Goal: Information Seeking & Learning: Understand process/instructions

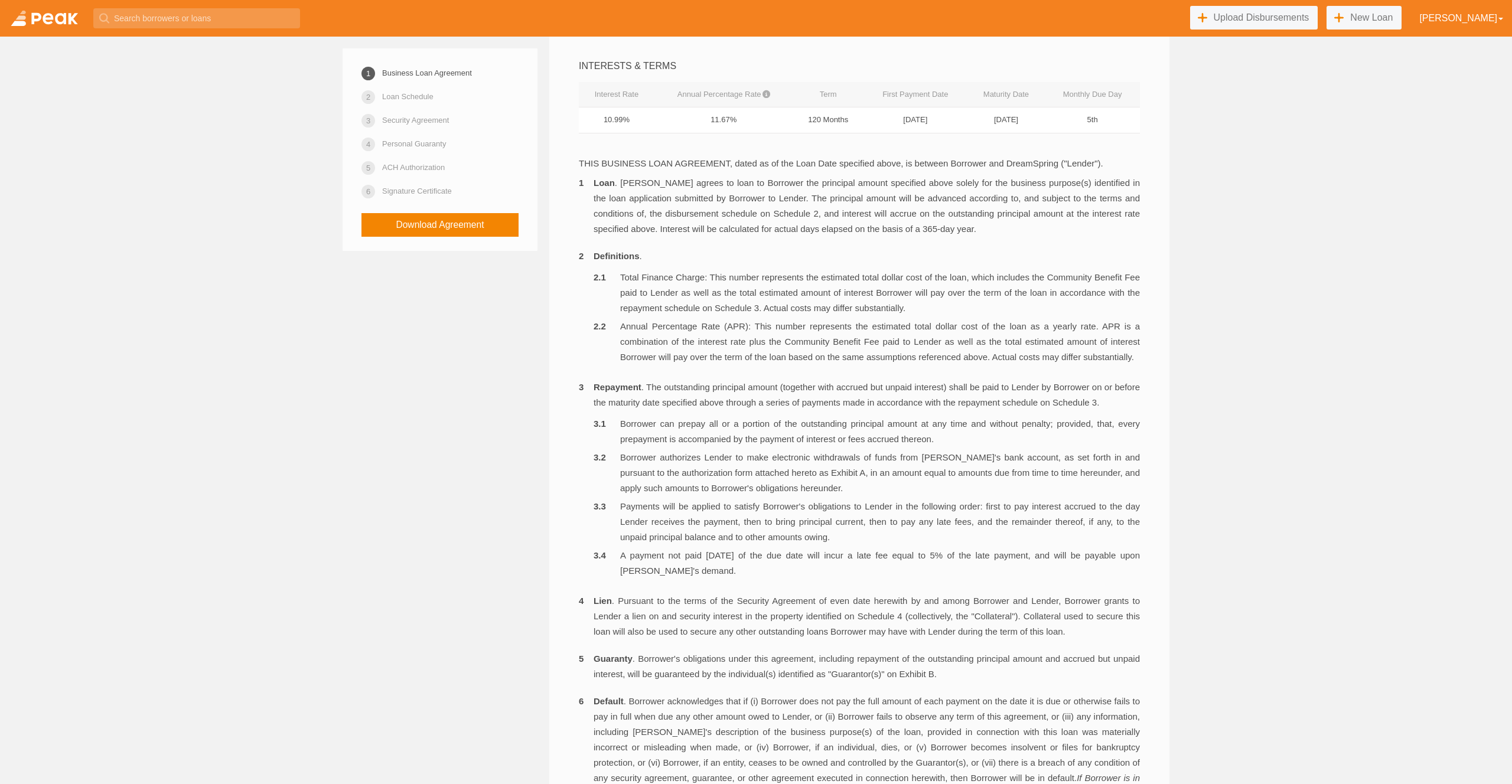
scroll to position [387, 0]
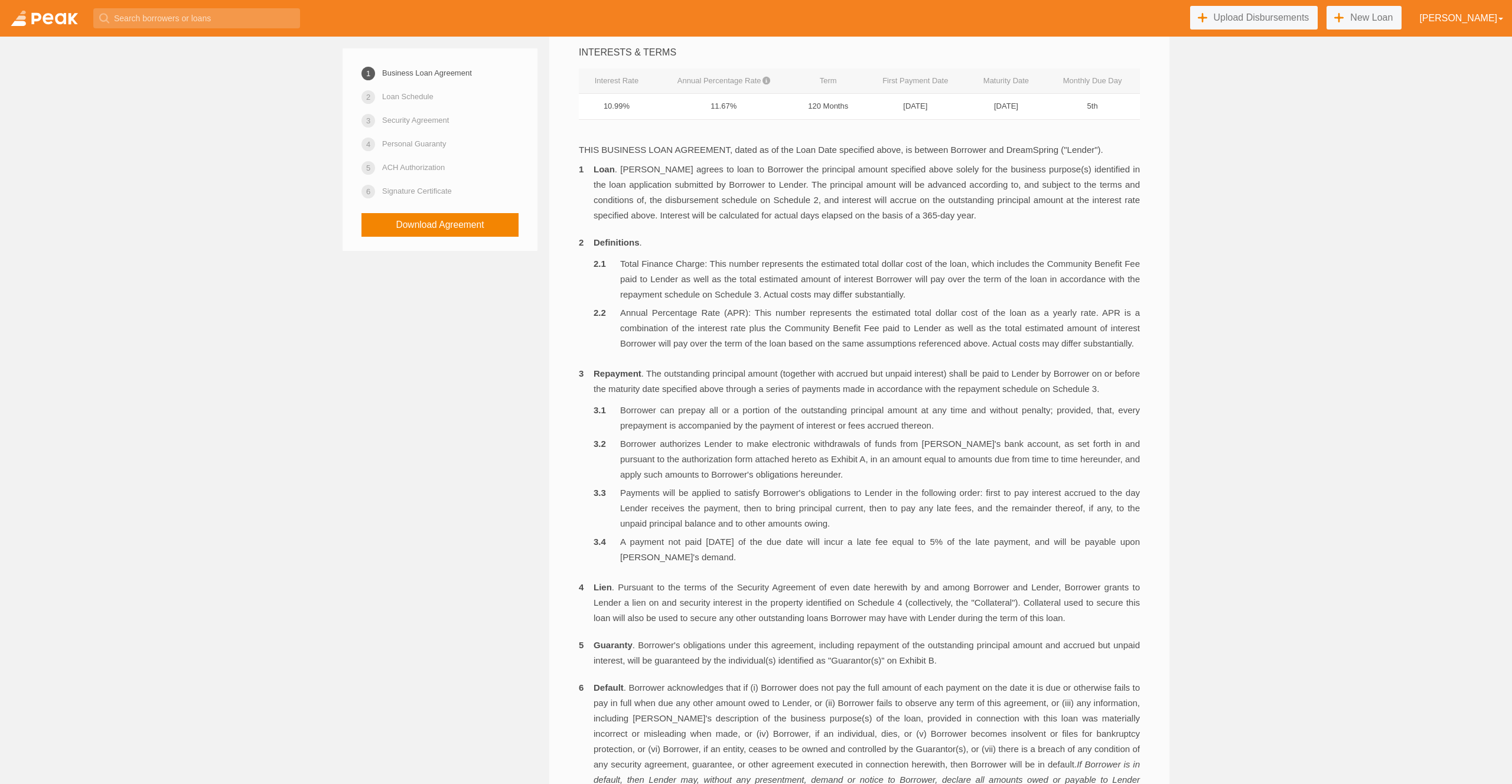
click at [954, 351] on li "Annual Percentage Rate (APR): This number represents the estimated total dollar…" at bounding box center [867, 328] width 546 height 46
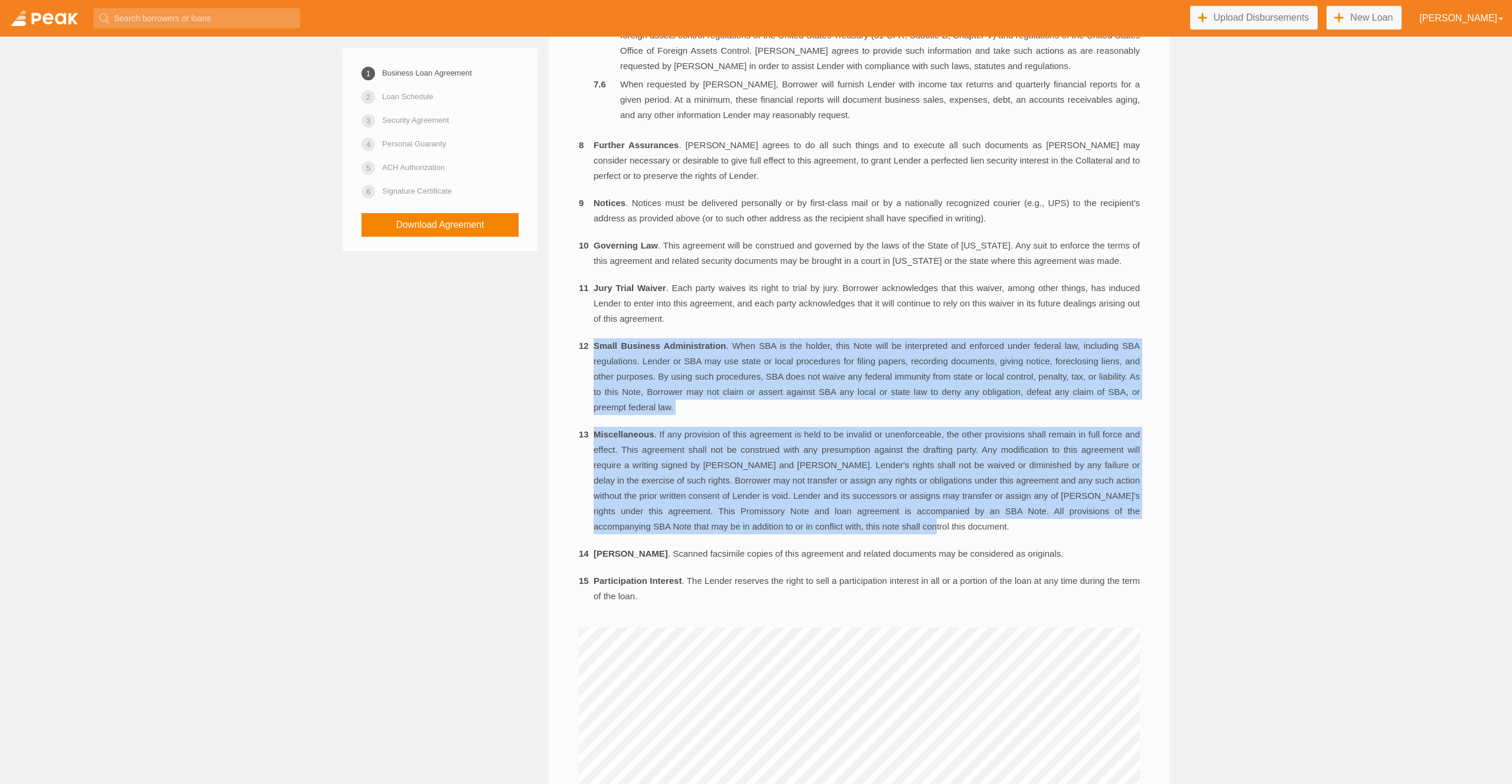
drag, startPoint x: 595, startPoint y: 389, endPoint x: 1028, endPoint y: 570, distance: 469.3
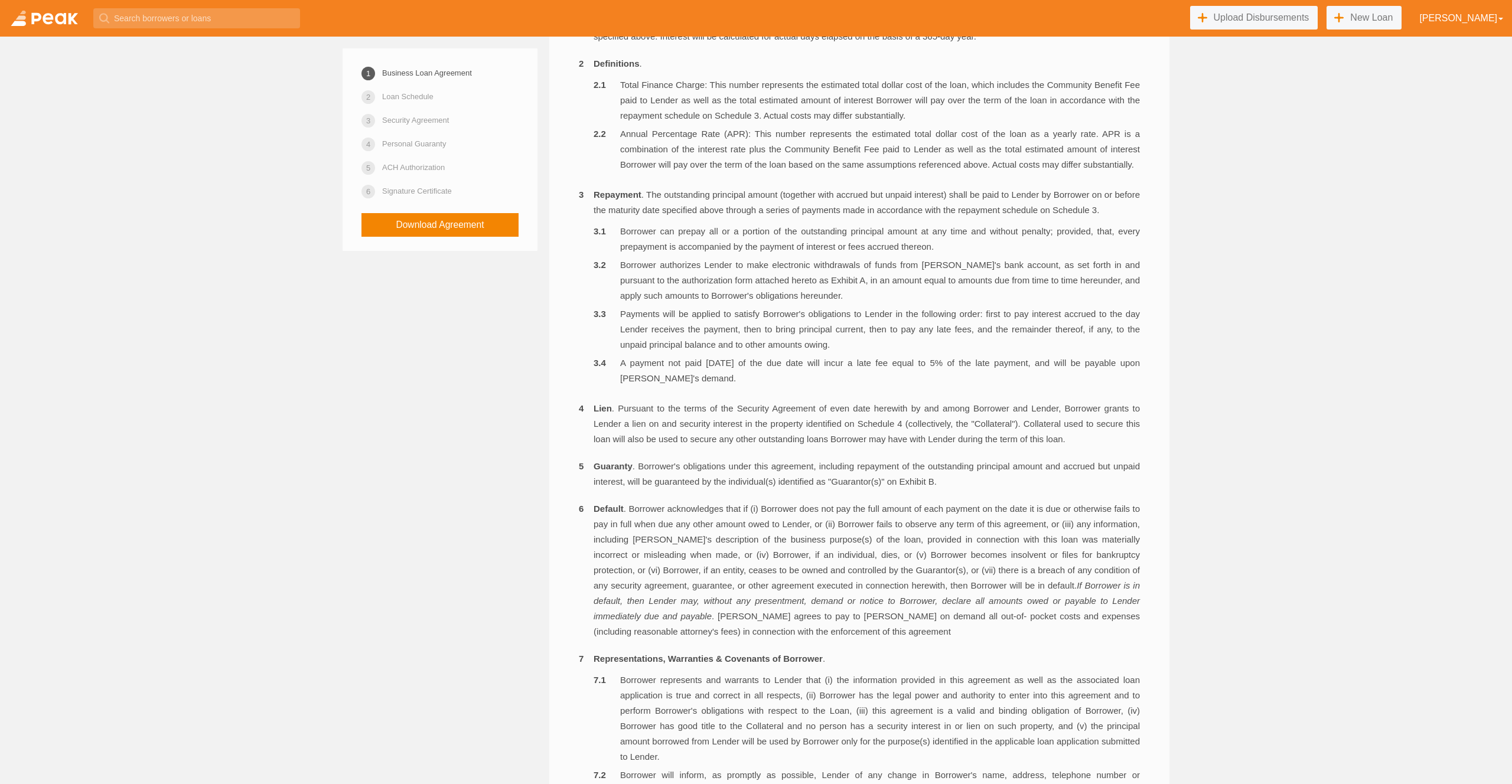
scroll to position [512, 0]
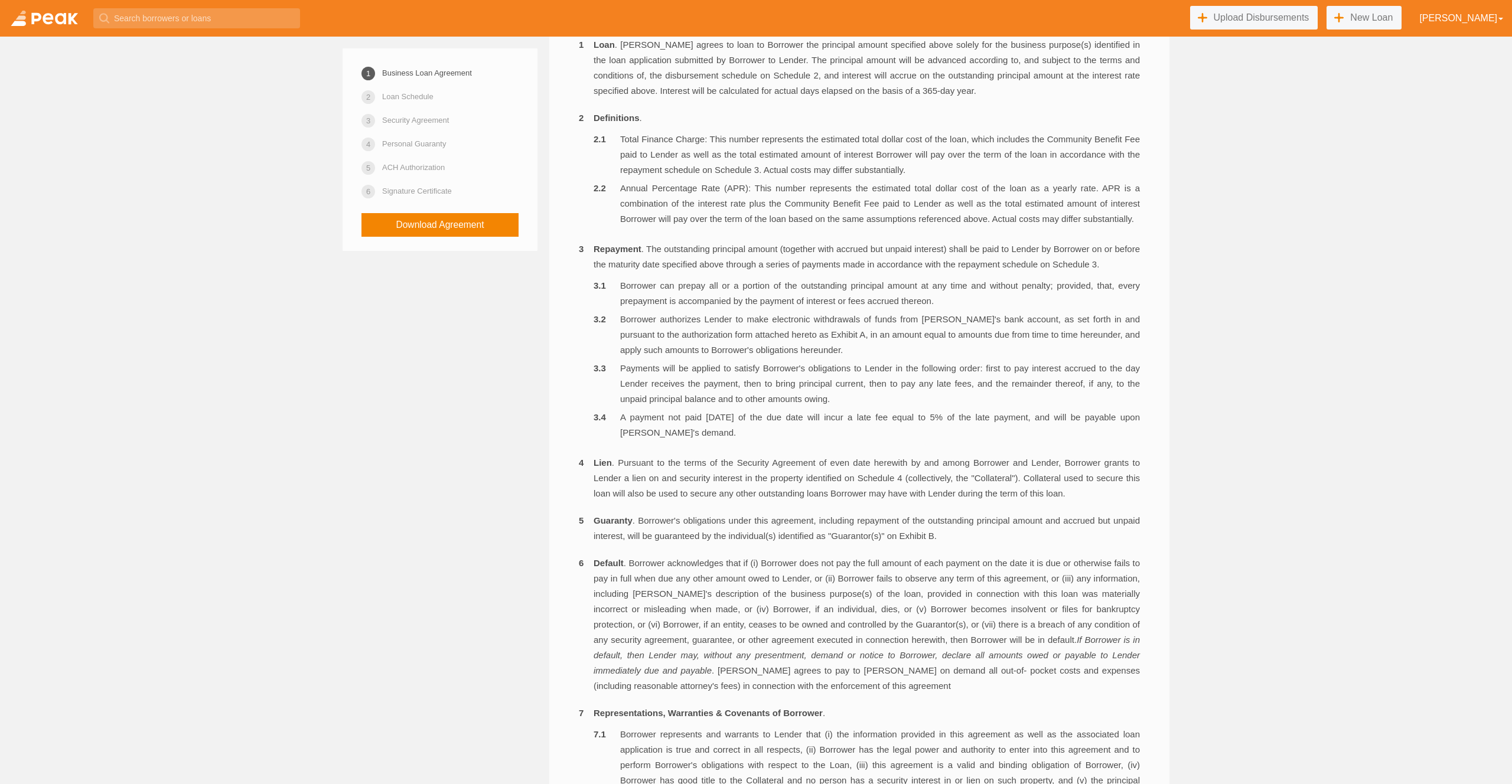
click at [750, 401] on li "Payments will be applied to satisfy Borrower's obligations to Lender in the fol…" at bounding box center [867, 383] width 546 height 46
click at [727, 398] on li "Payments will be applied to satisfy Borrower's obligations to Lender in the fol…" at bounding box center [867, 383] width 546 height 46
click at [728, 398] on li "Payments will be applied to satisfy Borrower's obligations to Lender in the fol…" at bounding box center [867, 383] width 546 height 46
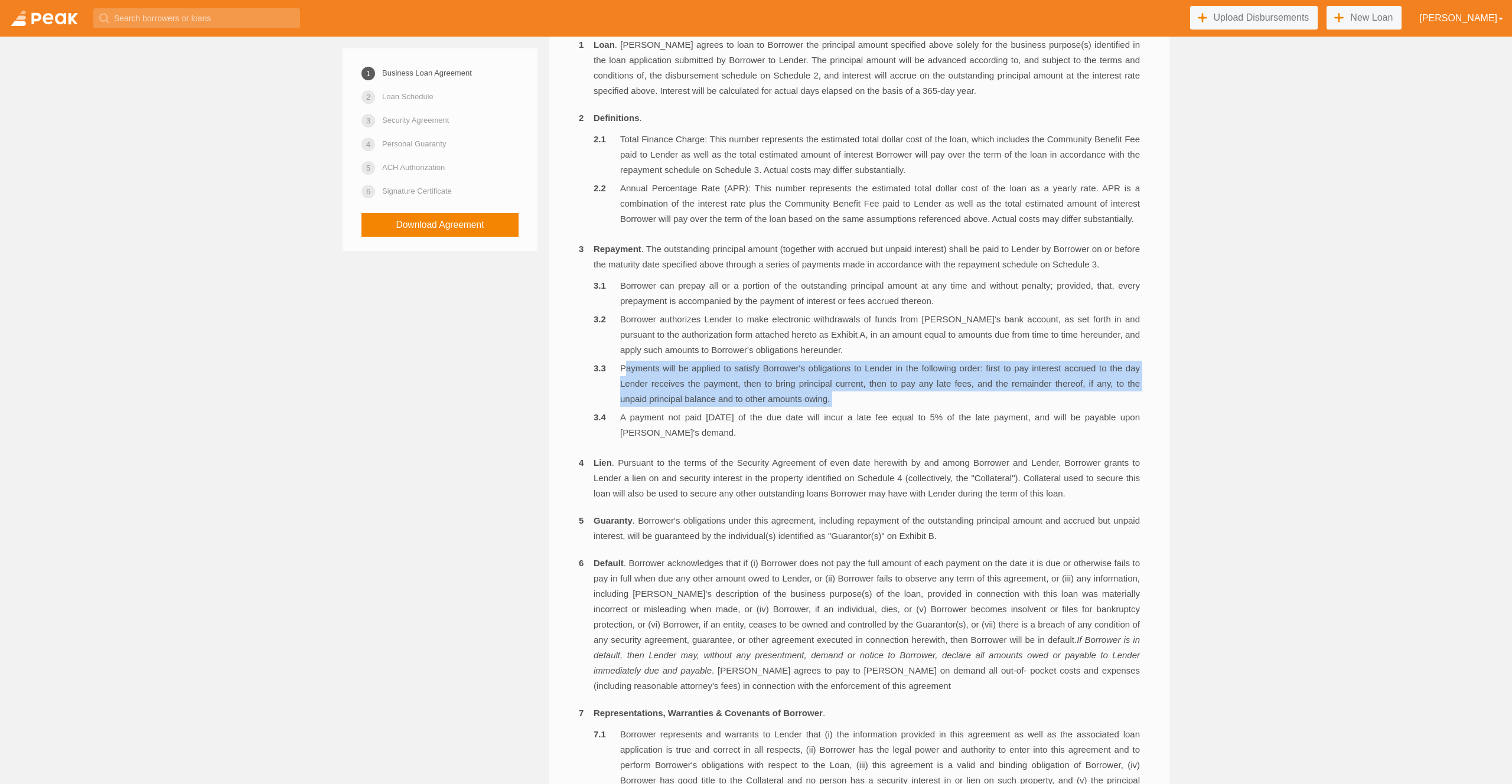
click at [728, 398] on li "Payments will be applied to satisfy Borrower's obligations to Lender in the fol…" at bounding box center [867, 383] width 546 height 46
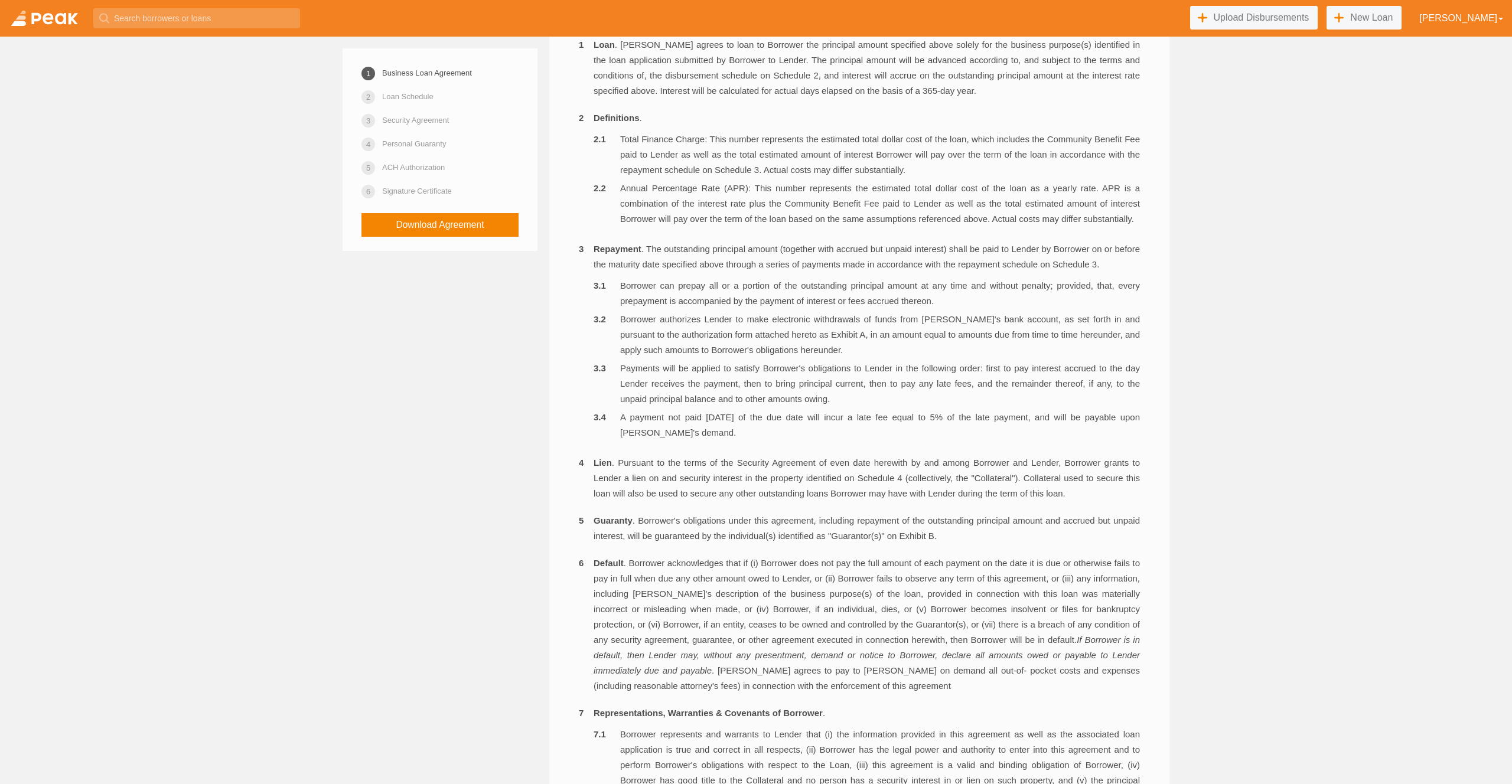
click at [1036, 440] on li "A payment not paid within 10 days of the due date will incur a late fee equal t…" at bounding box center [867, 425] width 546 height 31
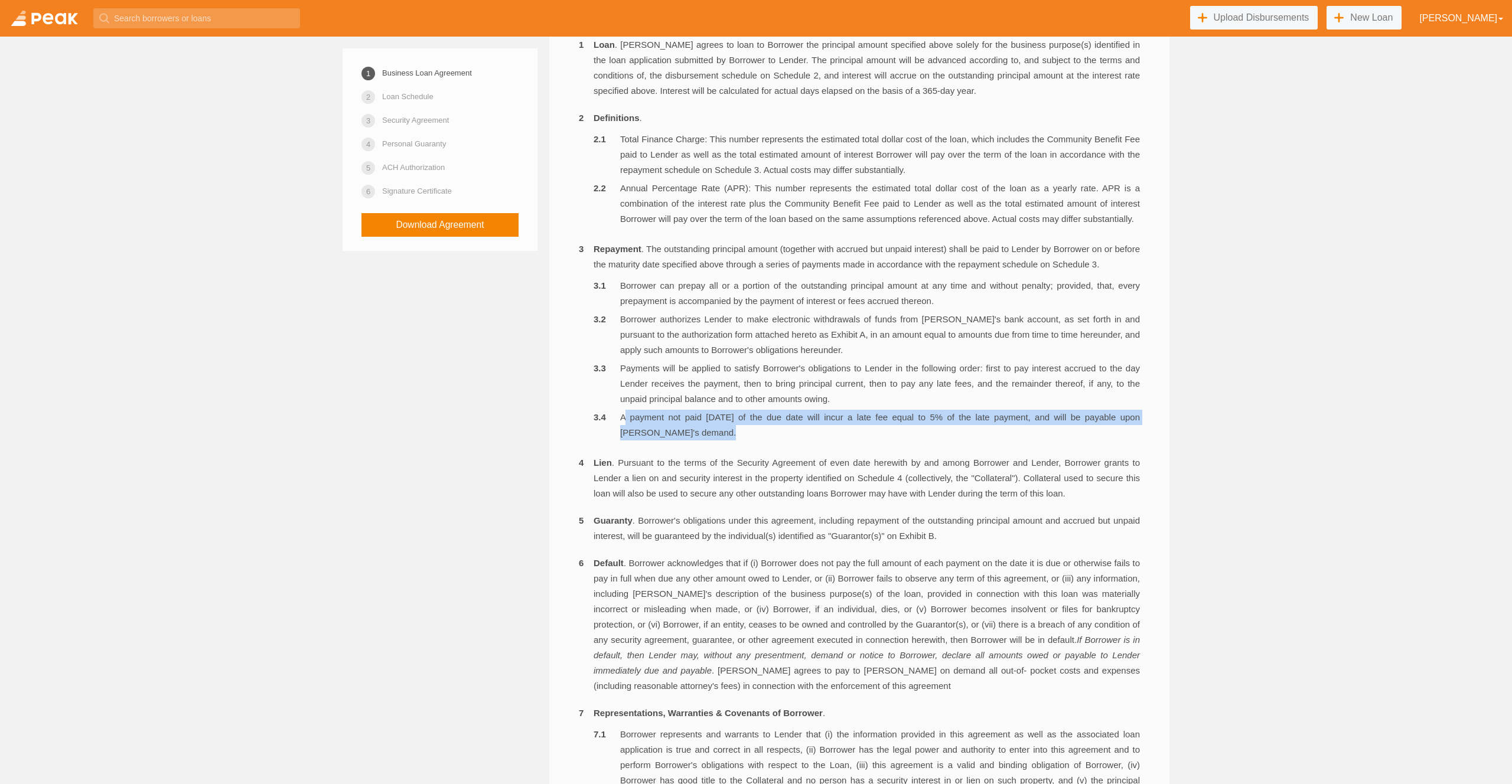
click at [1036, 440] on li "A payment not paid within 10 days of the due date will incur a late fee equal t…" at bounding box center [867, 425] width 546 height 31
click at [430, 98] on link "Loan Schedule" at bounding box center [408, 96] width 52 height 21
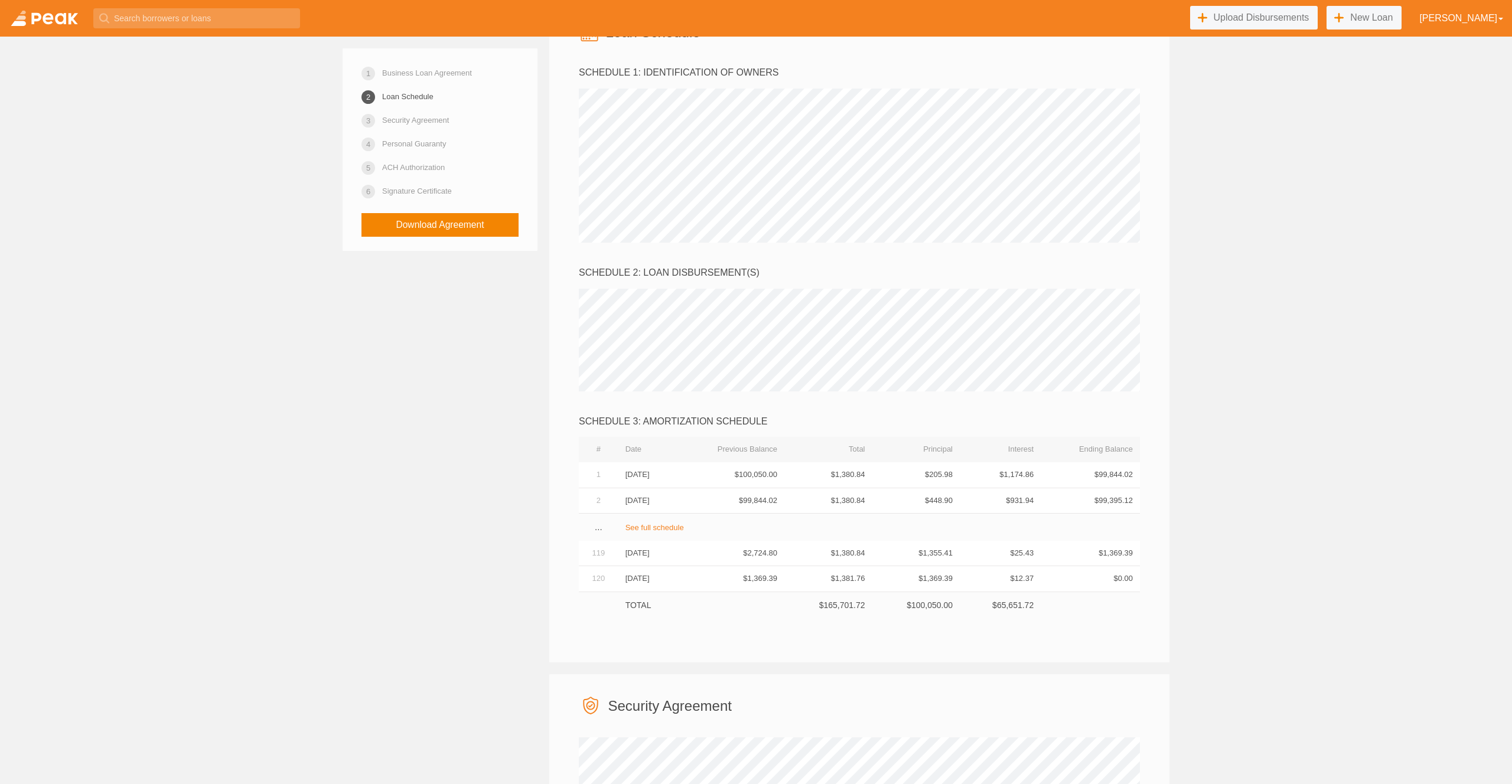
click at [435, 74] on link "Business Loan Agreement" at bounding box center [427, 73] width 90 height 21
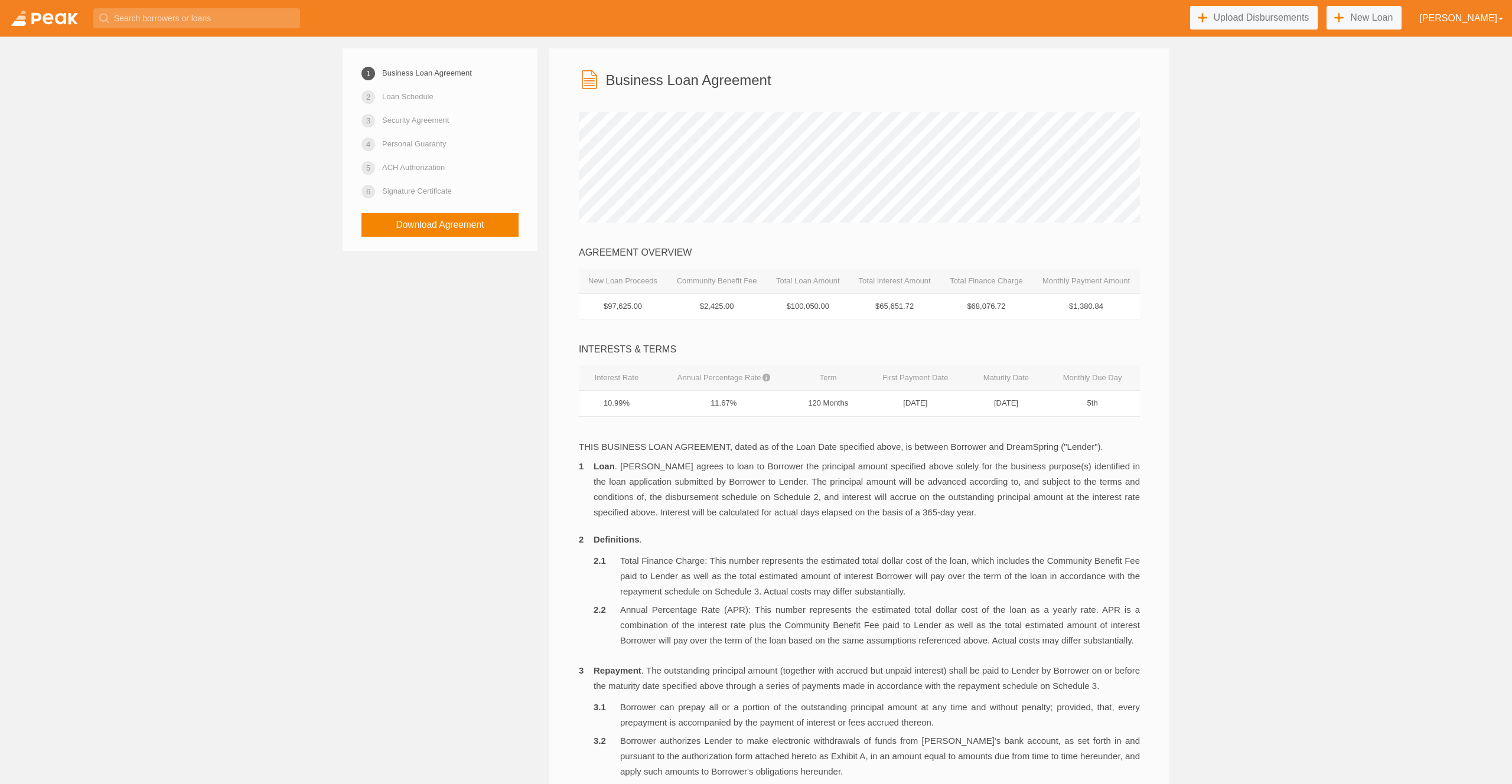
click at [796, 516] on li "Loan . Lender agrees to loan to Borrower the principal amount specified above s…" at bounding box center [859, 490] width 561 height 62
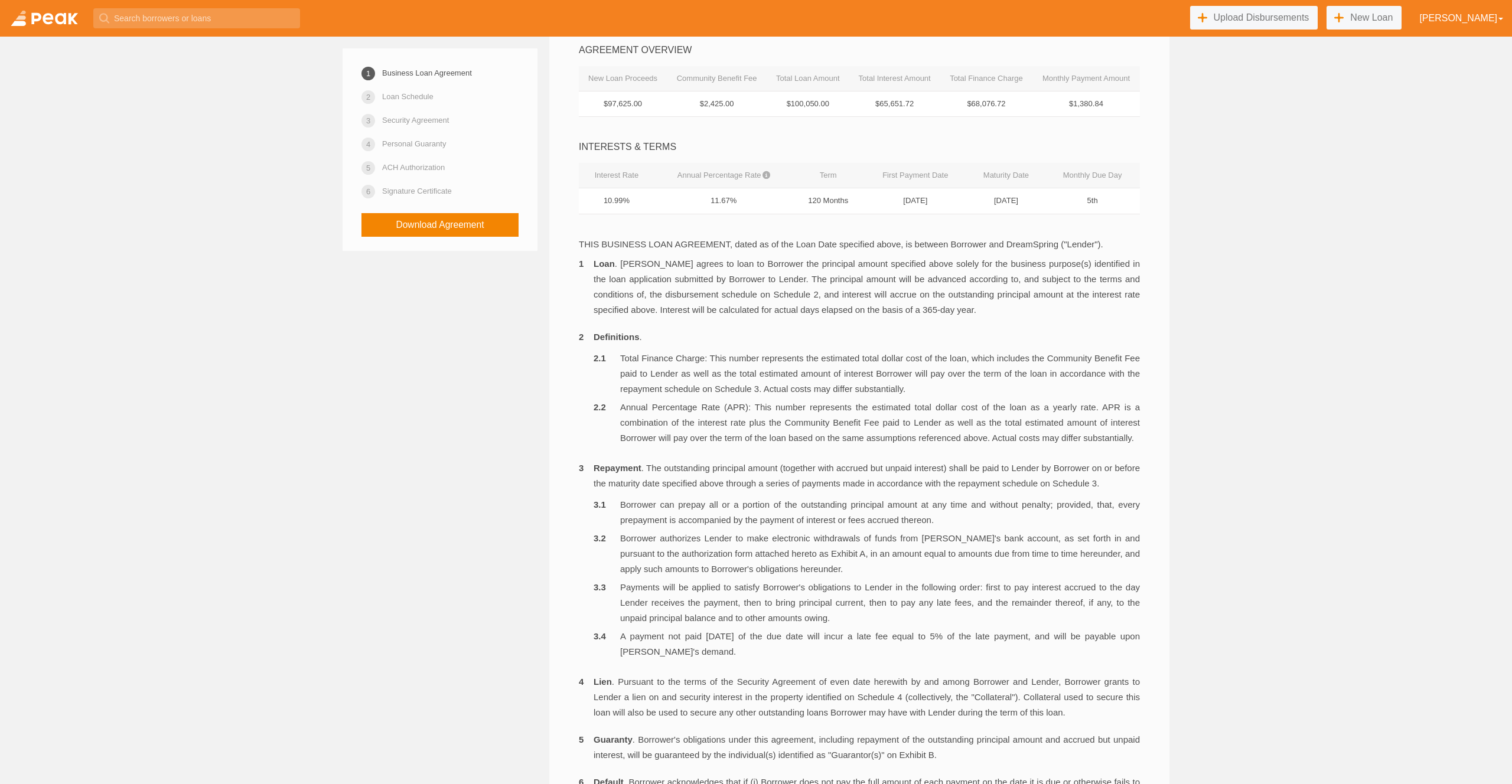
scroll to position [0, 0]
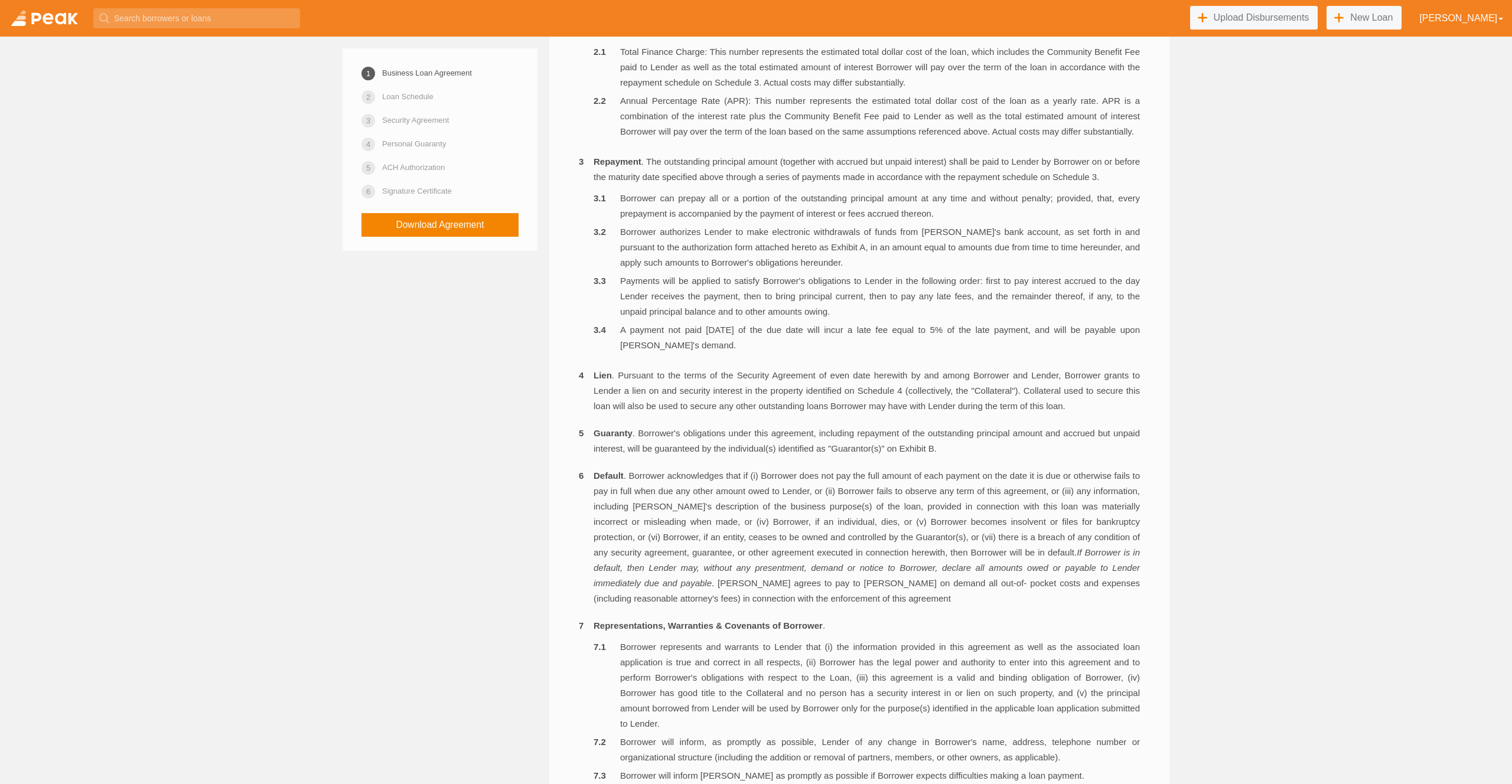
scroll to position [590, 0]
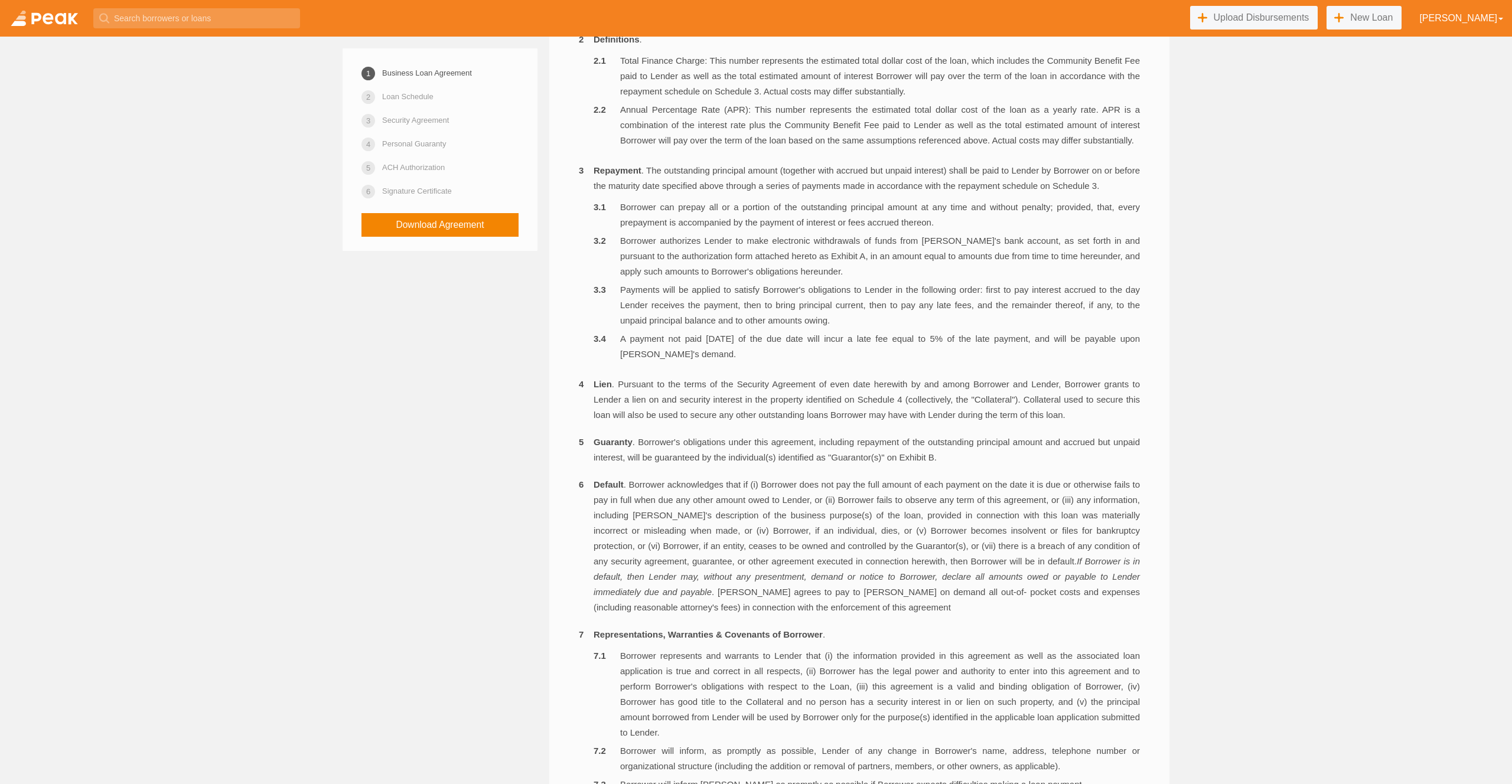
click at [927, 362] on li "A payment not paid within 10 days of the due date will incur a late fee equal t…" at bounding box center [867, 347] width 546 height 31
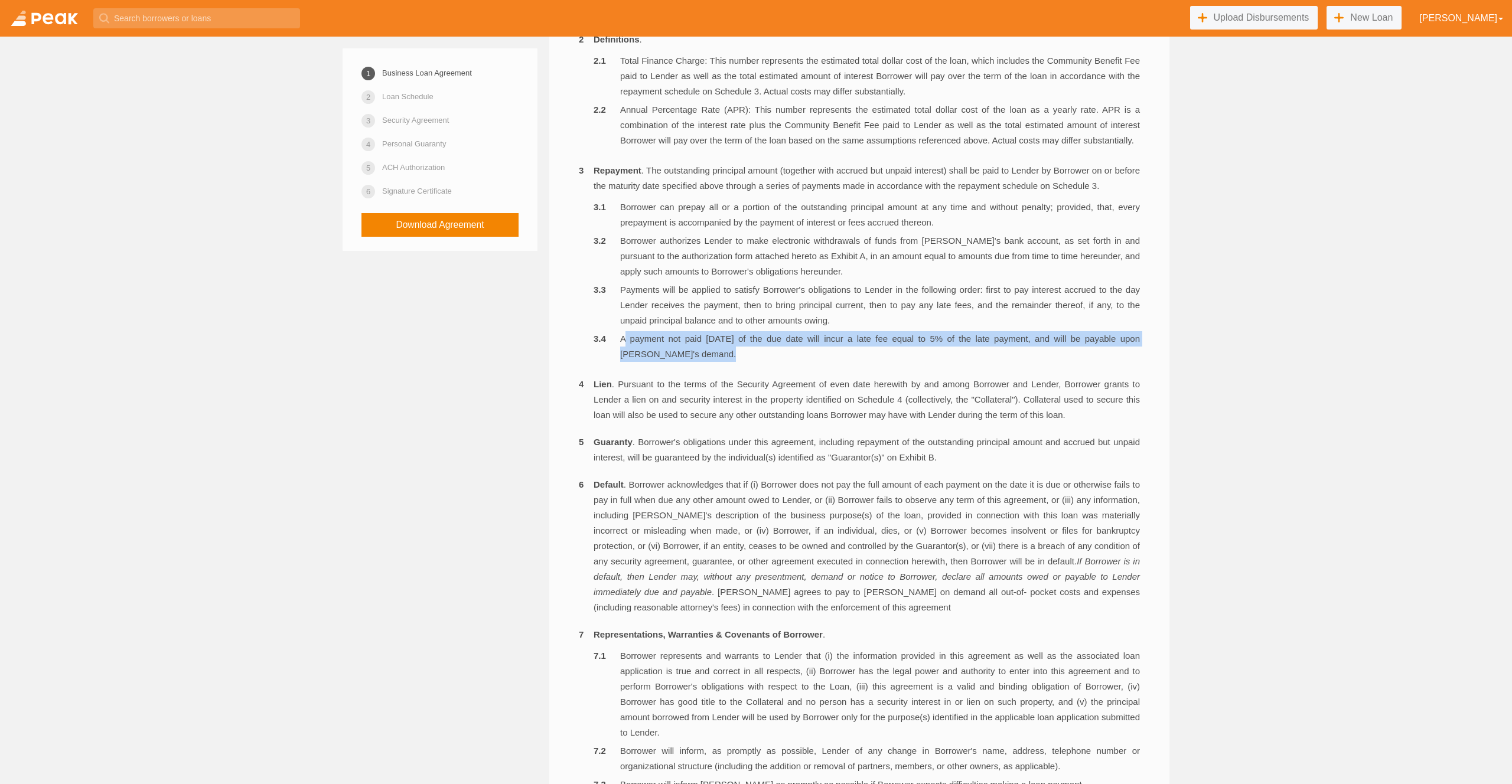
click at [927, 362] on li "A payment not paid within 10 days of the due date will incur a late fee equal t…" at bounding box center [867, 347] width 546 height 31
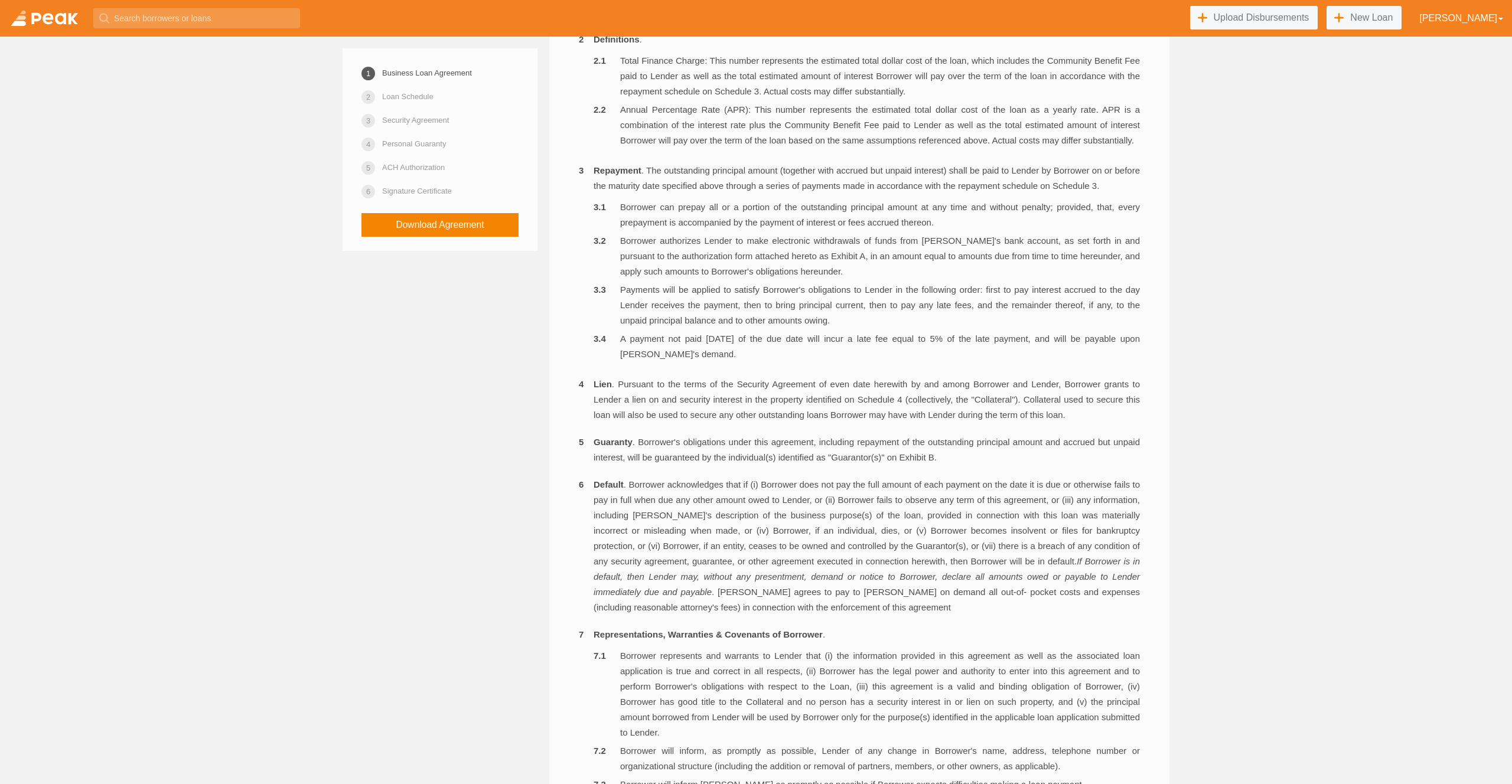
drag, startPoint x: 878, startPoint y: 373, endPoint x: 924, endPoint y: 374, distance: 46.0
click at [878, 362] on li "A payment not paid within 10 days of the due date will incur a late fee equal t…" at bounding box center [867, 347] width 546 height 31
click at [924, 362] on li "A payment not paid within 10 days of the due date will incur a late fee equal t…" at bounding box center [867, 347] width 546 height 31
drag, startPoint x: 930, startPoint y: 370, endPoint x: 1005, endPoint y: 362, distance: 75.4
click at [1005, 362] on li "A payment not paid within 10 days of the due date will incur a late fee equal t…" at bounding box center [867, 347] width 546 height 31
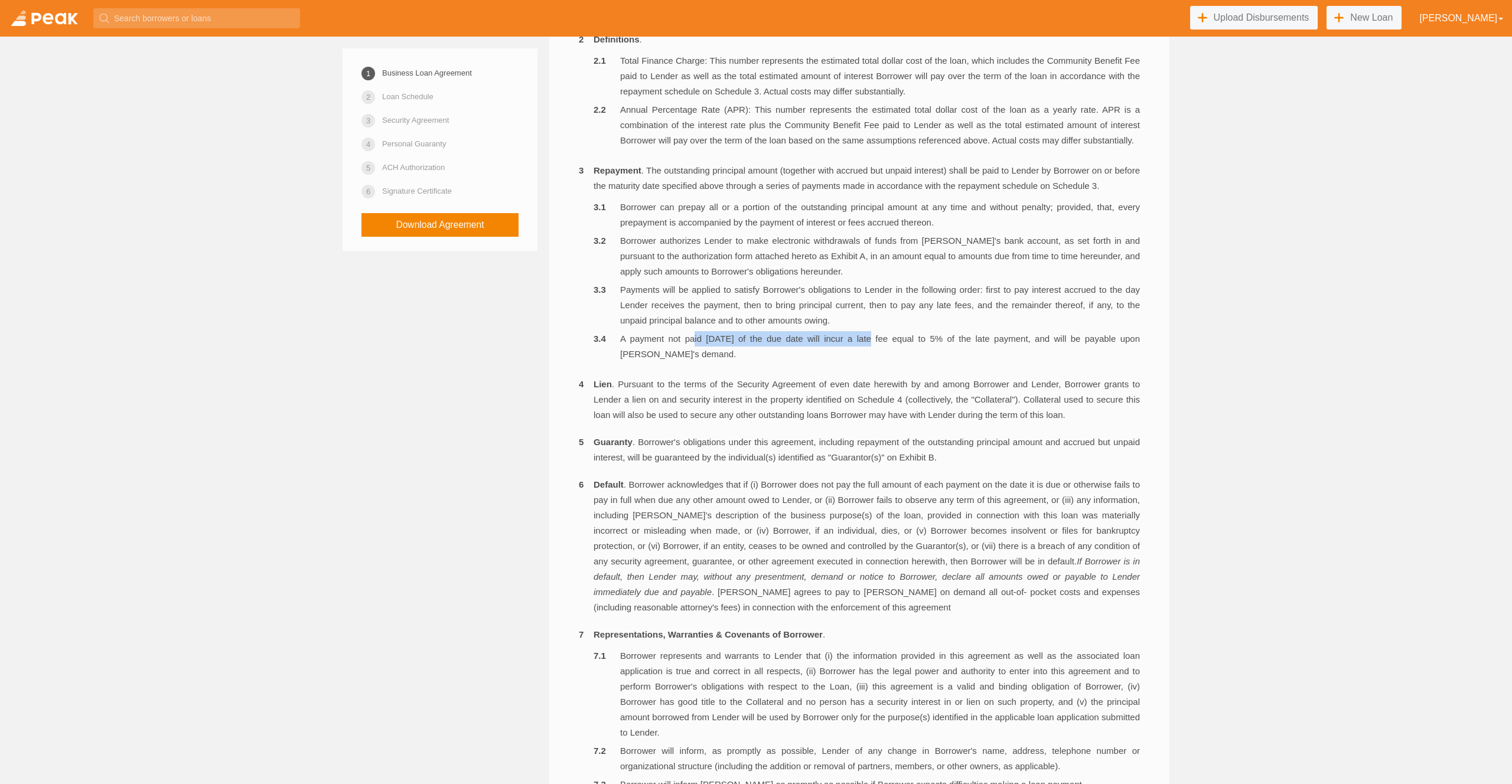
drag, startPoint x: 689, startPoint y: 365, endPoint x: 856, endPoint y: 371, distance: 167.1
click at [856, 362] on li "A payment not paid within 10 days of the due date will incur a late fee equal t…" at bounding box center [867, 347] width 546 height 31
click at [949, 465] on li "Guaranty . Borrower's obligations under this agreement, including repayment of …" at bounding box center [859, 450] width 561 height 31
click at [914, 362] on li "A payment not paid within 10 days of the due date will incur a late fee equal t…" at bounding box center [867, 347] width 546 height 31
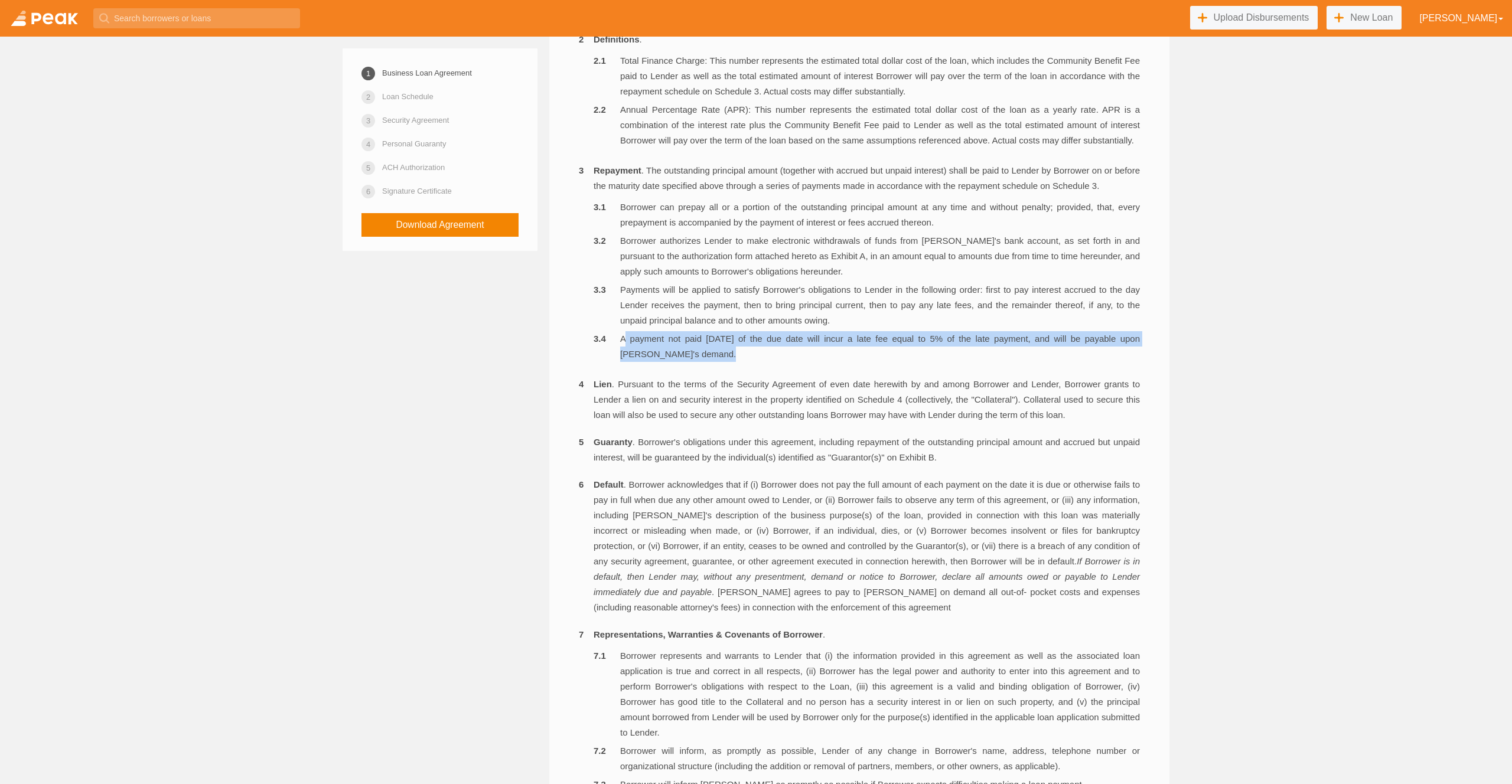
click at [914, 362] on li "A payment not paid within 10 days of the due date will incur a late fee equal t…" at bounding box center [867, 347] width 546 height 31
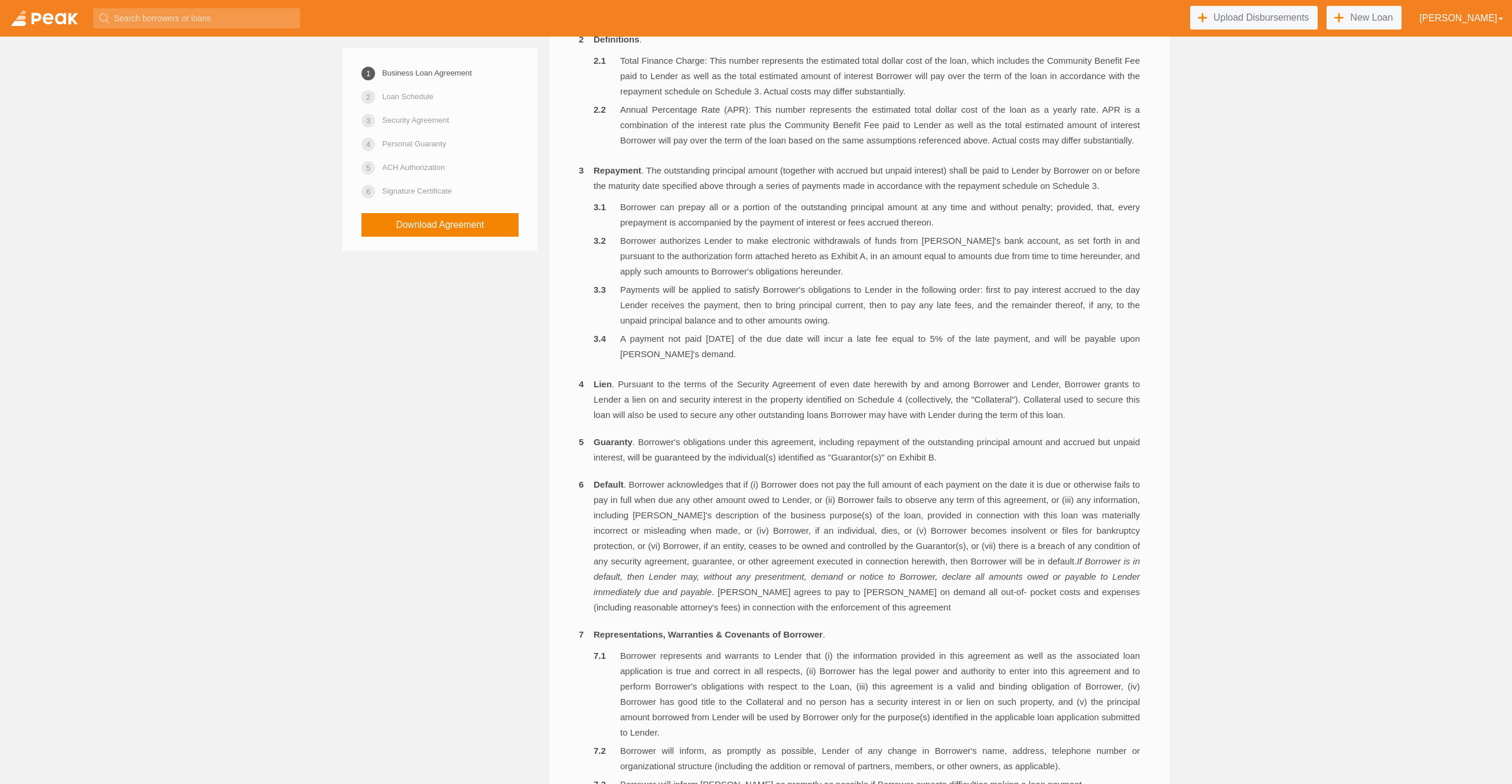
click at [793, 328] on li "Payments will be applied to satisfy Borrower's obligations to Lender in the fol…" at bounding box center [867, 305] width 546 height 46
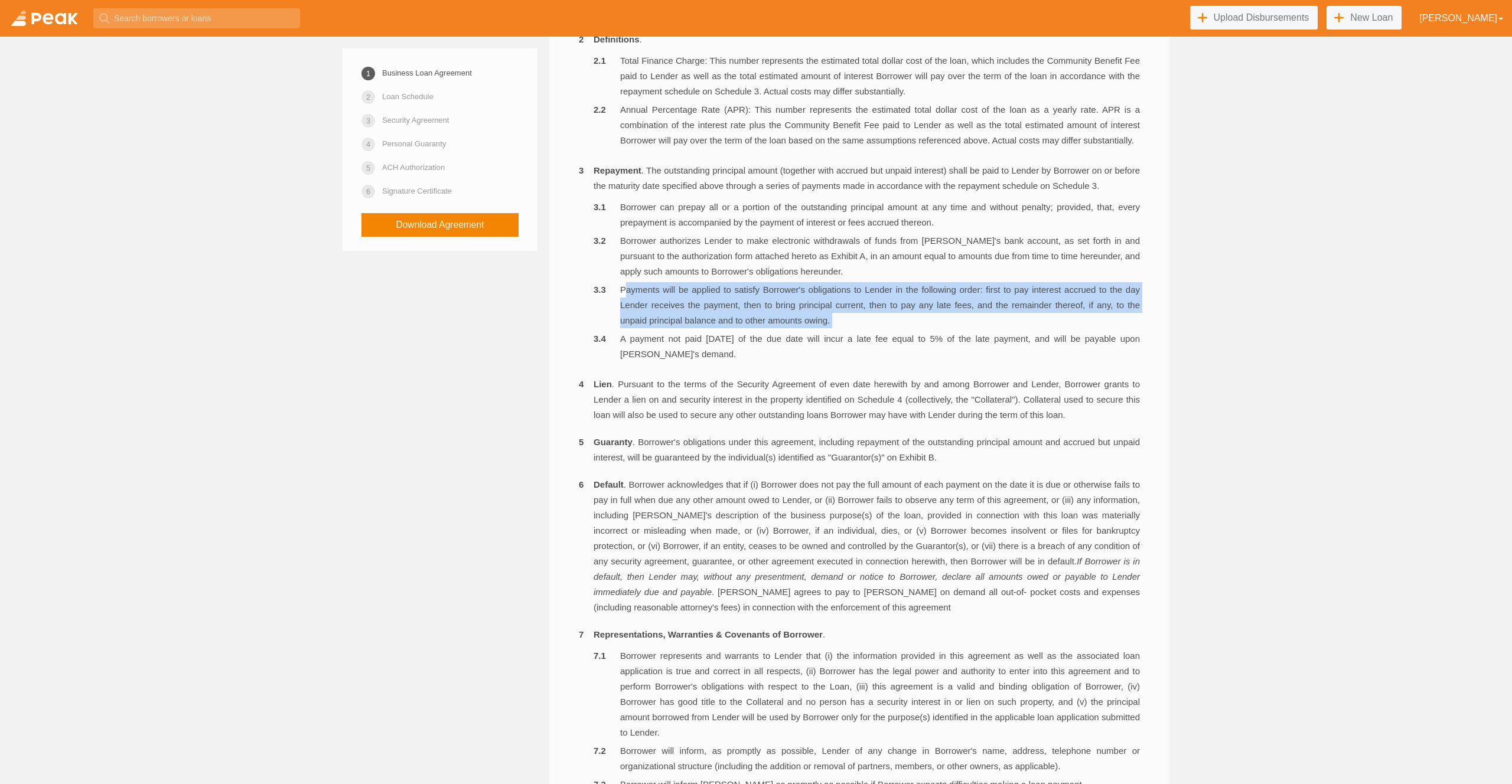
click at [793, 328] on li "Payments will be applied to satisfy Borrower's obligations to Lender in the fol…" at bounding box center [867, 305] width 546 height 46
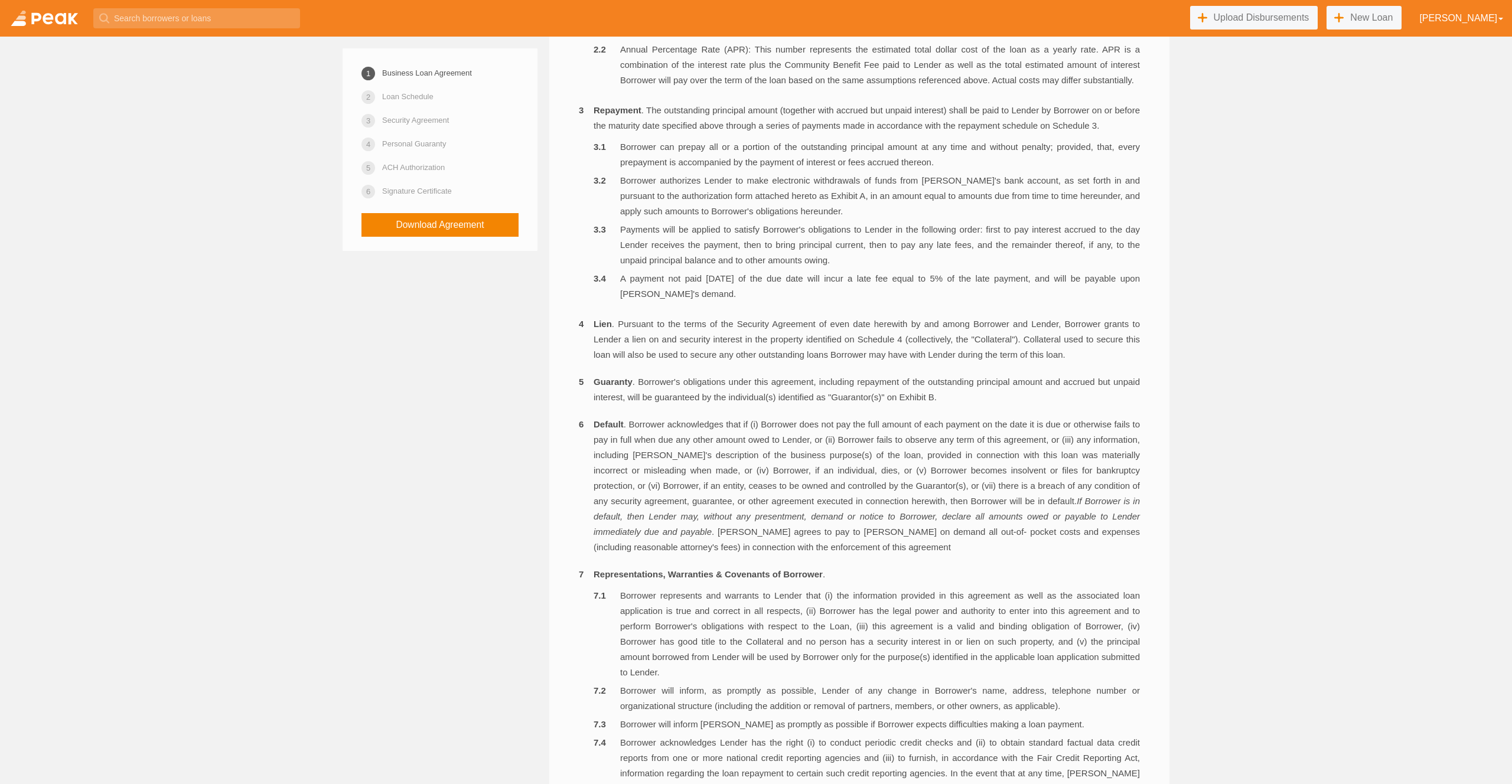
scroll to position [1468, 0]
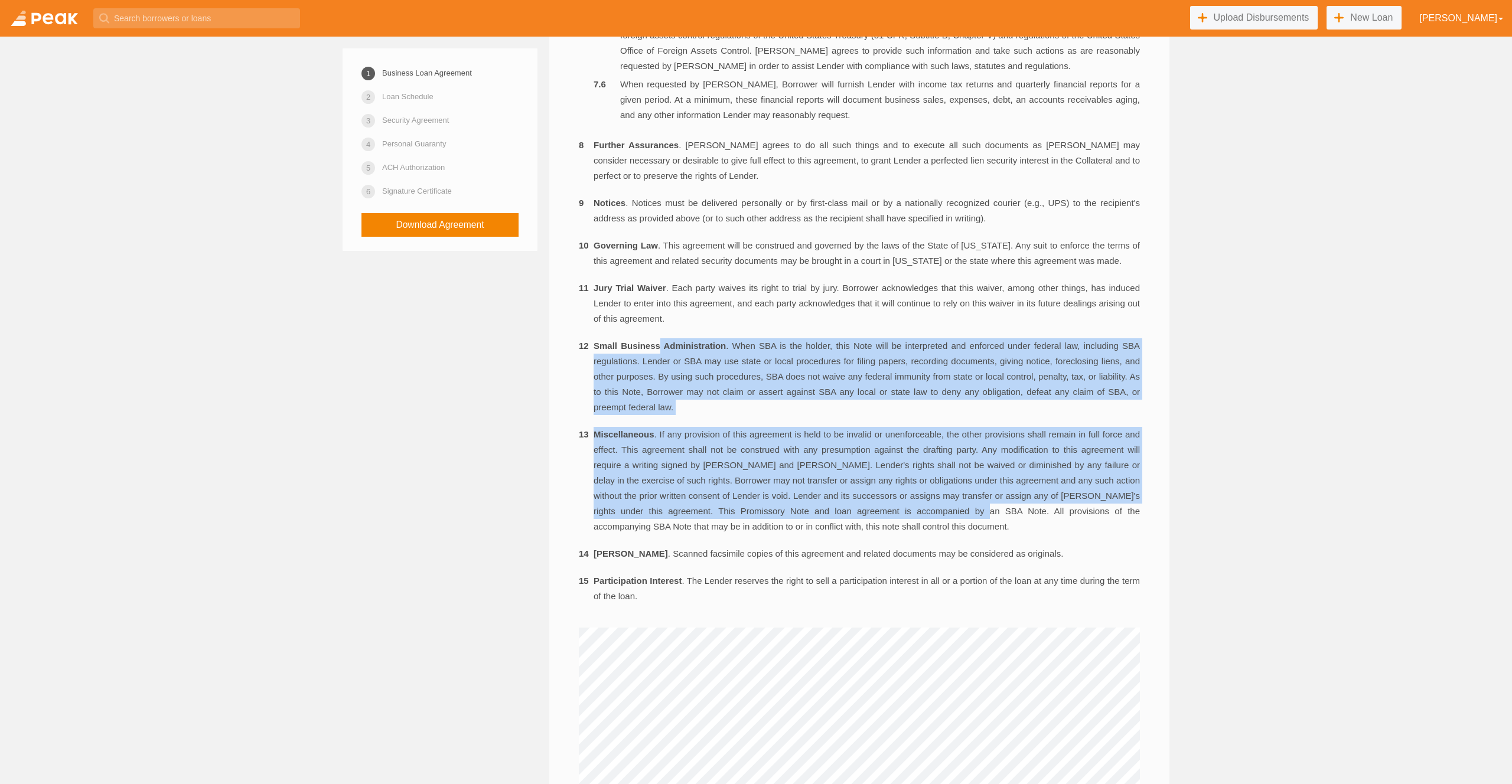
drag, startPoint x: 660, startPoint y: 388, endPoint x: 997, endPoint y: 561, distance: 378.8
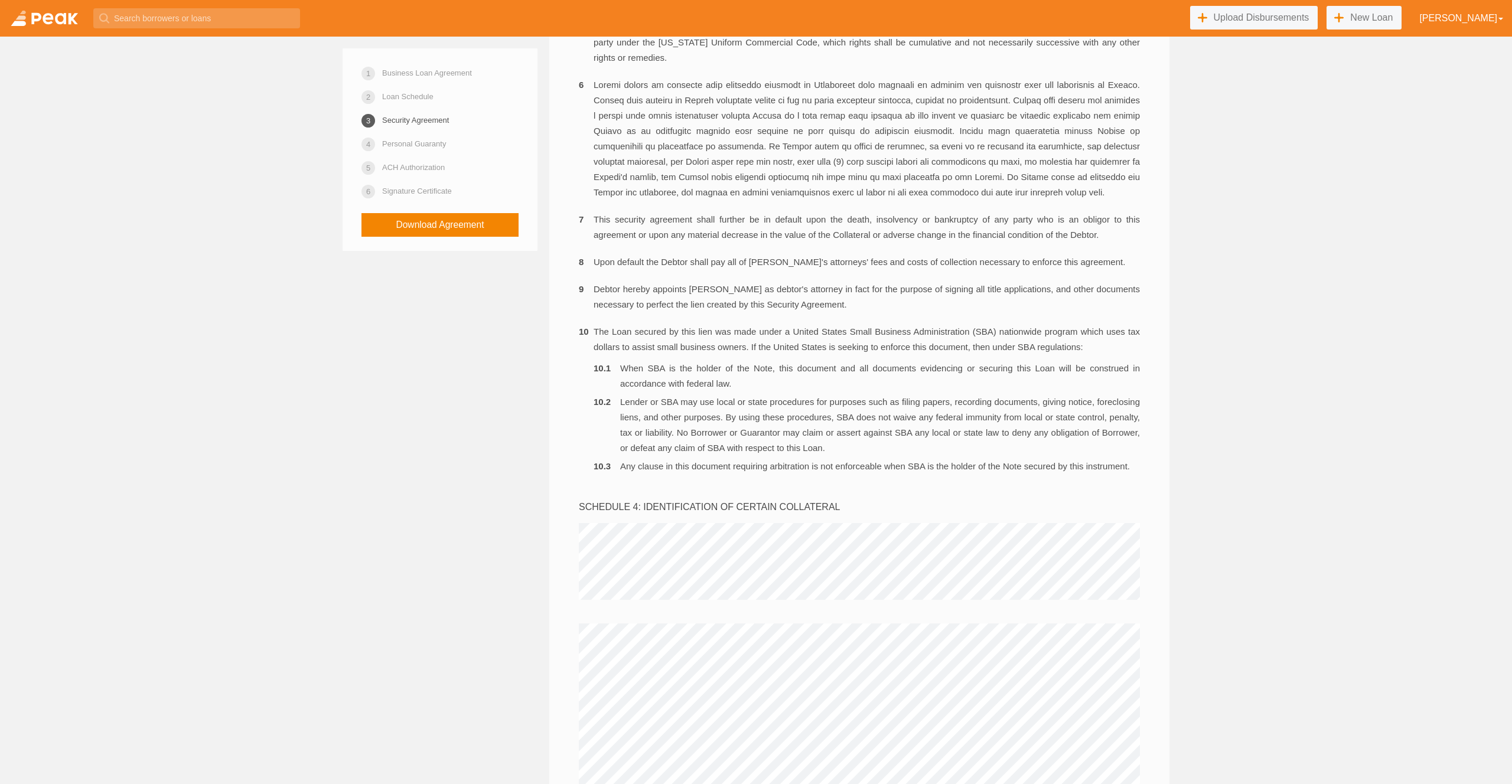
click at [758, 391] on li "When SBA is the holder of the Note, this document and all documents evidencing …" at bounding box center [867, 376] width 546 height 31
click at [759, 391] on li "When SBA is the holder of the Note, this document and all documents evidencing …" at bounding box center [867, 376] width 546 height 31
drag, startPoint x: 759, startPoint y: 430, endPoint x: 778, endPoint y: 434, distance: 19.4
click at [760, 391] on li "When SBA is the holder of the Note, this document and all documents evidencing …" at bounding box center [867, 376] width 546 height 31
drag, startPoint x: 768, startPoint y: 482, endPoint x: 762, endPoint y: 476, distance: 8.5
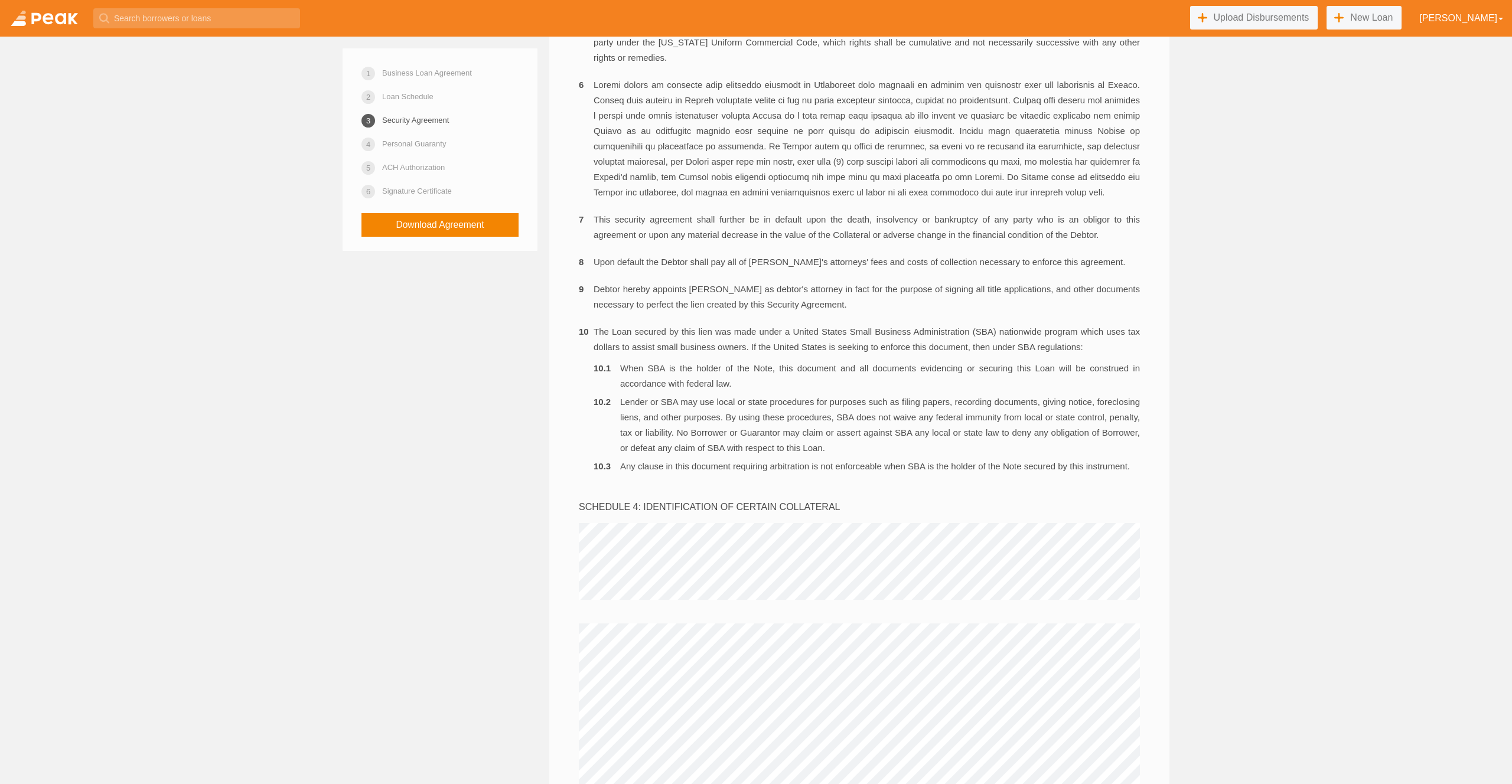
click at [768, 456] on li "Lender or SBA may use local or state procedures for purposes such as filing pap…" at bounding box center [867, 425] width 546 height 62
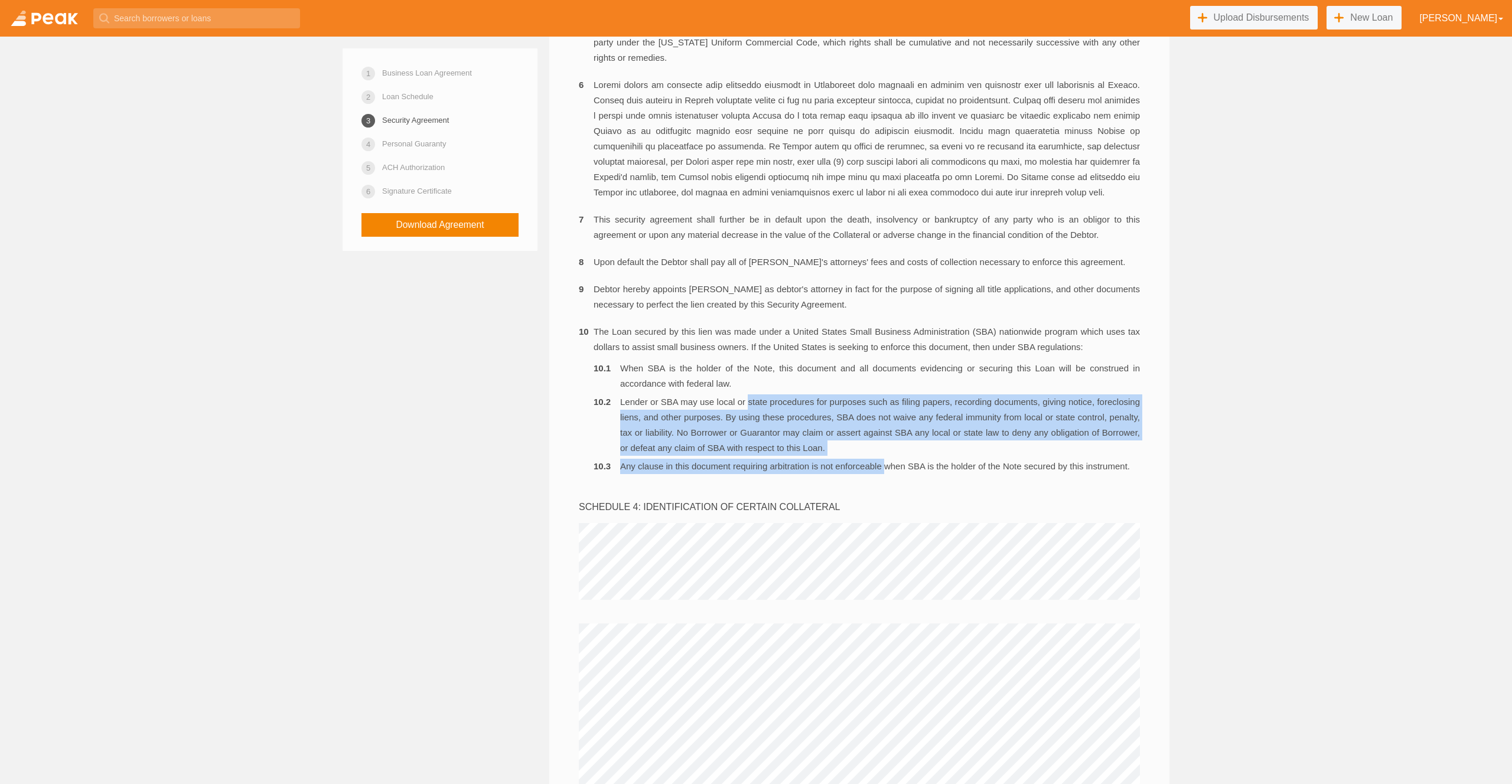
drag, startPoint x: 756, startPoint y: 464, endPoint x: 907, endPoint y: 520, distance: 161.0
click at [907, 474] on ol "When SBA is the holder of the Note, this document and all documents evidencing …" at bounding box center [867, 417] width 546 height 113
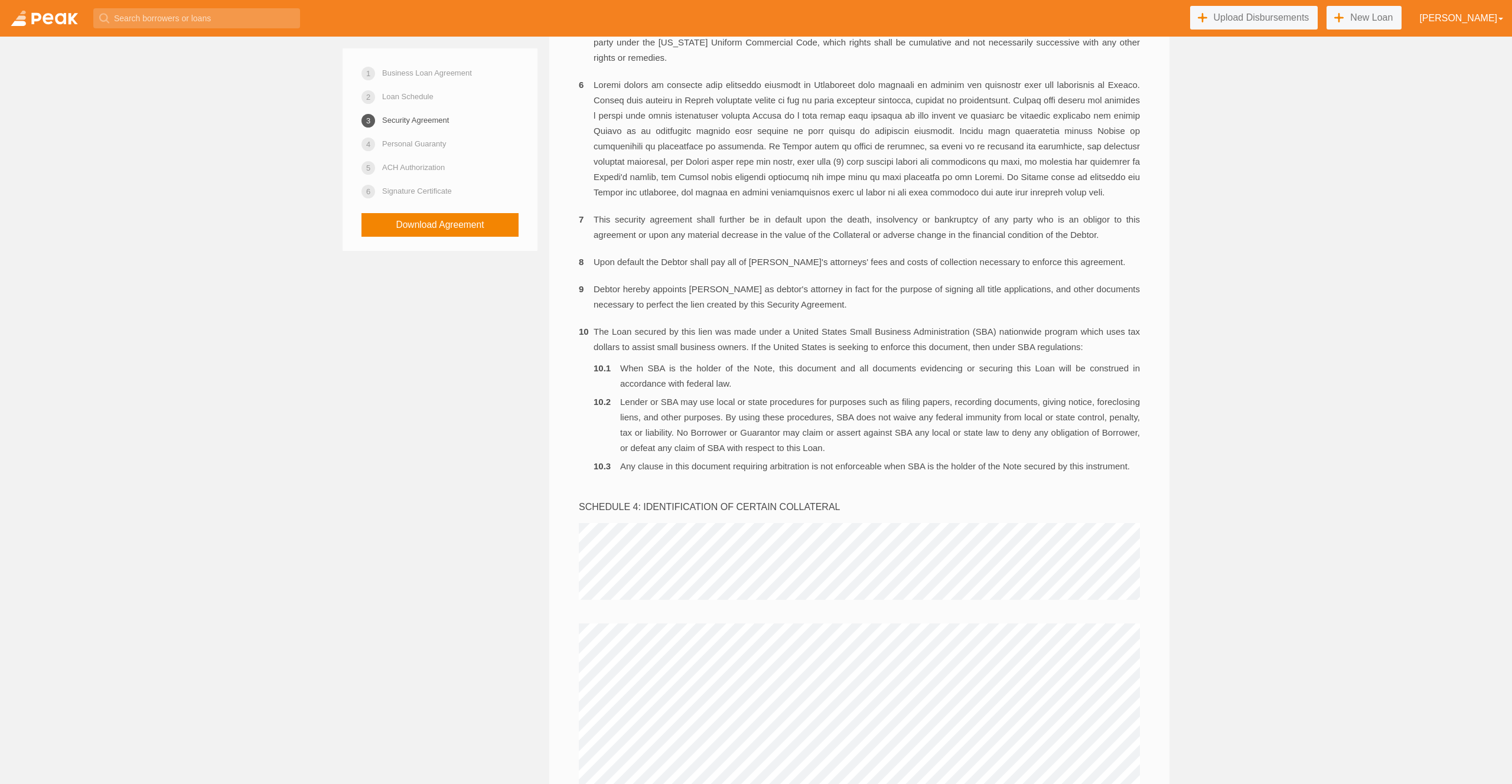
click at [936, 474] on li "Any clause in this document requiring arbitration is not enforceable when SBA i…" at bounding box center [861, 466] width 536 height 15
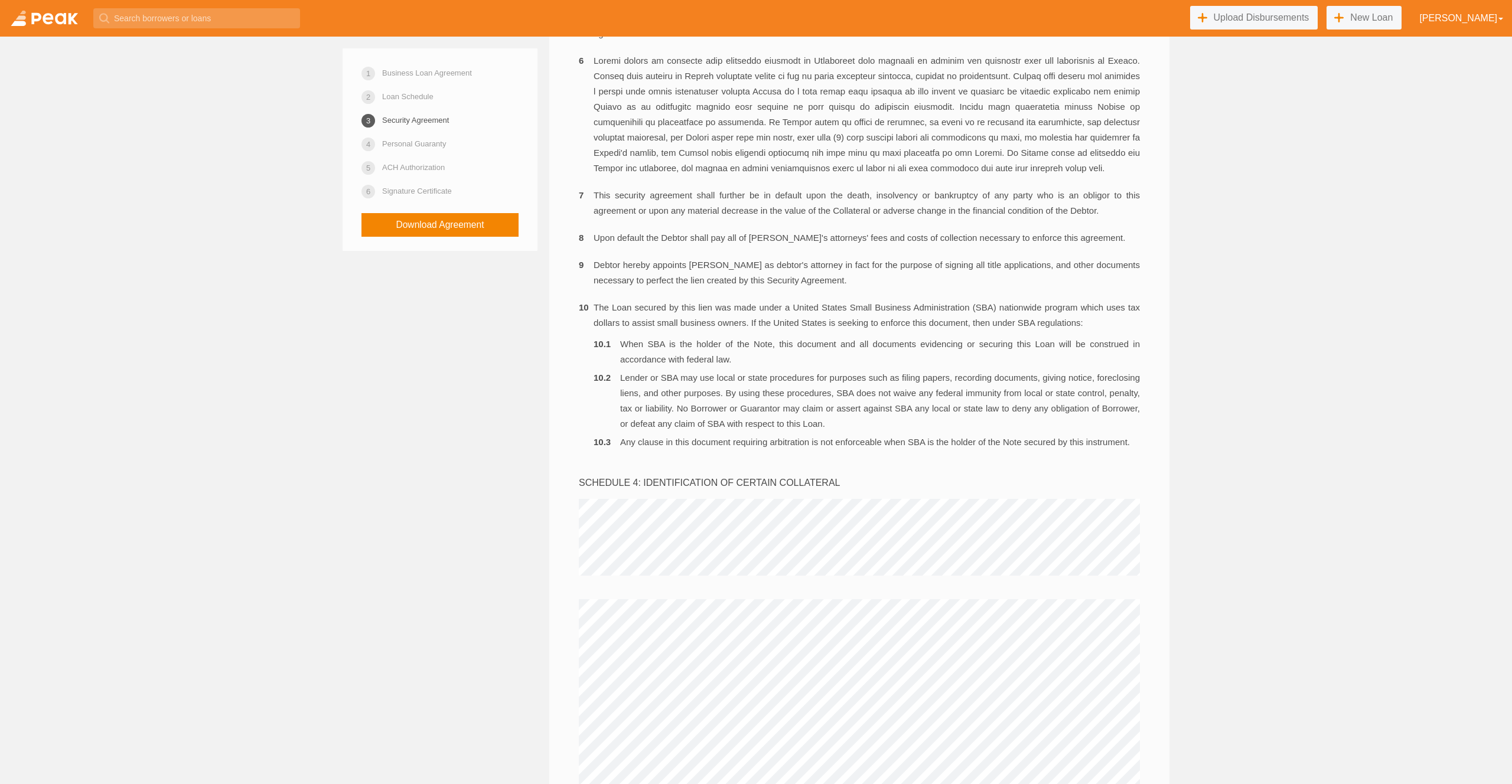
scroll to position [4101, 0]
click at [440, 78] on link "Business Loan Agreement" at bounding box center [427, 73] width 90 height 21
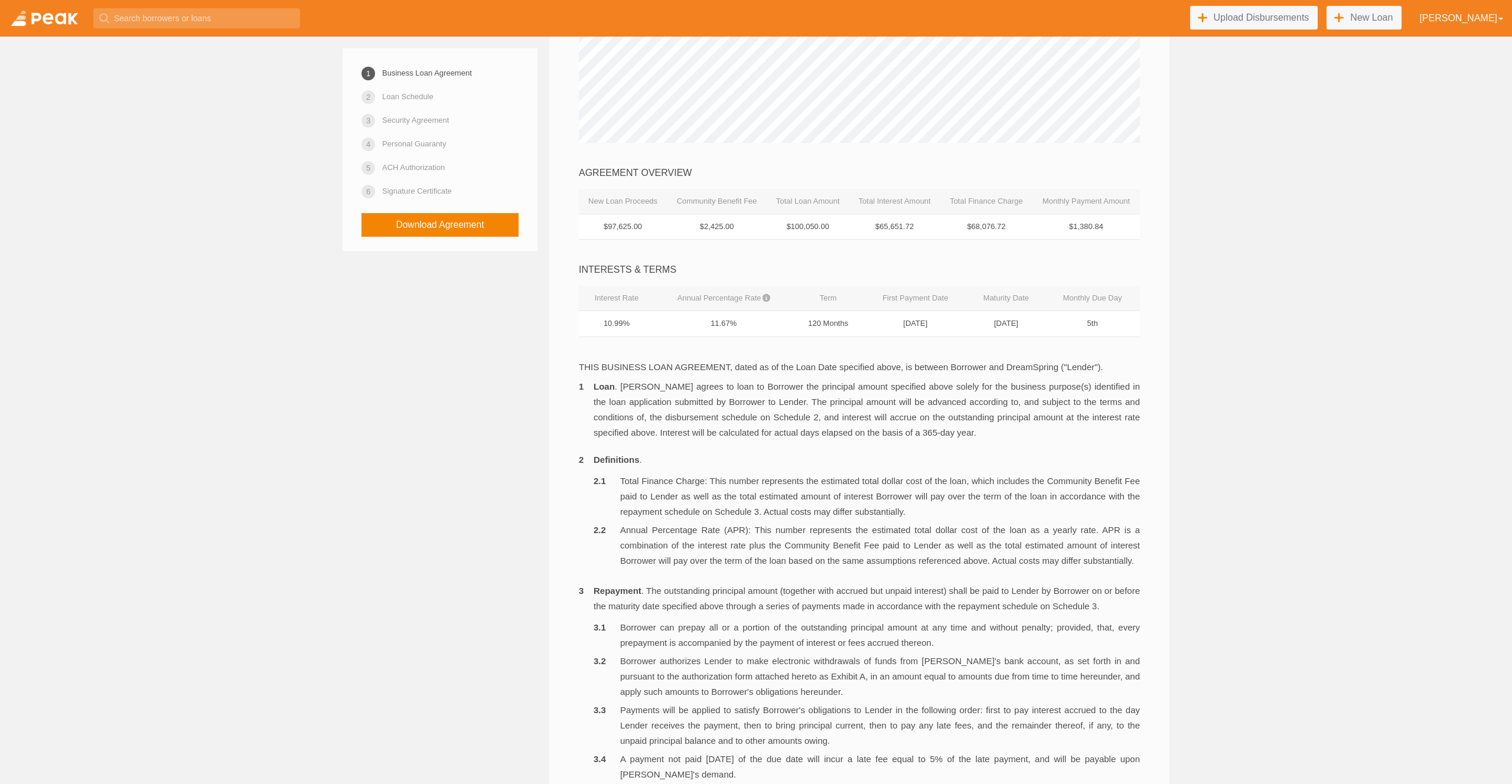
scroll to position [0, 0]
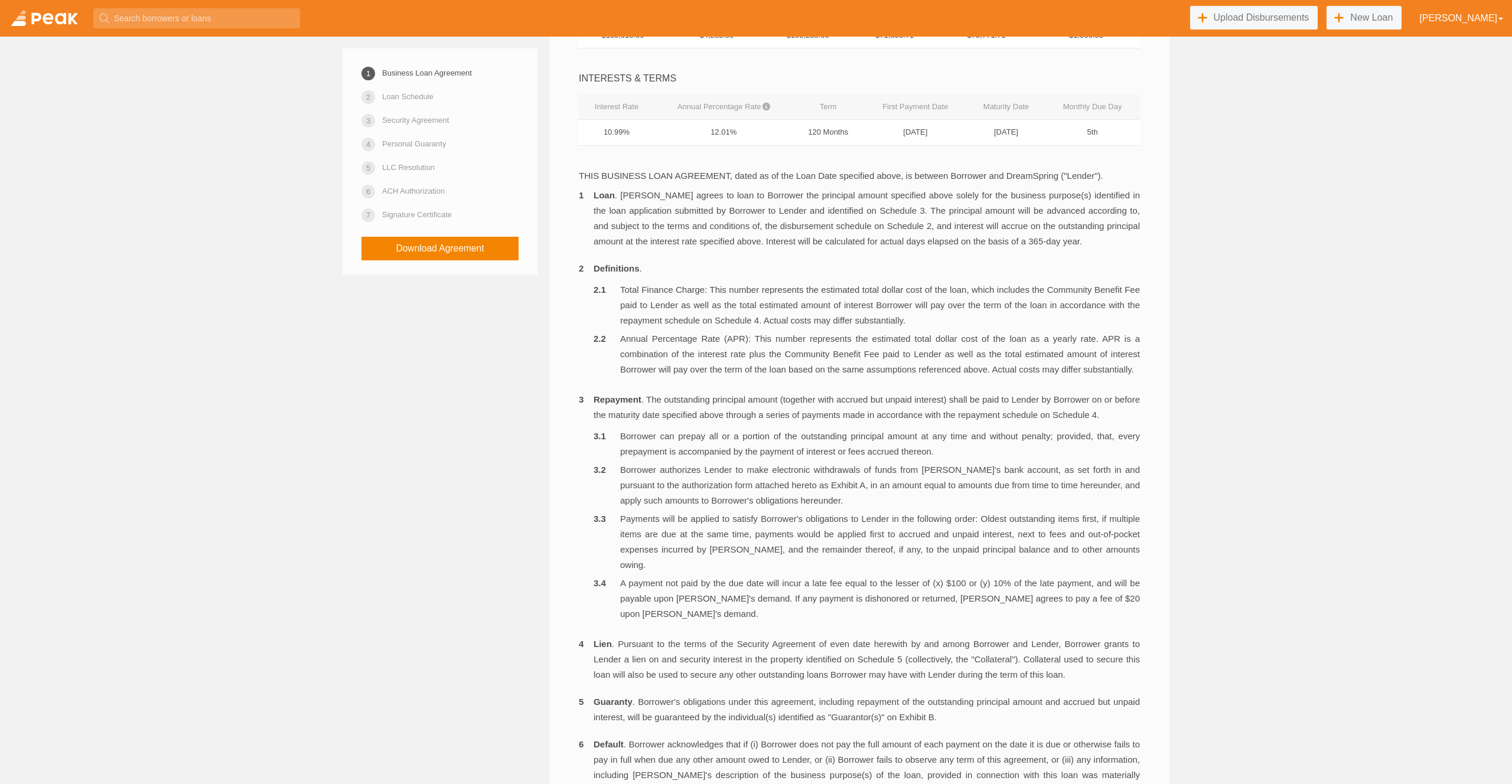
scroll to position [484, 0]
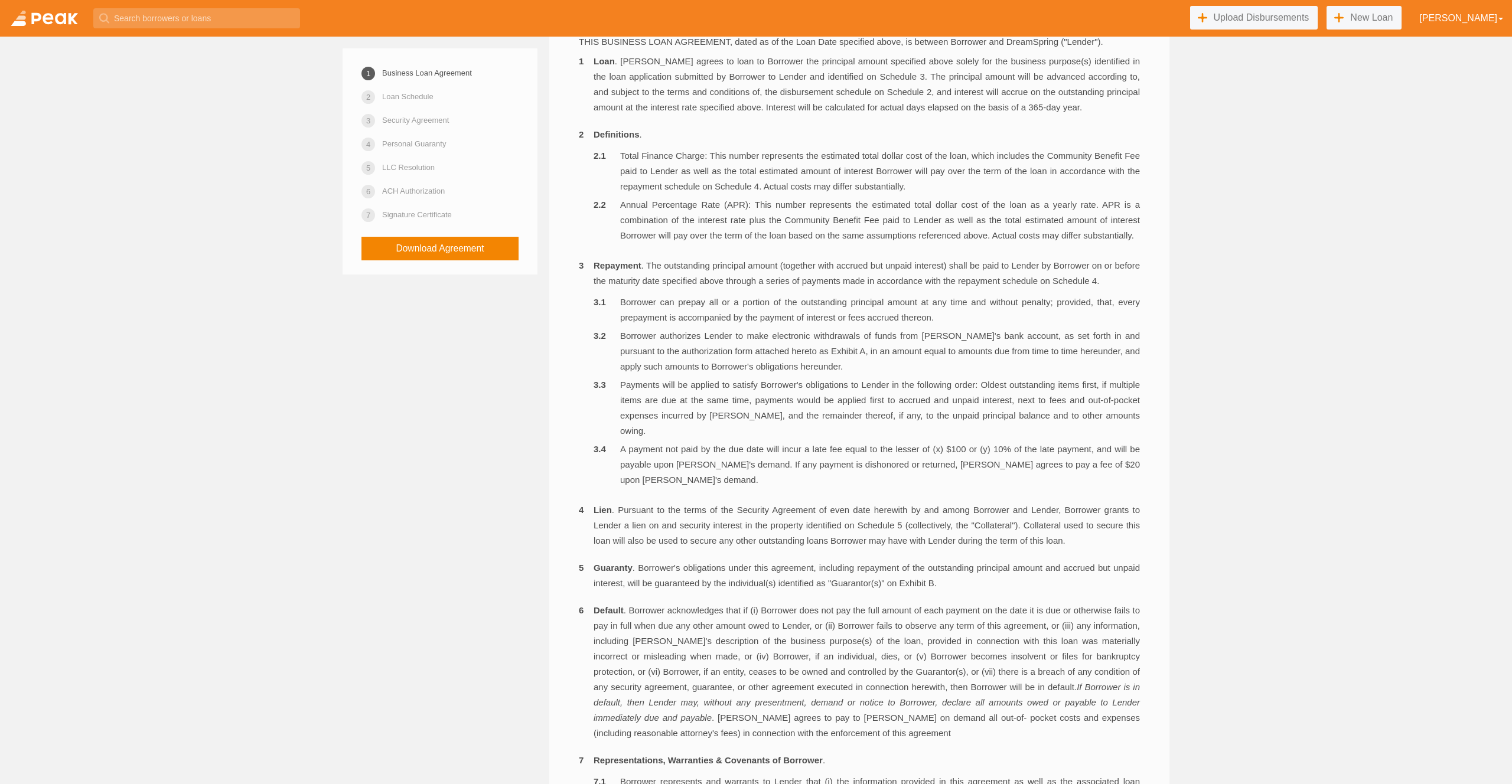
click at [701, 420] on li "Payments will be applied to satisfy Borrower's obligations to Lender in the fol…" at bounding box center [867, 408] width 546 height 62
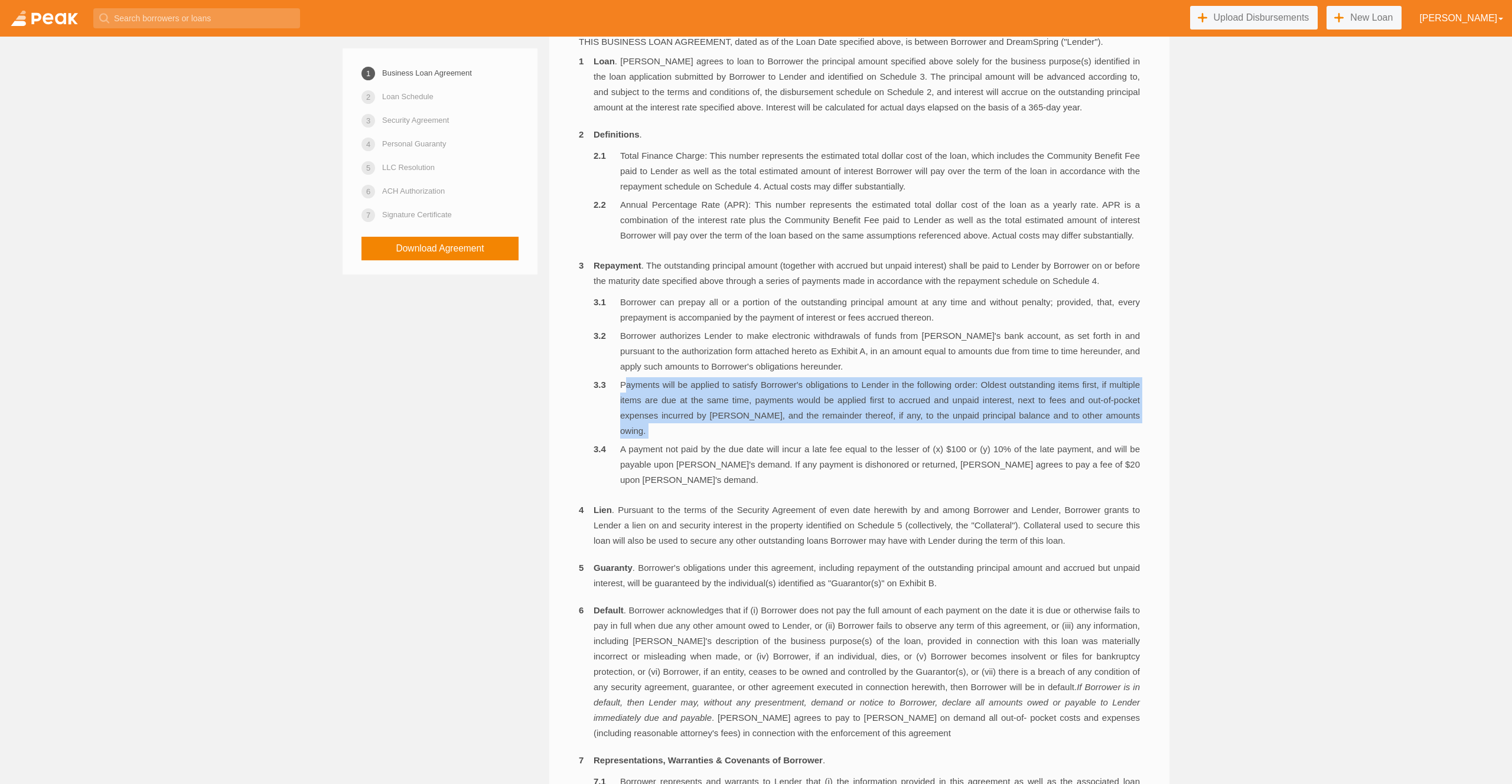
click at [701, 420] on li "Payments will be applied to satisfy Borrower's obligations to Lender in the fol…" at bounding box center [867, 408] width 546 height 62
click at [988, 417] on li "Payments will be applied to satisfy Borrower's obligations to Lender in the fol…" at bounding box center [867, 408] width 546 height 62
click at [1007, 415] on li "Payments will be applied to satisfy Borrower's obligations to Lender in the fol…" at bounding box center [867, 408] width 546 height 62
drag, startPoint x: 1007, startPoint y: 415, endPoint x: 1130, endPoint y: 419, distance: 123.1
click at [1130, 419] on li "Payments will be applied to satisfy Borrower's obligations to Lender in the fol…" at bounding box center [867, 408] width 546 height 62
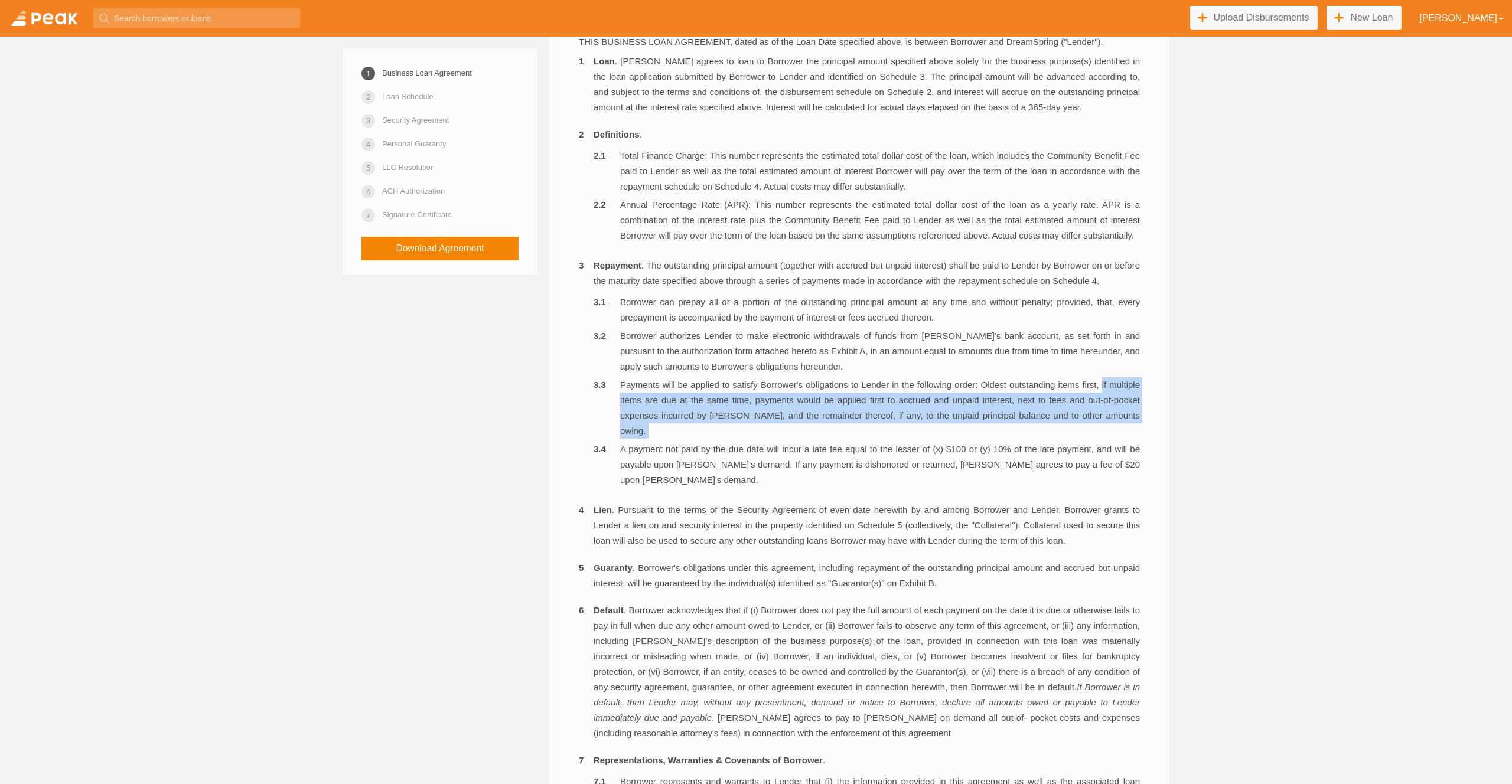
click at [1130, 419] on li "Payments will be applied to satisfy Borrower's obligations to Lender in the fol…" at bounding box center [867, 408] width 546 height 62
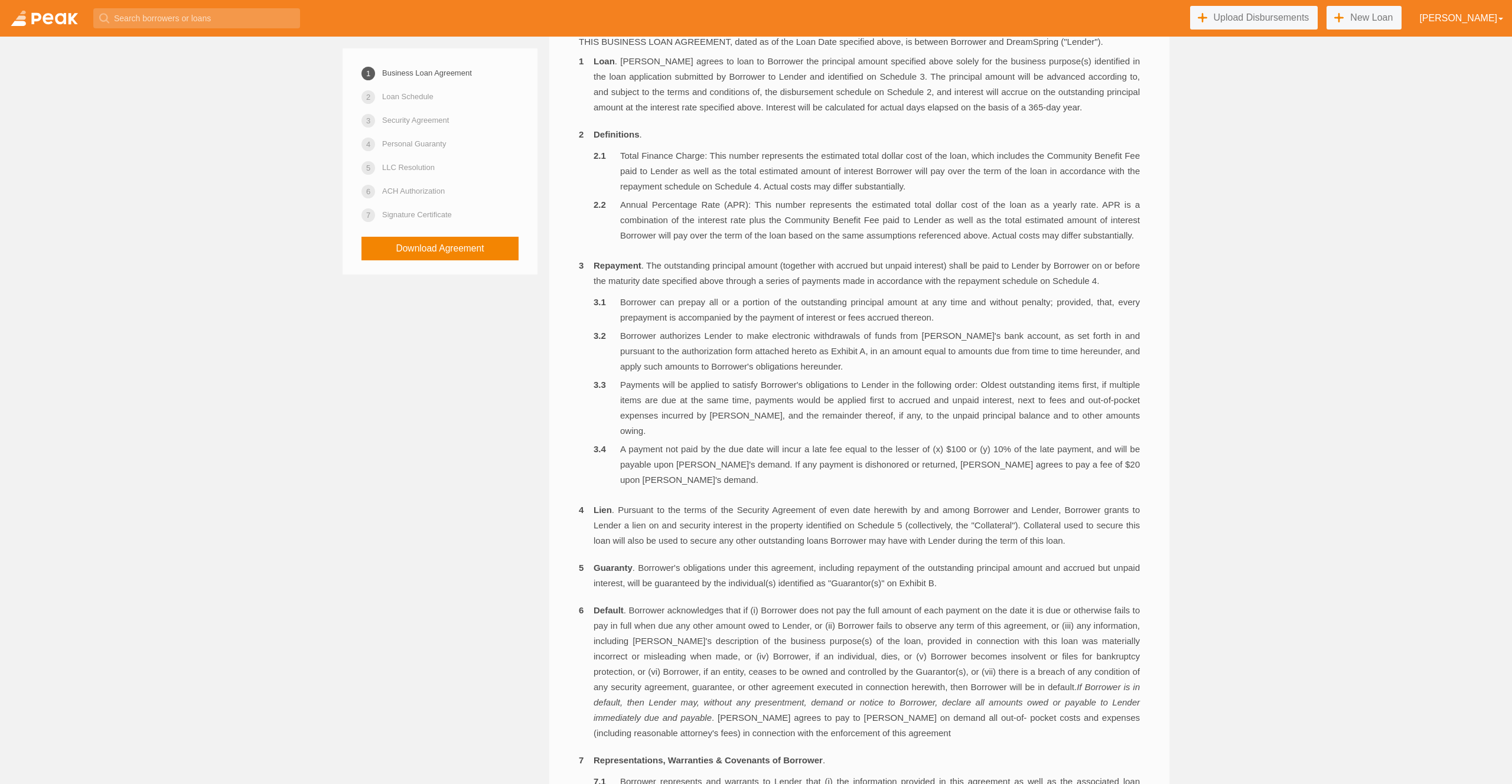
click at [1023, 414] on li "Payments will be applied to satisfy Borrower's obligations to Lender in the fol…" at bounding box center [867, 408] width 546 height 62
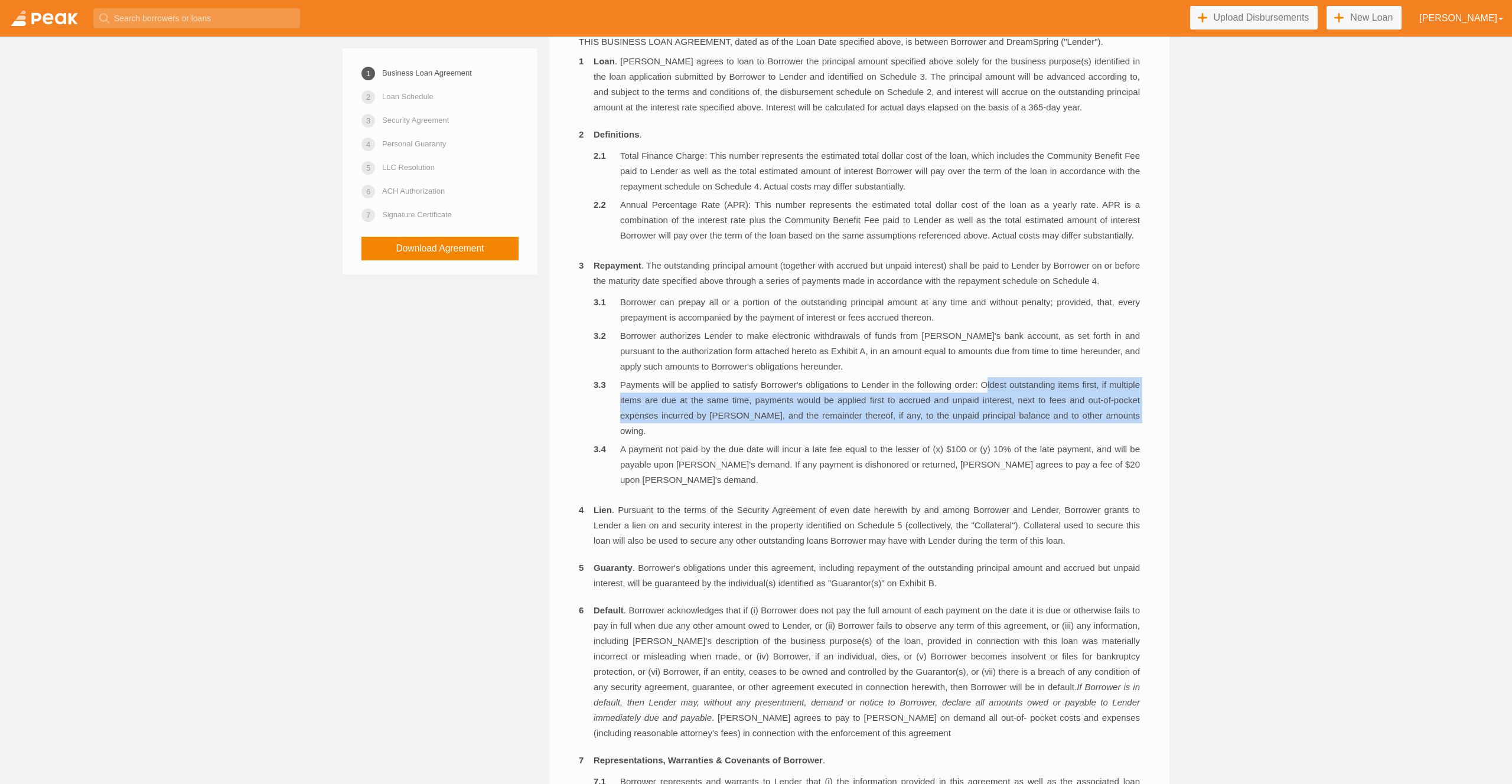
drag, startPoint x: 1005, startPoint y: 413, endPoint x: 1056, endPoint y: 460, distance: 69.4
click at [1056, 439] on li "Payments will be applied to satisfy Borrower's obligations to Lender in the fol…" at bounding box center [867, 408] width 546 height 62
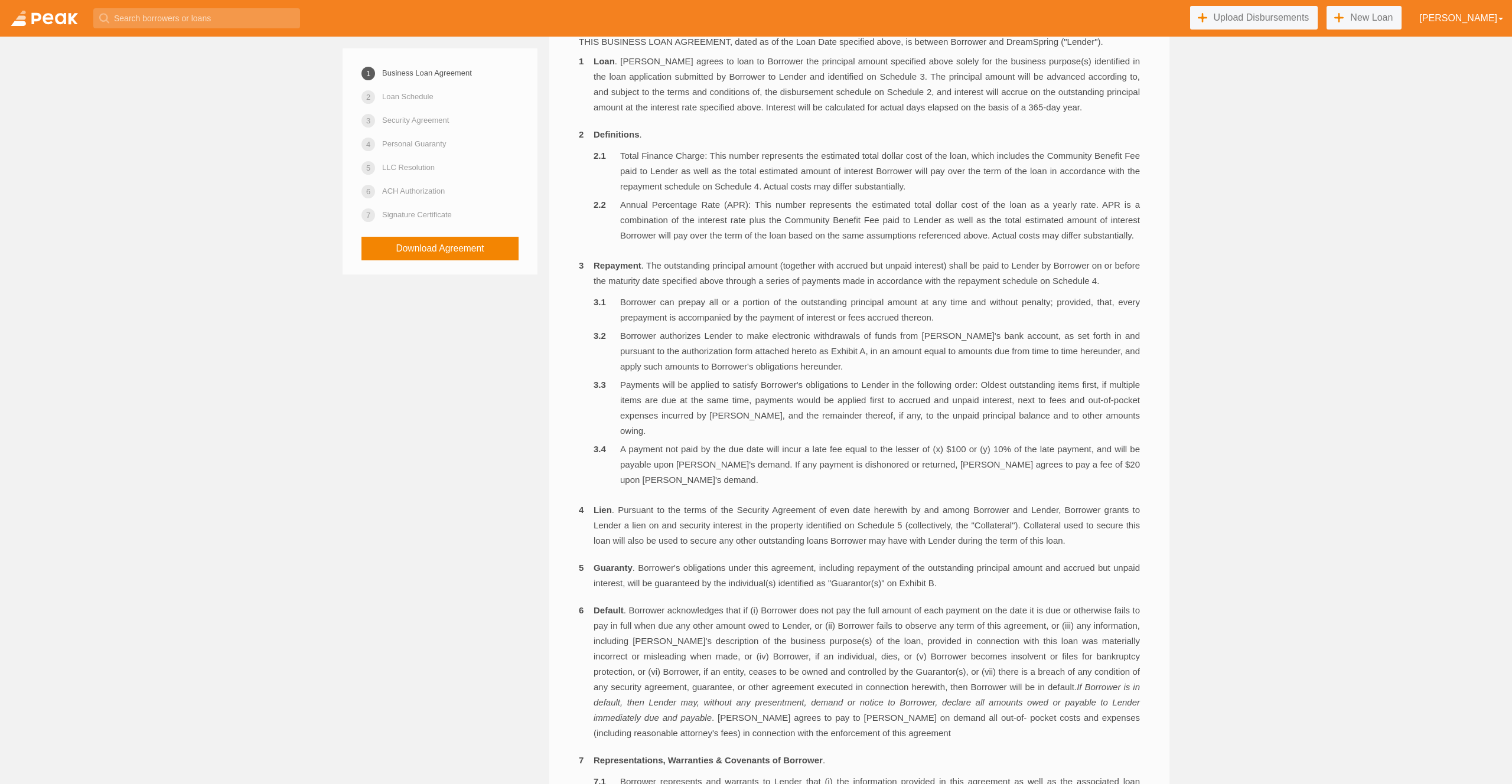
click at [890, 470] on ol "Borrower can prepay all or a portion of the outstanding principal amount at any…" at bounding box center [867, 391] width 546 height 193
click at [889, 428] on li "Payments will be applied to satisfy Borrower's obligations to Lender in the fol…" at bounding box center [867, 408] width 546 height 62
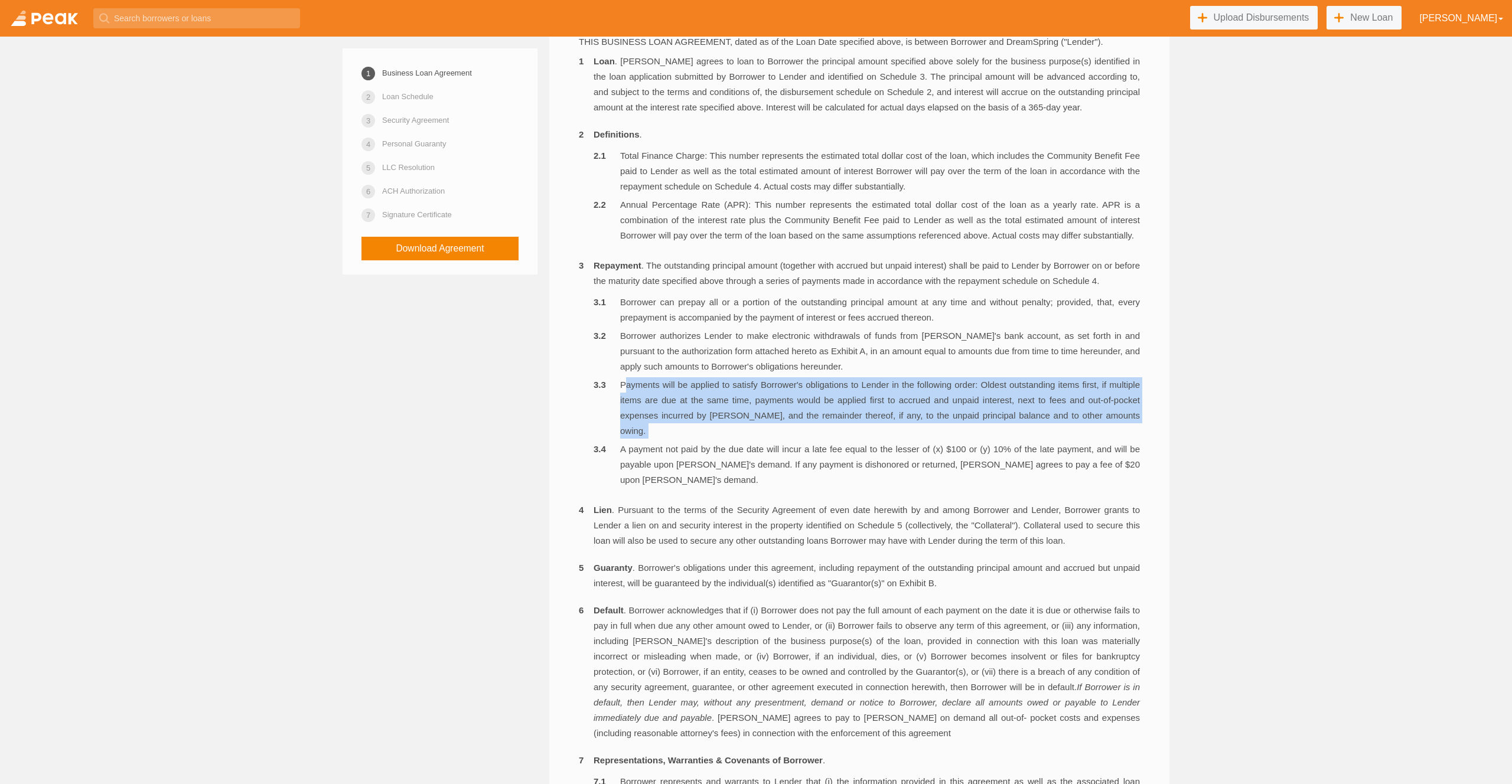
click at [889, 428] on li "Payments will be applied to satisfy Borrower's obligations to Lender in the fol…" at bounding box center [867, 408] width 546 height 62
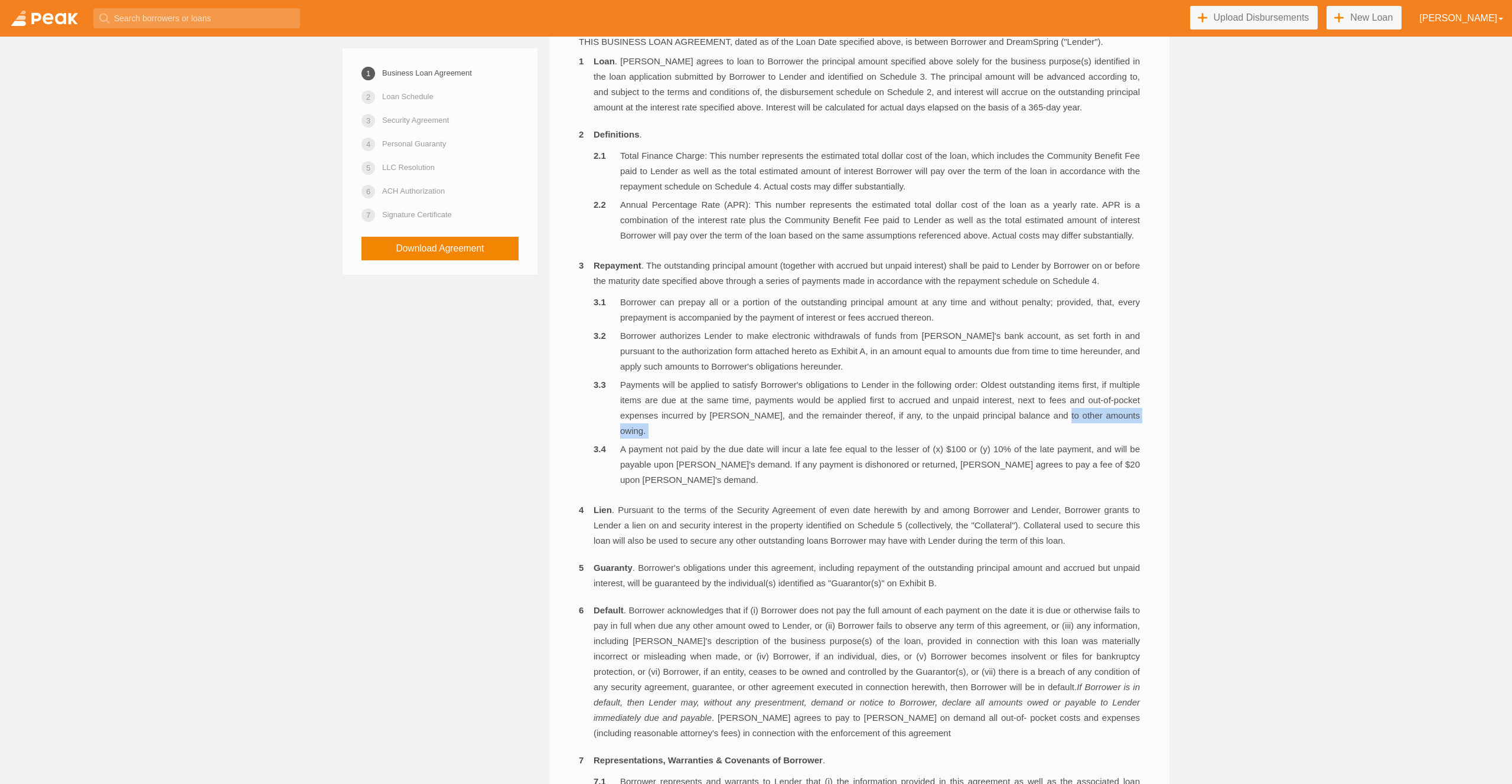
click at [1093, 439] on li "Payments will be applied to satisfy Borrower's obligations to Lender in the fol…" at bounding box center [867, 408] width 546 height 62
click at [1058, 431] on li "Payments will be applied to satisfy Borrower's obligations to Lender in the fol…" at bounding box center [867, 408] width 546 height 62
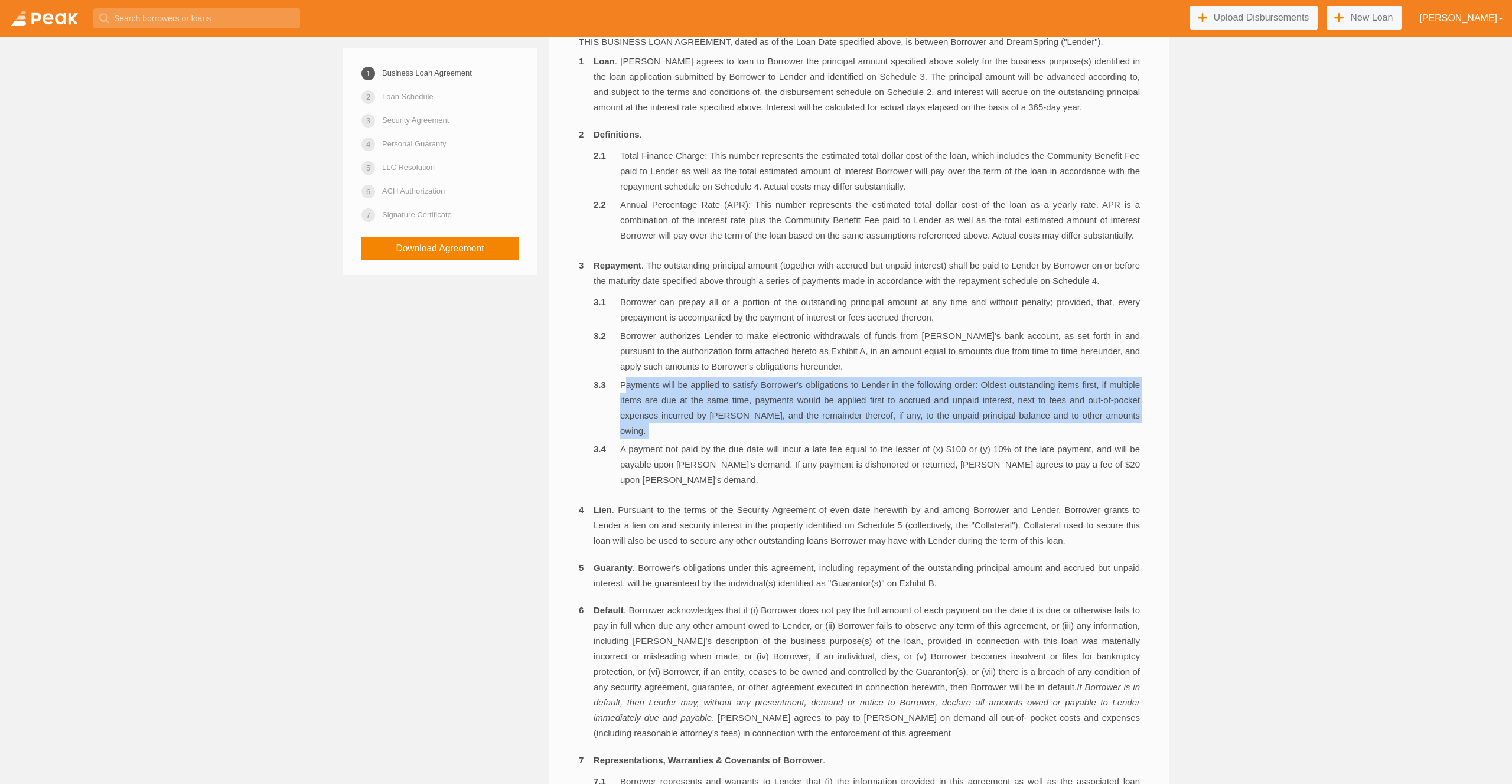
click at [1062, 431] on li "Payments will be applied to satisfy Borrower's obligations to Lender in the fol…" at bounding box center [867, 408] width 546 height 62
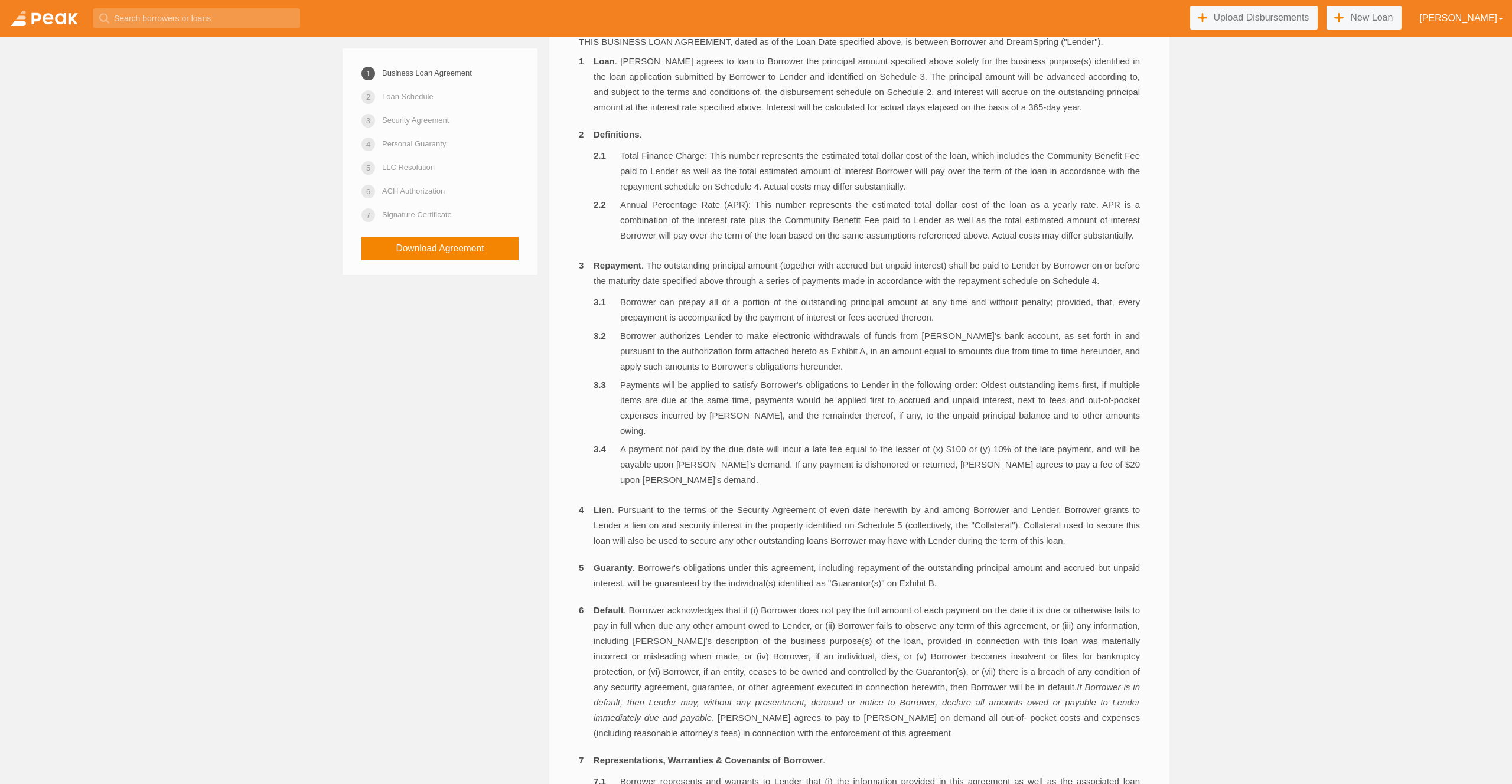
click at [851, 481] on li "A payment not paid by the due date will incur a late fee equal to the lesser of…" at bounding box center [867, 464] width 546 height 46
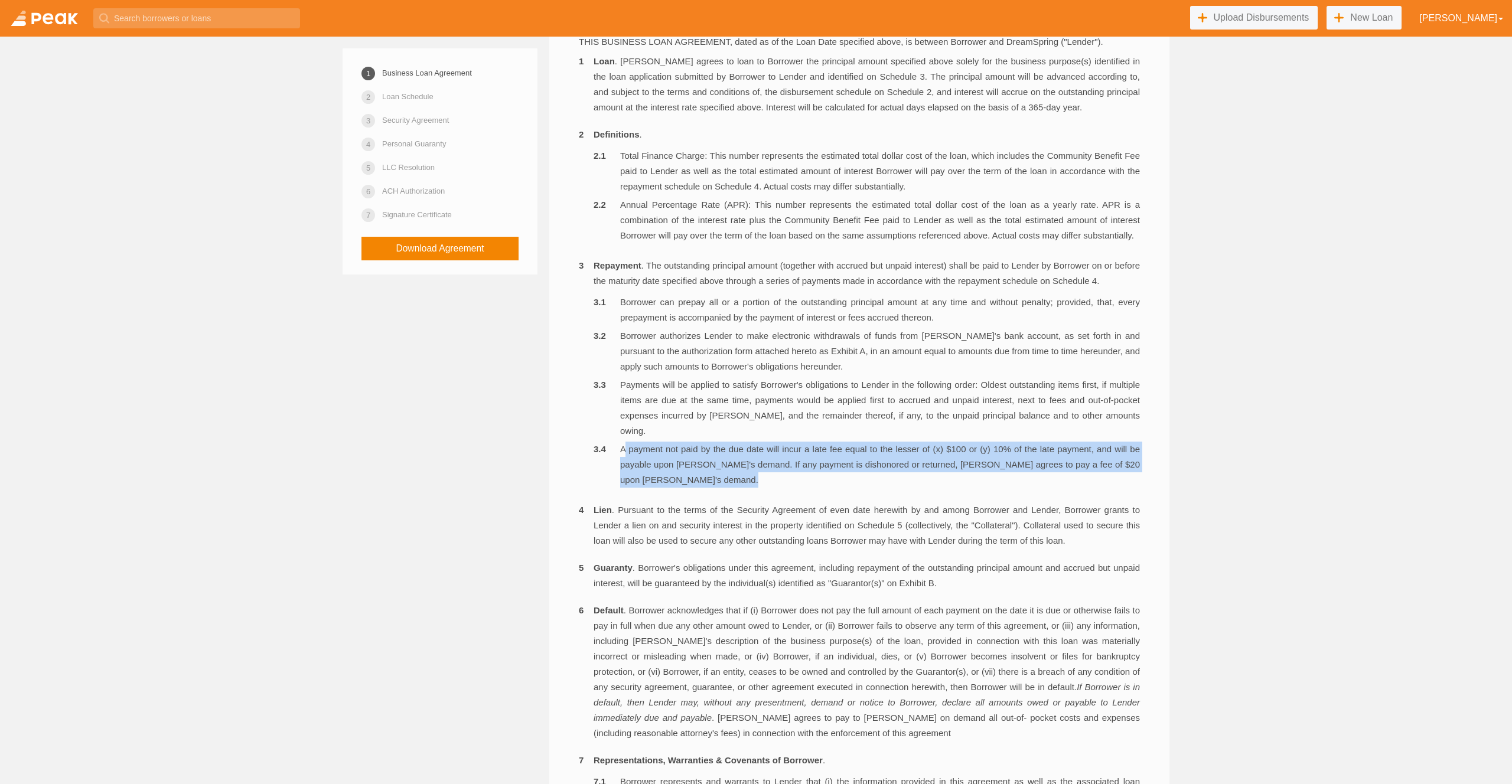
click at [851, 481] on li "A payment not paid by the due date will incur a late fee equal to the lesser of…" at bounding box center [867, 464] width 546 height 46
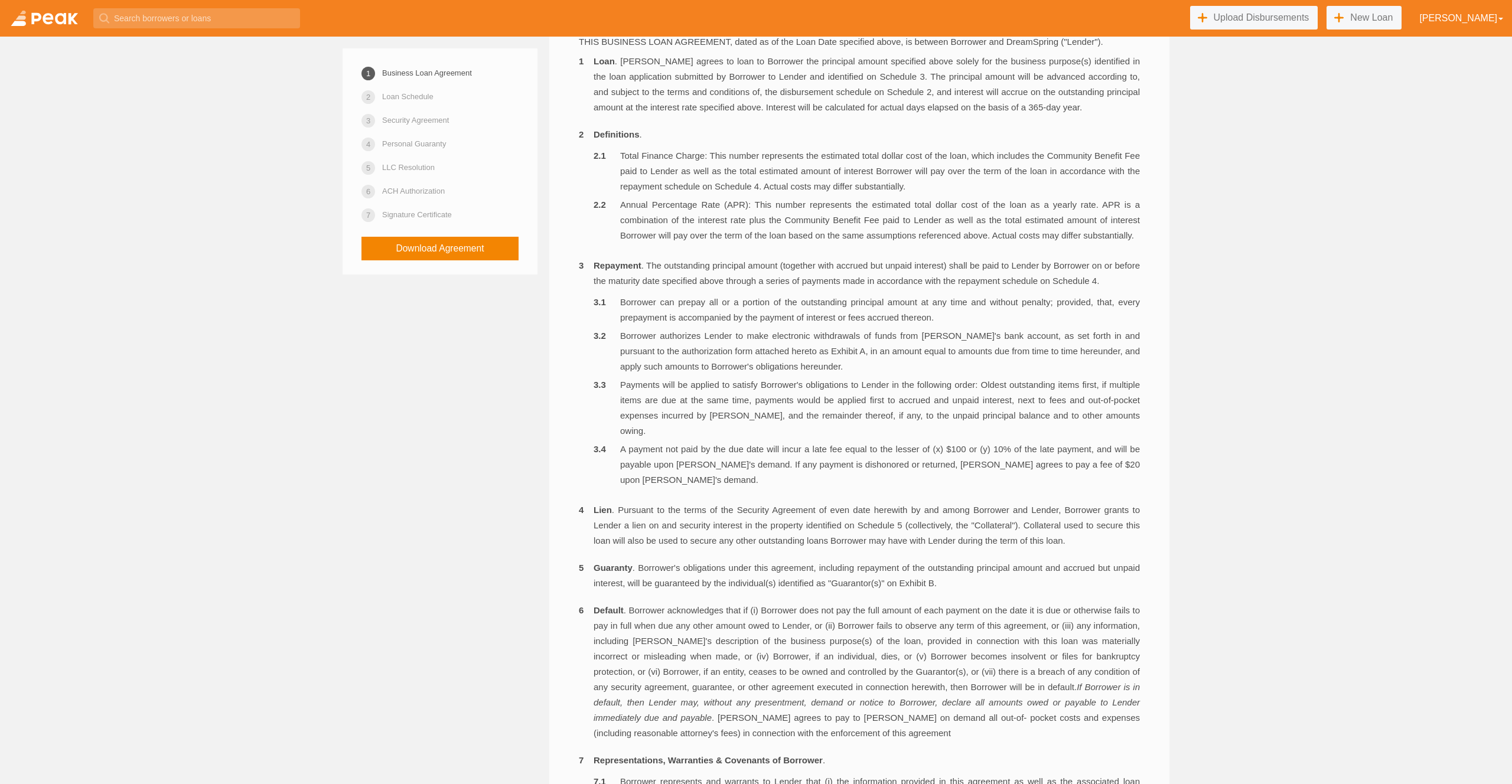
click at [1055, 325] on li "Borrower can prepay all or a portion of the outstanding principal amount at any…" at bounding box center [867, 310] width 546 height 31
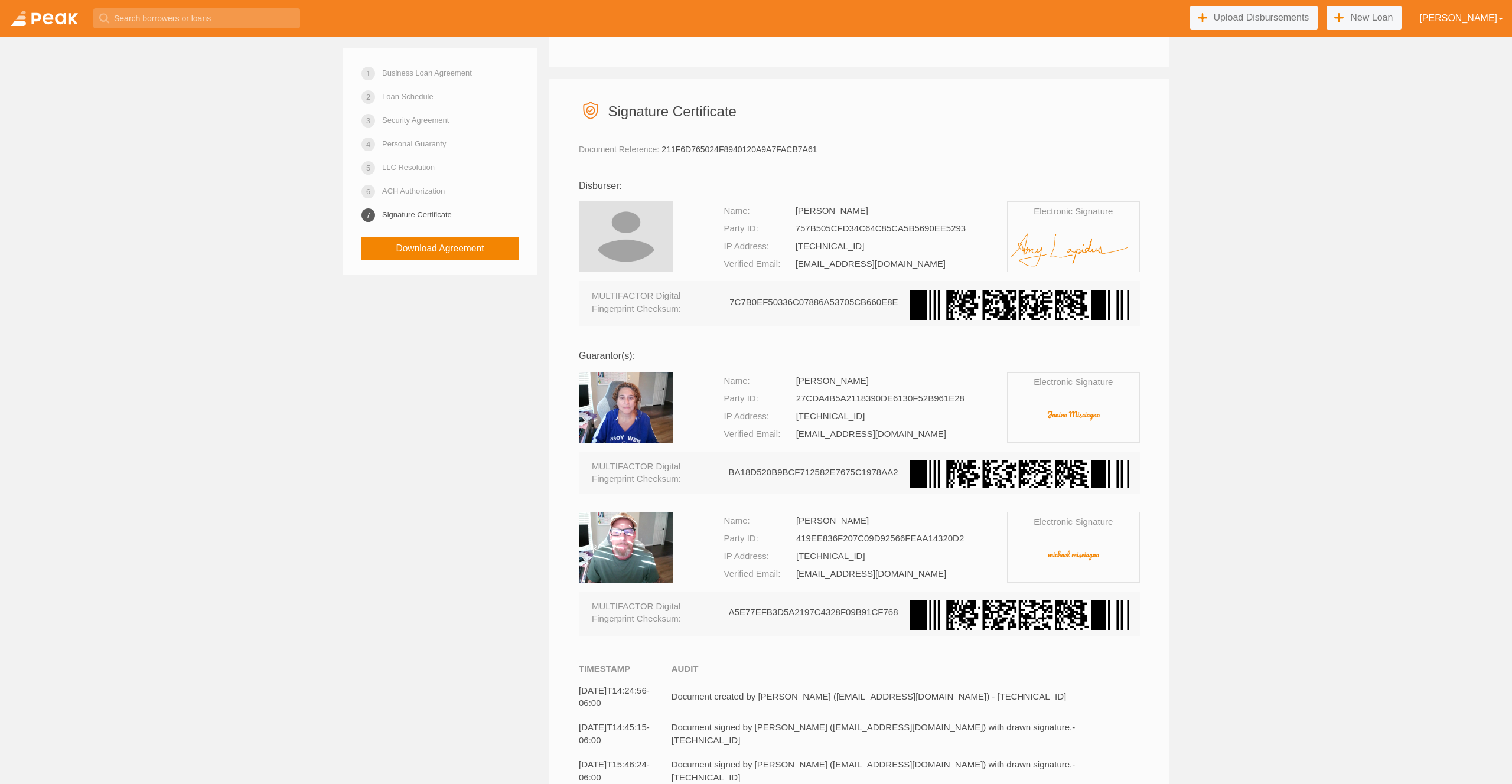
scroll to position [8896, 0]
click at [470, 72] on link "Business Loan Agreement" at bounding box center [427, 73] width 90 height 21
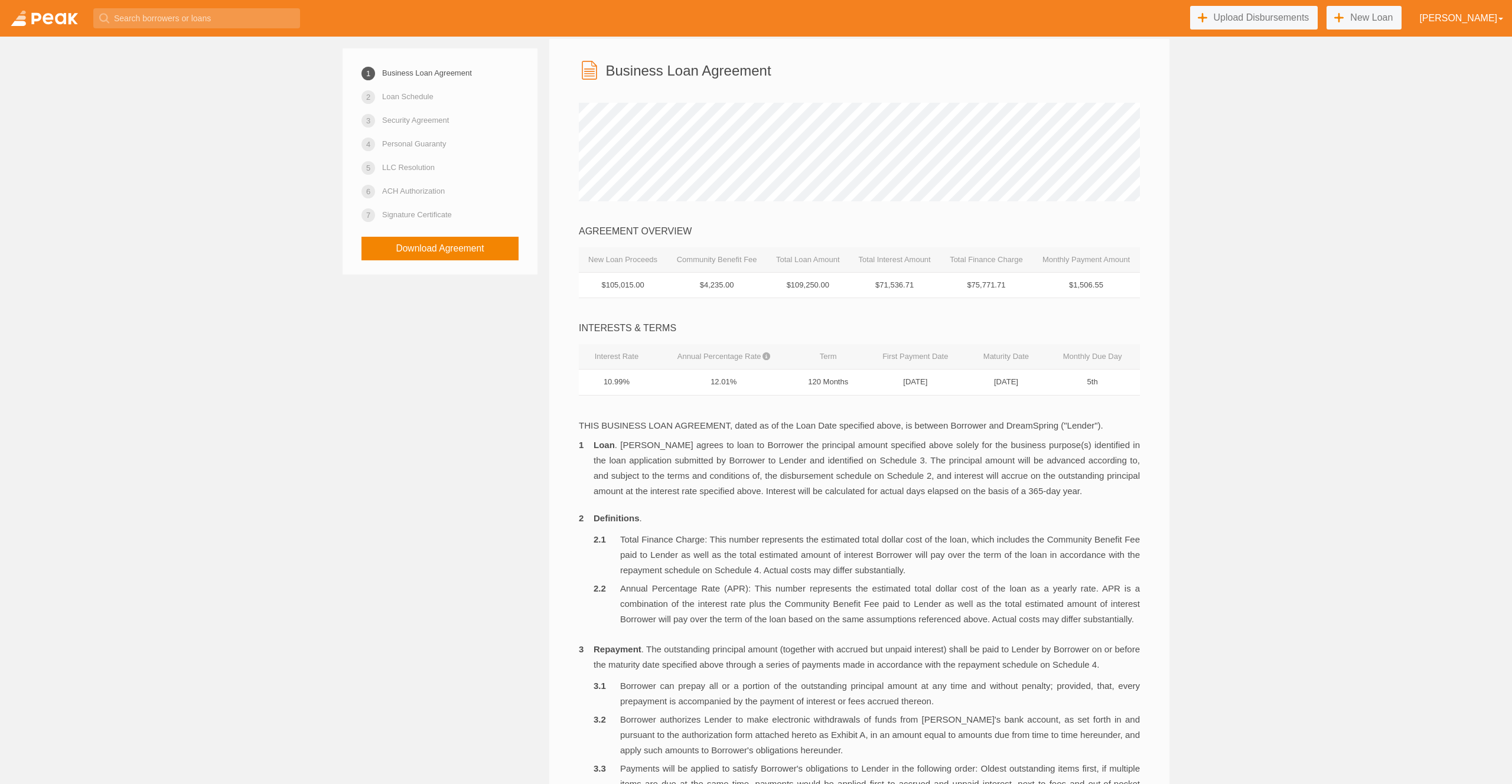
scroll to position [105, 0]
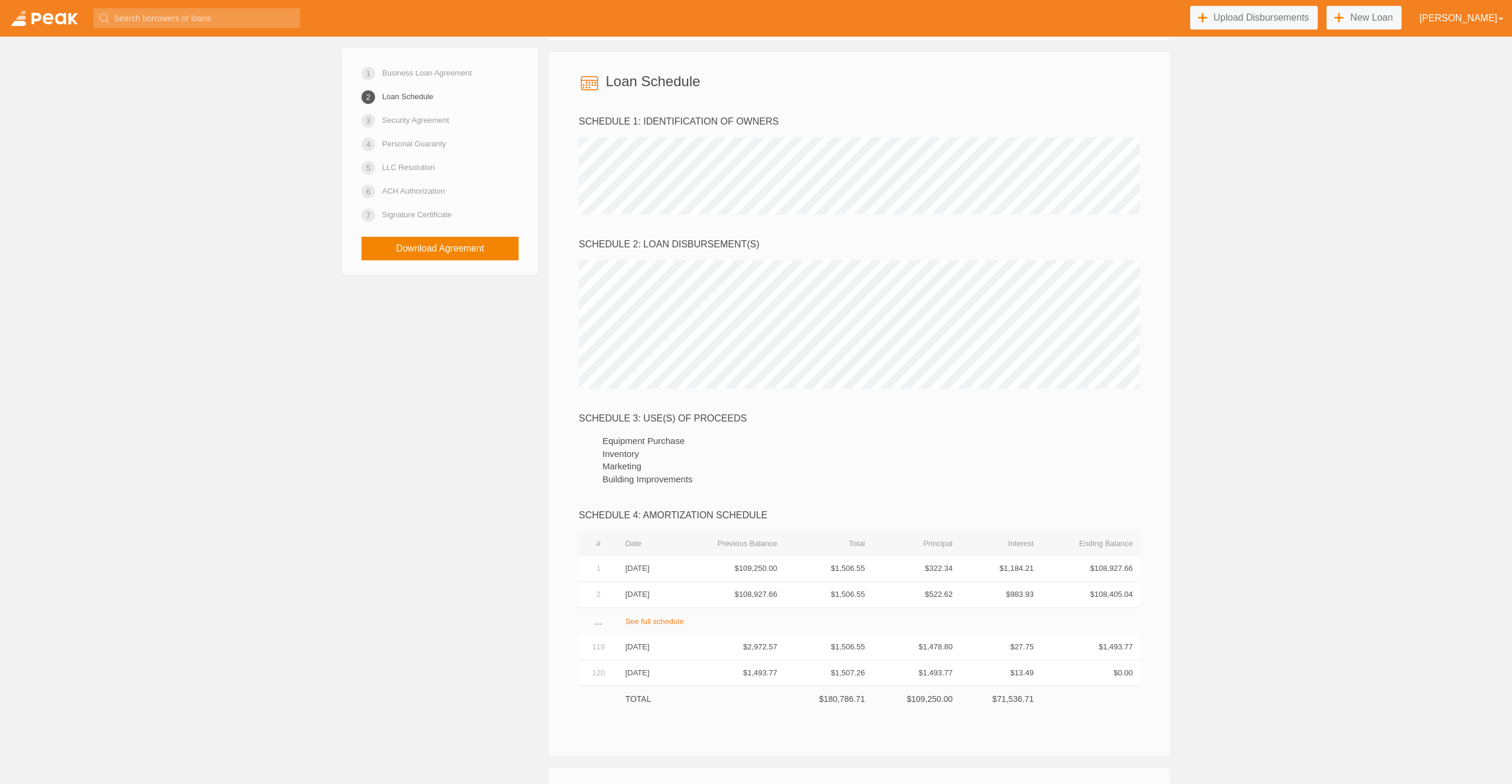
click at [413, 211] on link "Signature Certificate" at bounding box center [417, 214] width 70 height 21
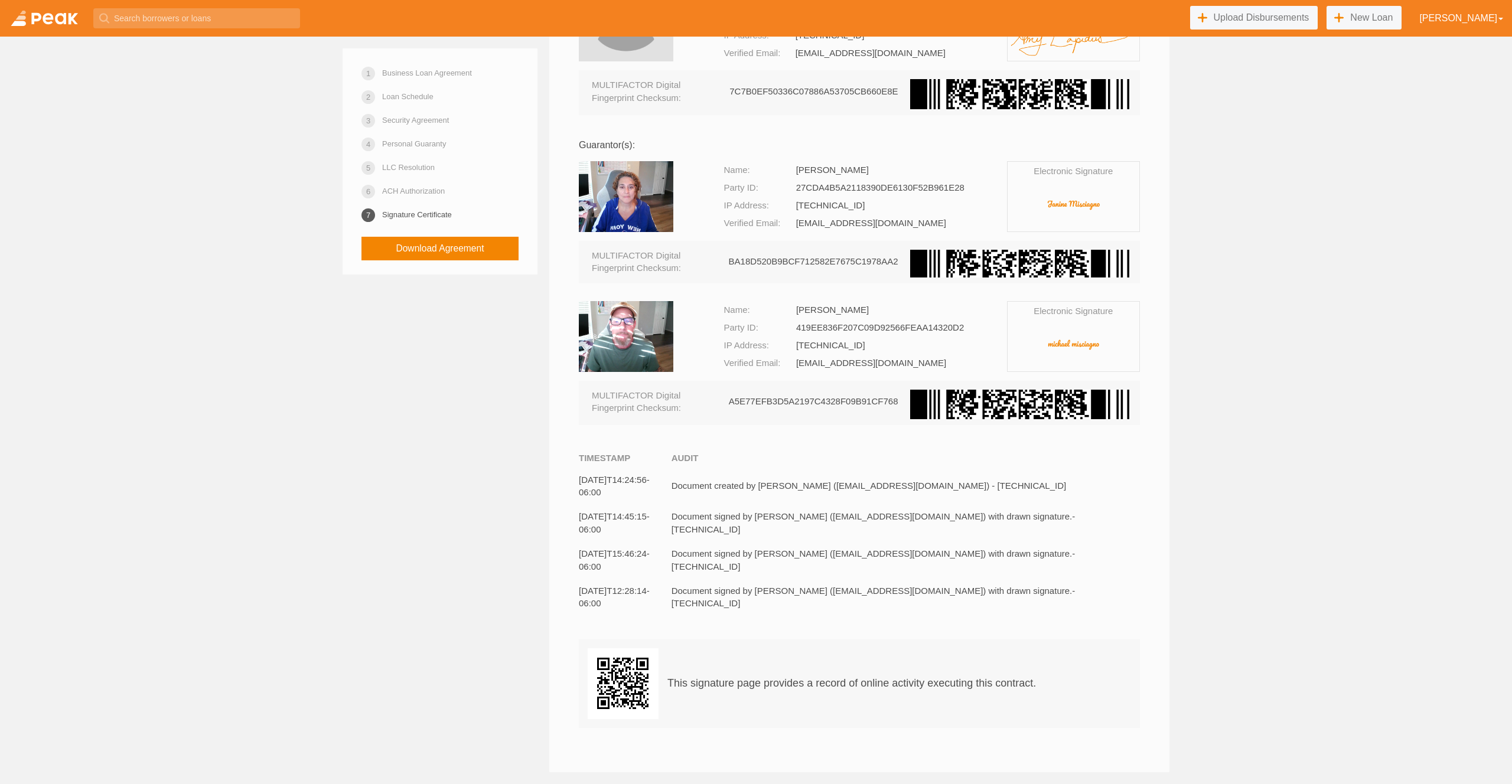
scroll to position [9151, 0]
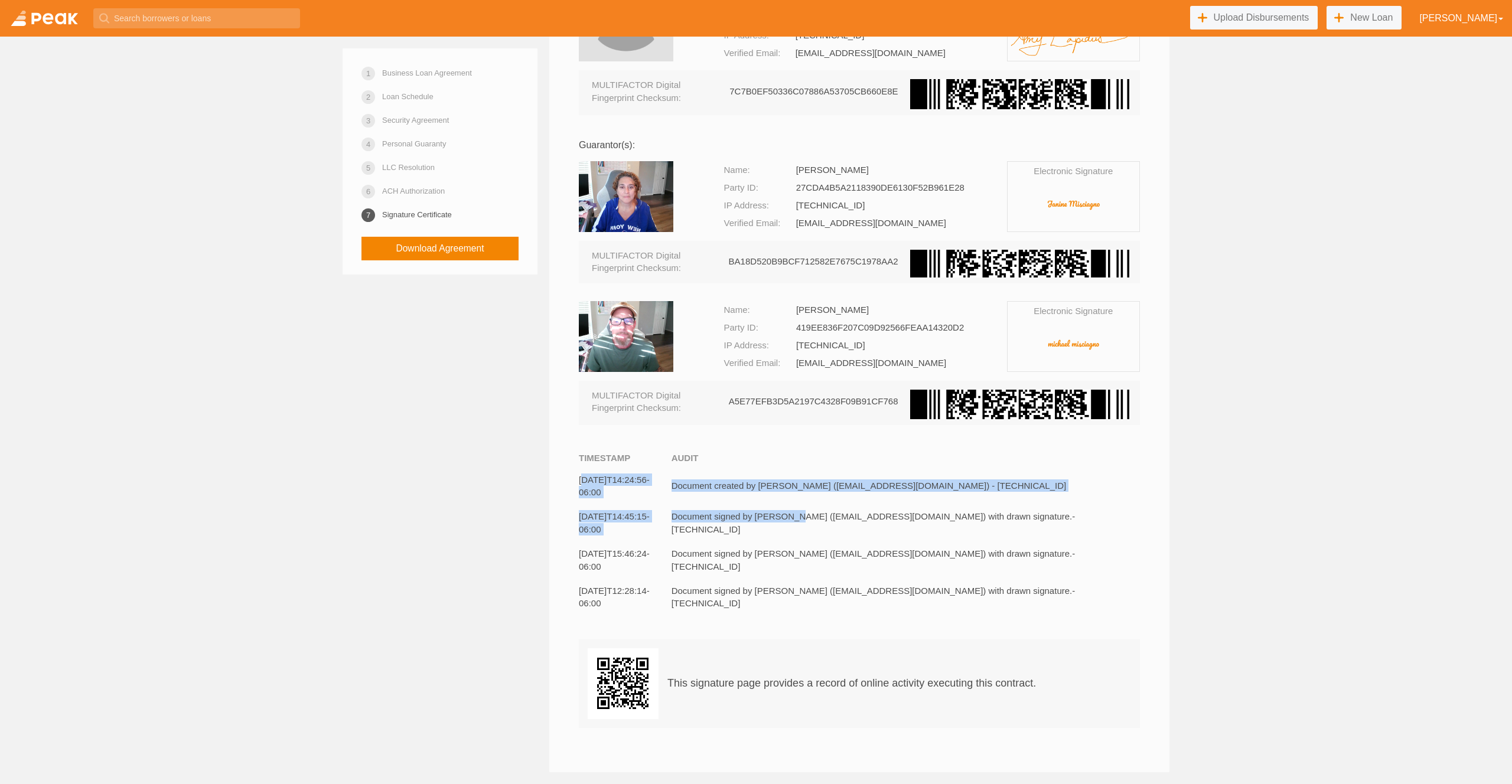
drag, startPoint x: 641, startPoint y: 487, endPoint x: 925, endPoint y: 567, distance: 295.1
click at [828, 542] on tbody "[DATE]T14:24:56-06:00 Document created by [PERSON_NAME] ([EMAIL_ADDRESS][DOMAIN…" at bounding box center [859, 542] width 561 height 149
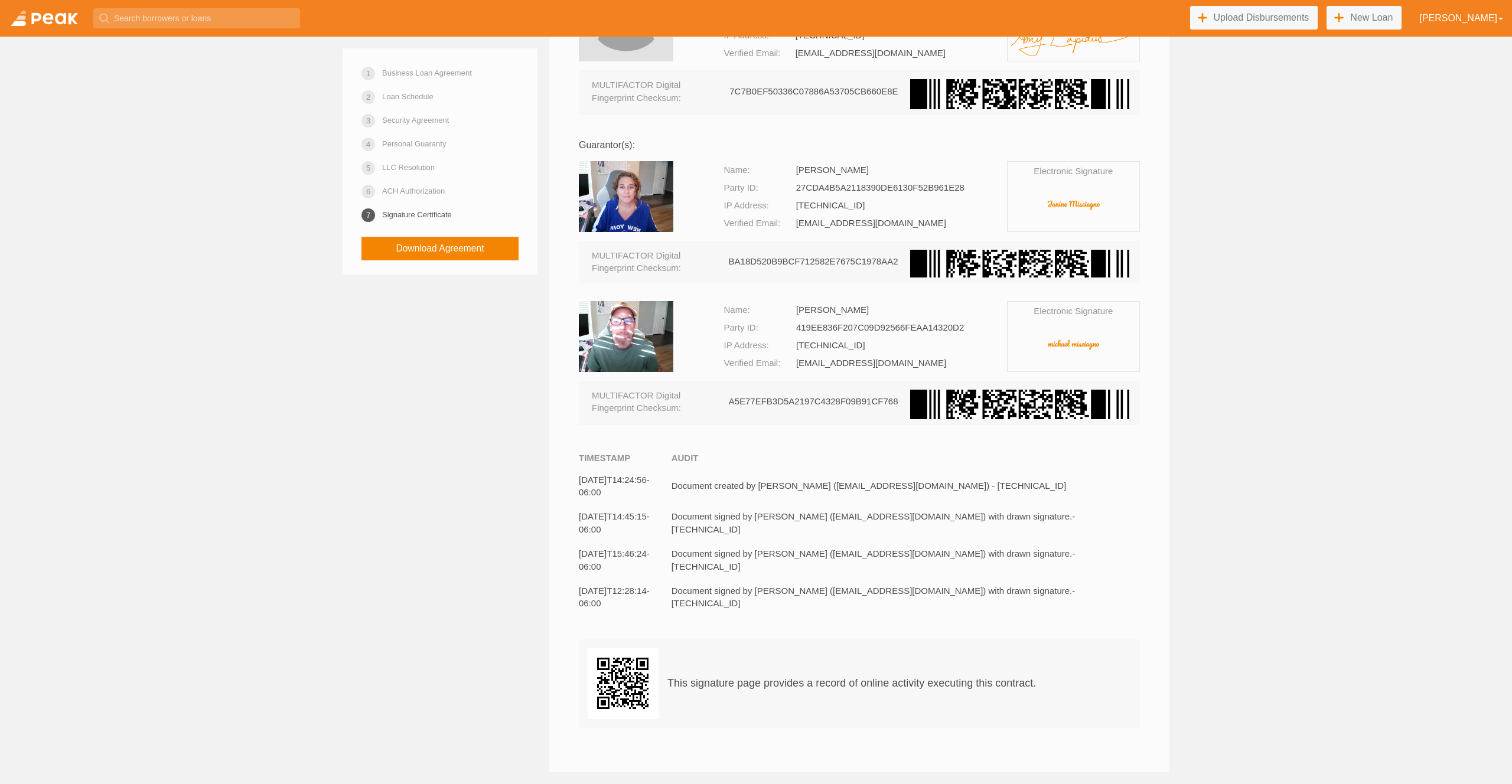
click at [933, 569] on td "Document signed by [PERSON_NAME] ([EMAIL_ADDRESS][DOMAIN_NAME]) with drawn sign…" at bounding box center [906, 560] width 469 height 37
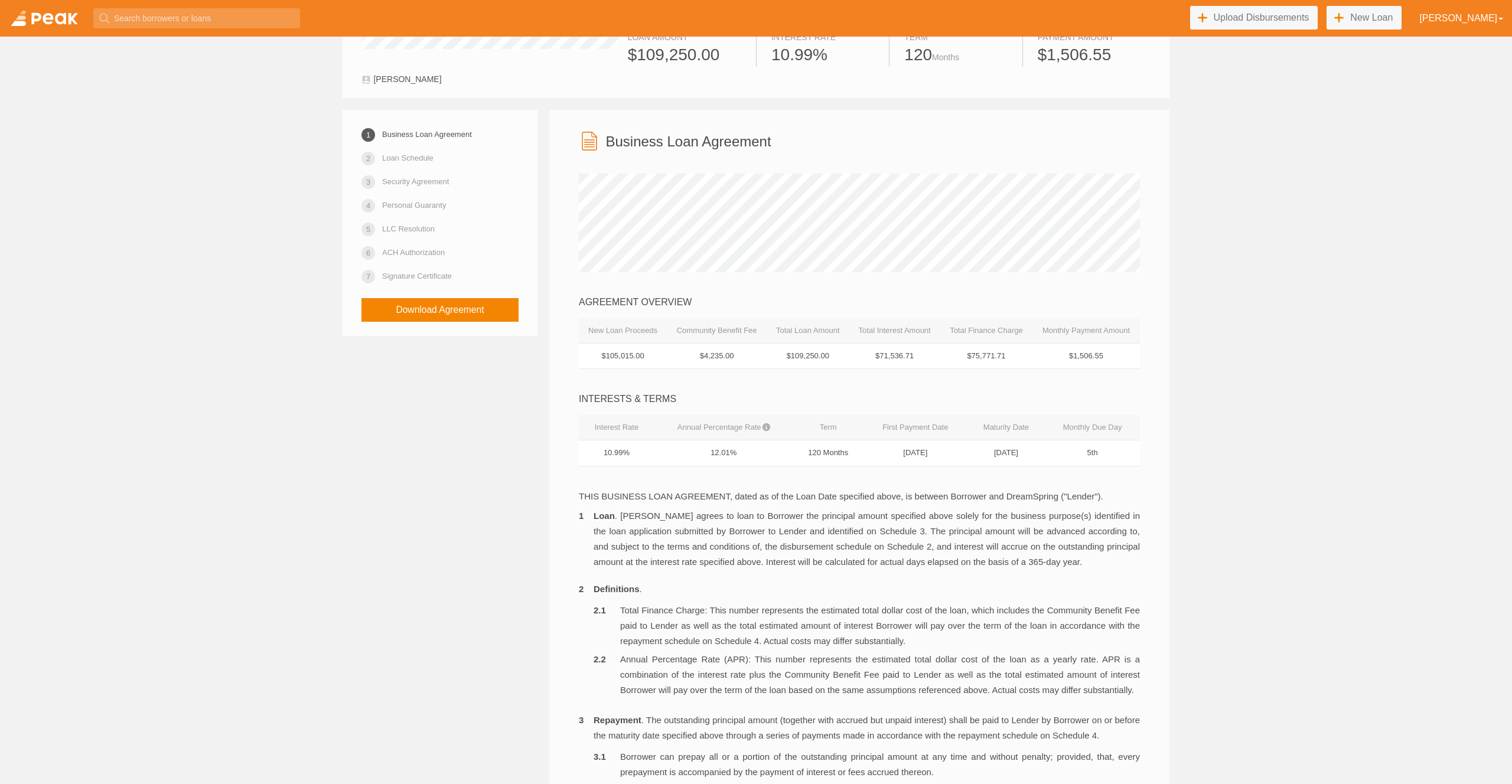
scroll to position [0, 0]
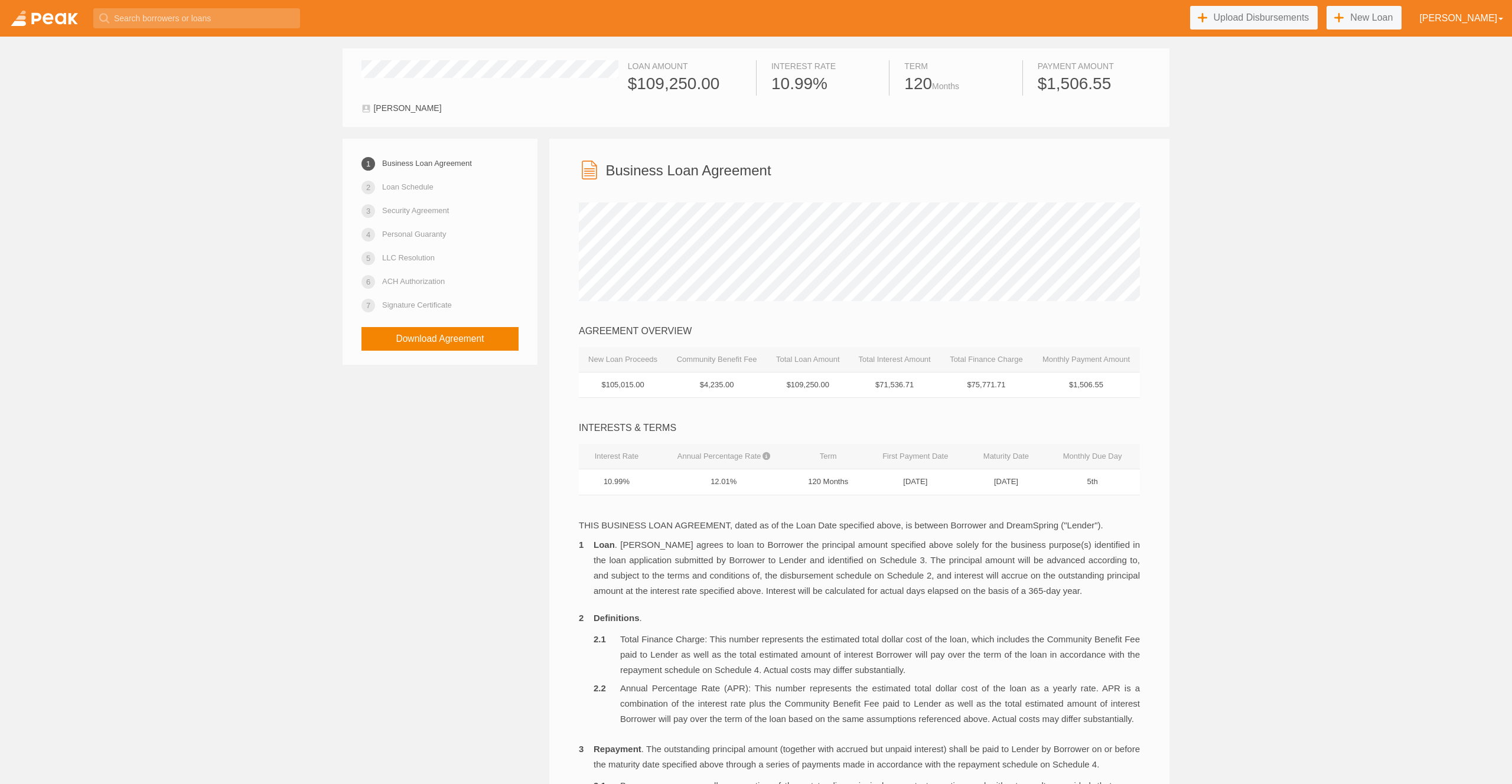
click at [741, 439] on div "INTERESTS & TERMS Interest Rate Annual Percentage Rate Term First Payment Date …" at bounding box center [859, 458] width 561 height 73
drag, startPoint x: 692, startPoint y: 377, endPoint x: 777, endPoint y: 394, distance: 86.7
click at [776, 385] on tr "$105,015.00 $4,235.00 $109,250.00 $71,536.71 $75,771.71 $1,506.55" at bounding box center [859, 385] width 561 height 26
click at [749, 386] on td "$4,235.00" at bounding box center [716, 385] width 100 height 26
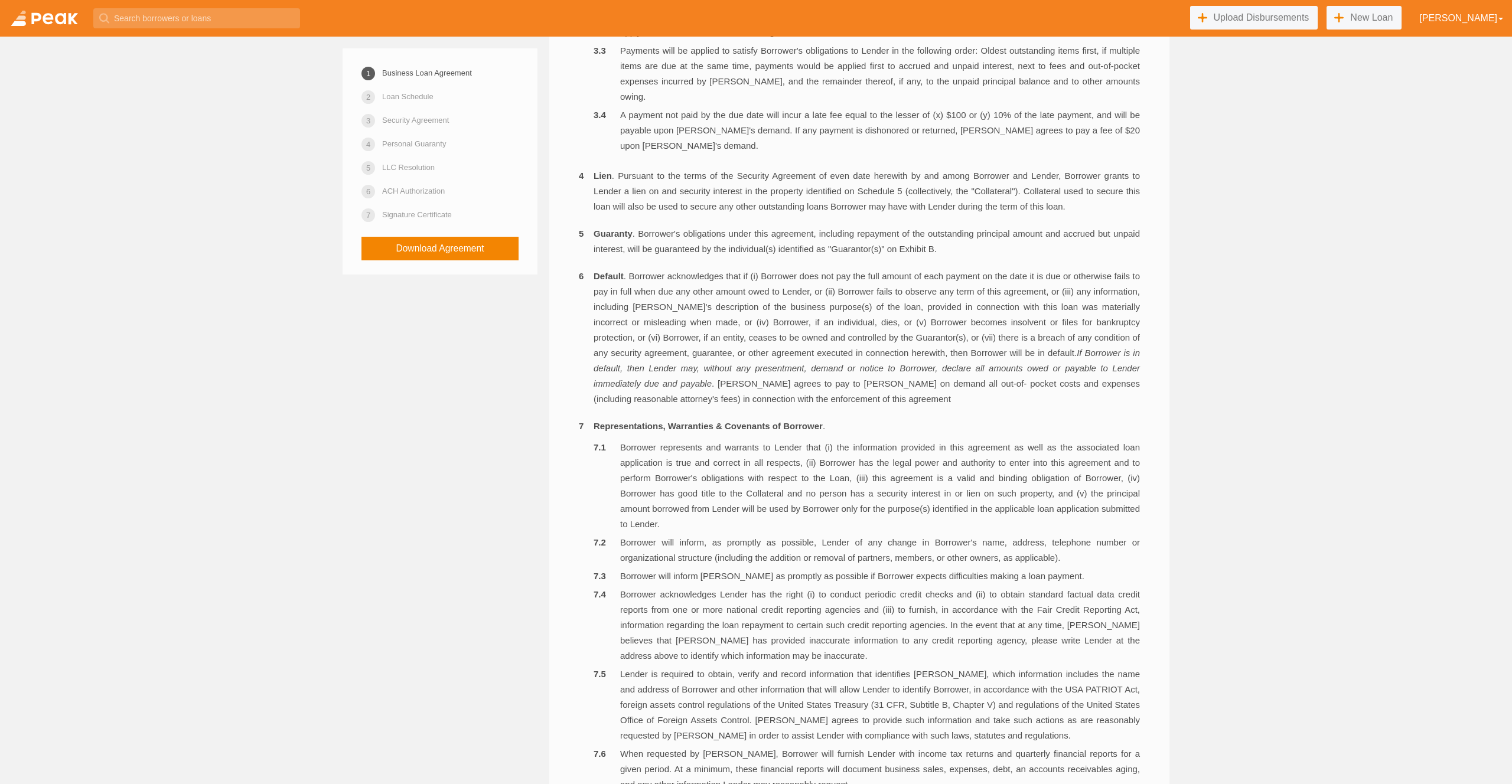
scroll to position [827, 0]
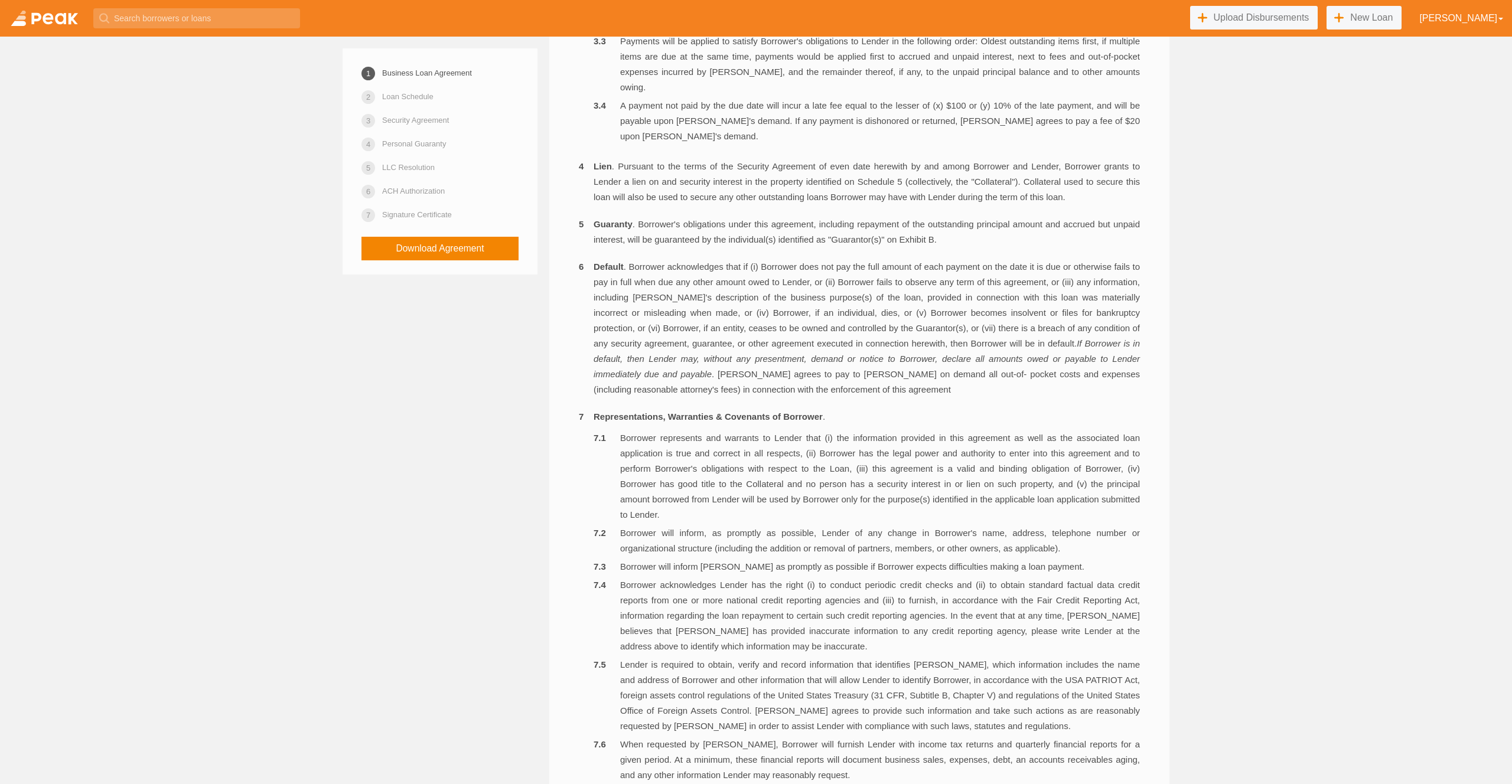
click at [914, 83] on li "Payments will be applied to satisfy Borrower's obligations to Lender in the fol…" at bounding box center [867, 64] width 546 height 62
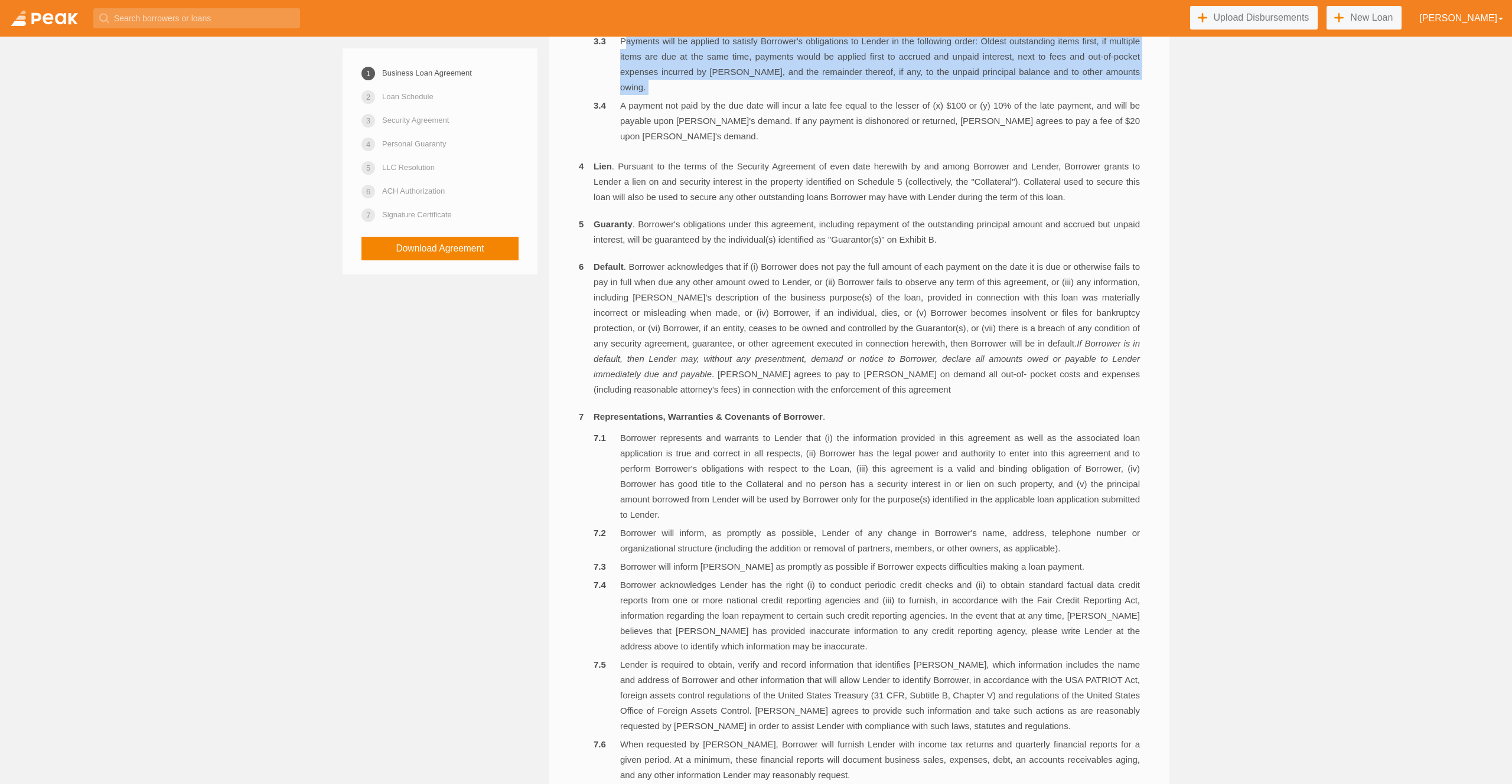
click at [914, 83] on li "Payments will be applied to satisfy Borrower's obligations to Lender in the fol…" at bounding box center [867, 64] width 546 height 62
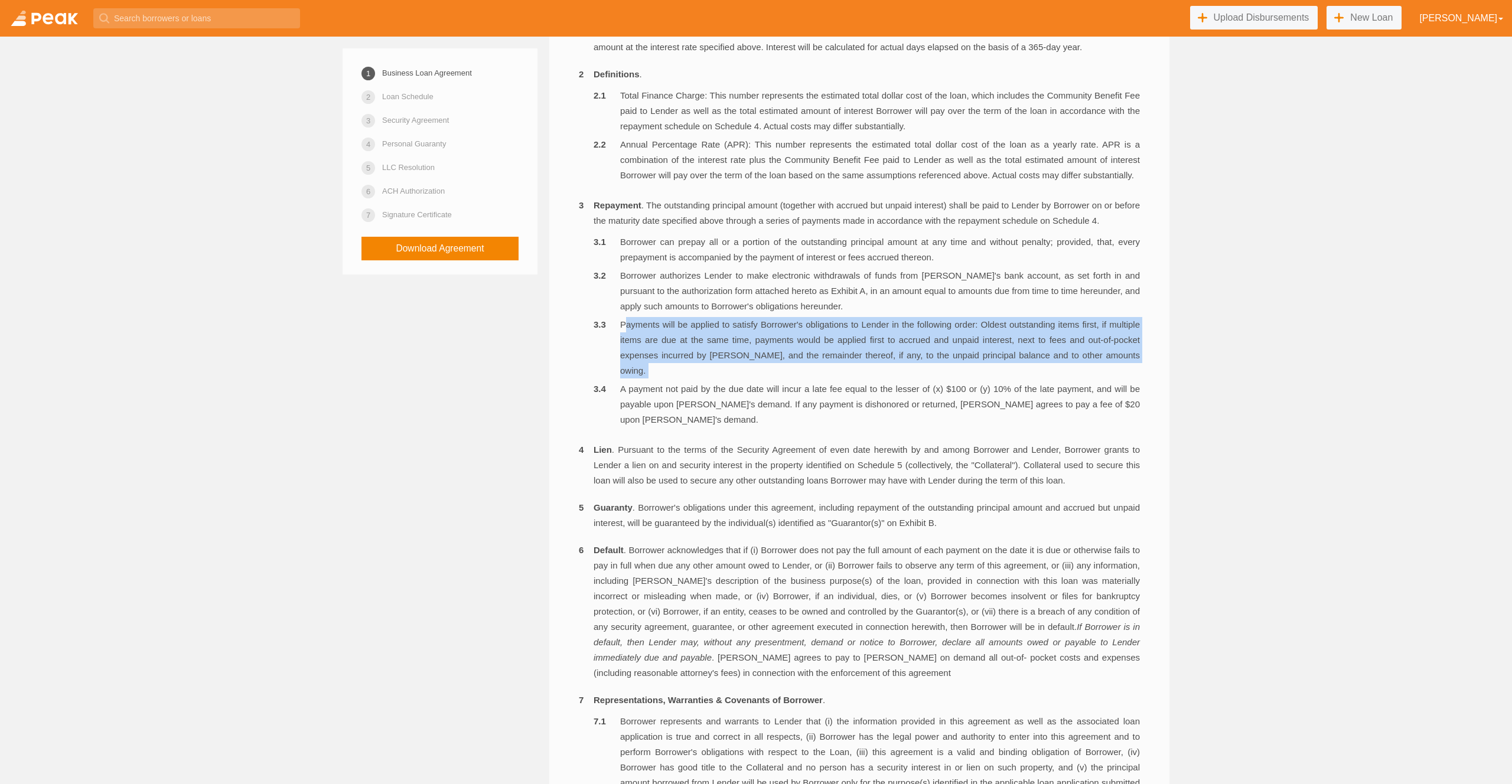
scroll to position [597, 0]
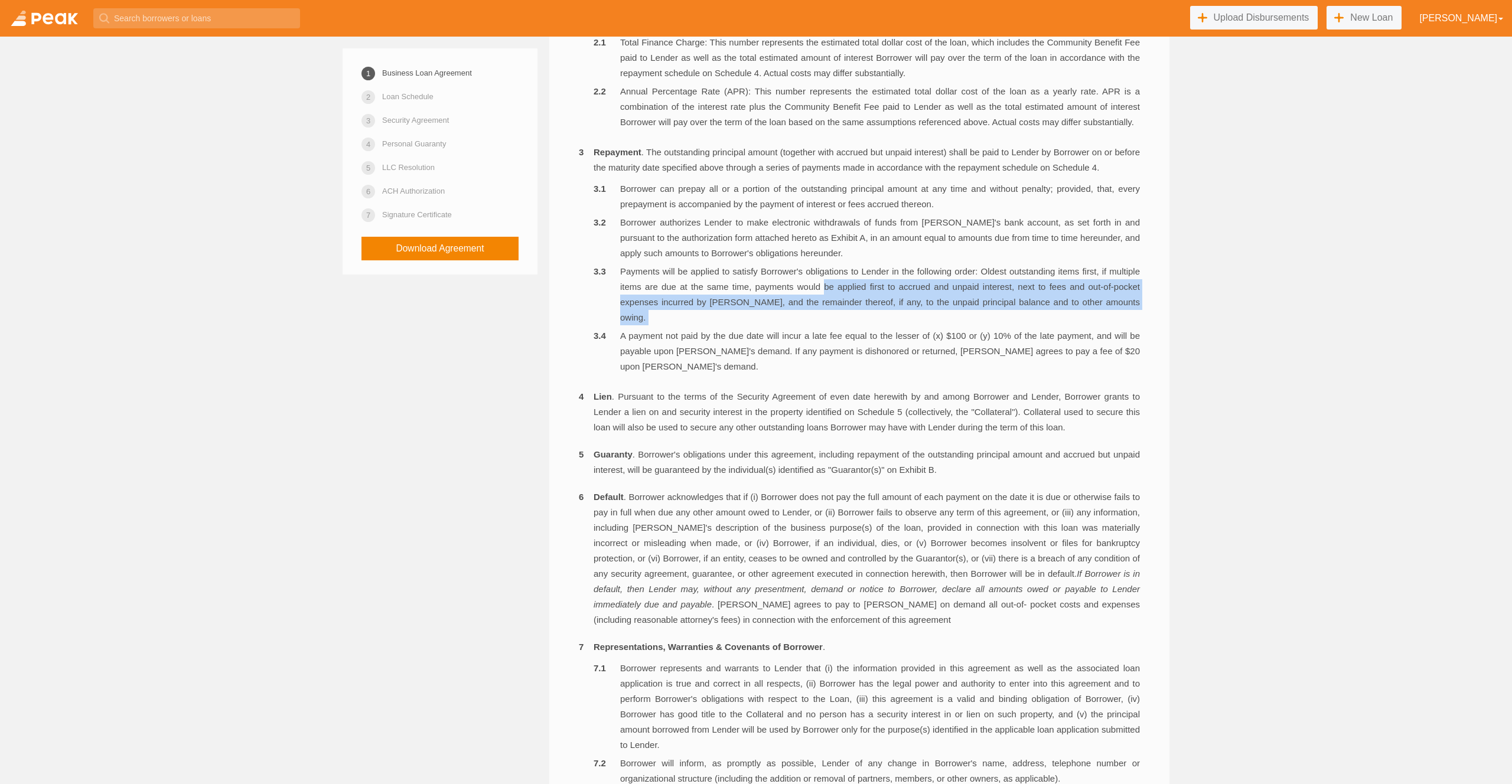
click at [850, 319] on li "Payments will be applied to satisfy Borrower's obligations to Lender in the fol…" at bounding box center [867, 294] width 546 height 62
click at [847, 325] on li "Payments will be applied to satisfy Borrower's obligations to Lender in the fol…" at bounding box center [867, 294] width 546 height 62
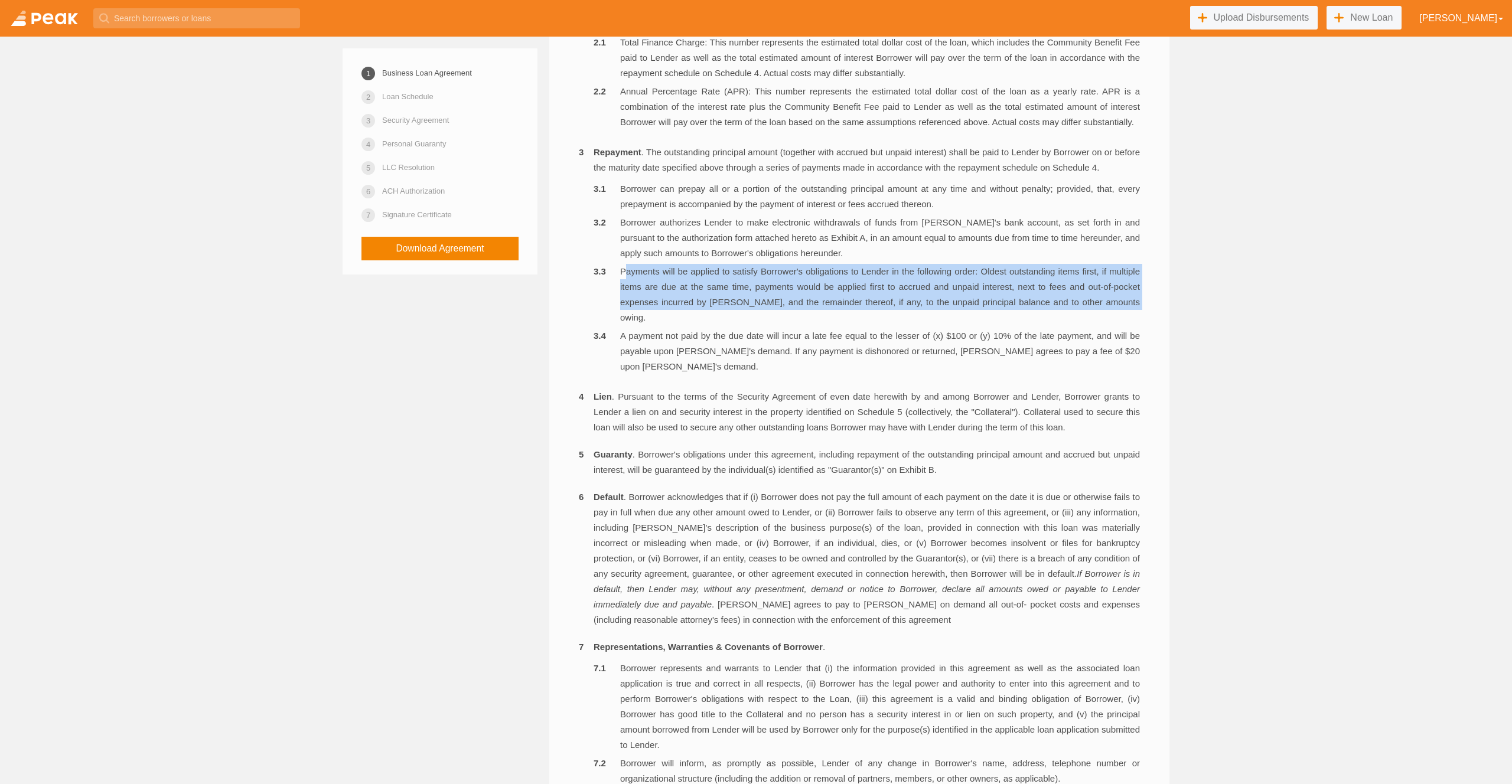
drag, startPoint x: 619, startPoint y: 302, endPoint x: 665, endPoint y: 347, distance: 64.4
click at [665, 325] on li "Payments will be applied to satisfy Borrower's obligations to Lender in the fol…" at bounding box center [867, 294] width 546 height 62
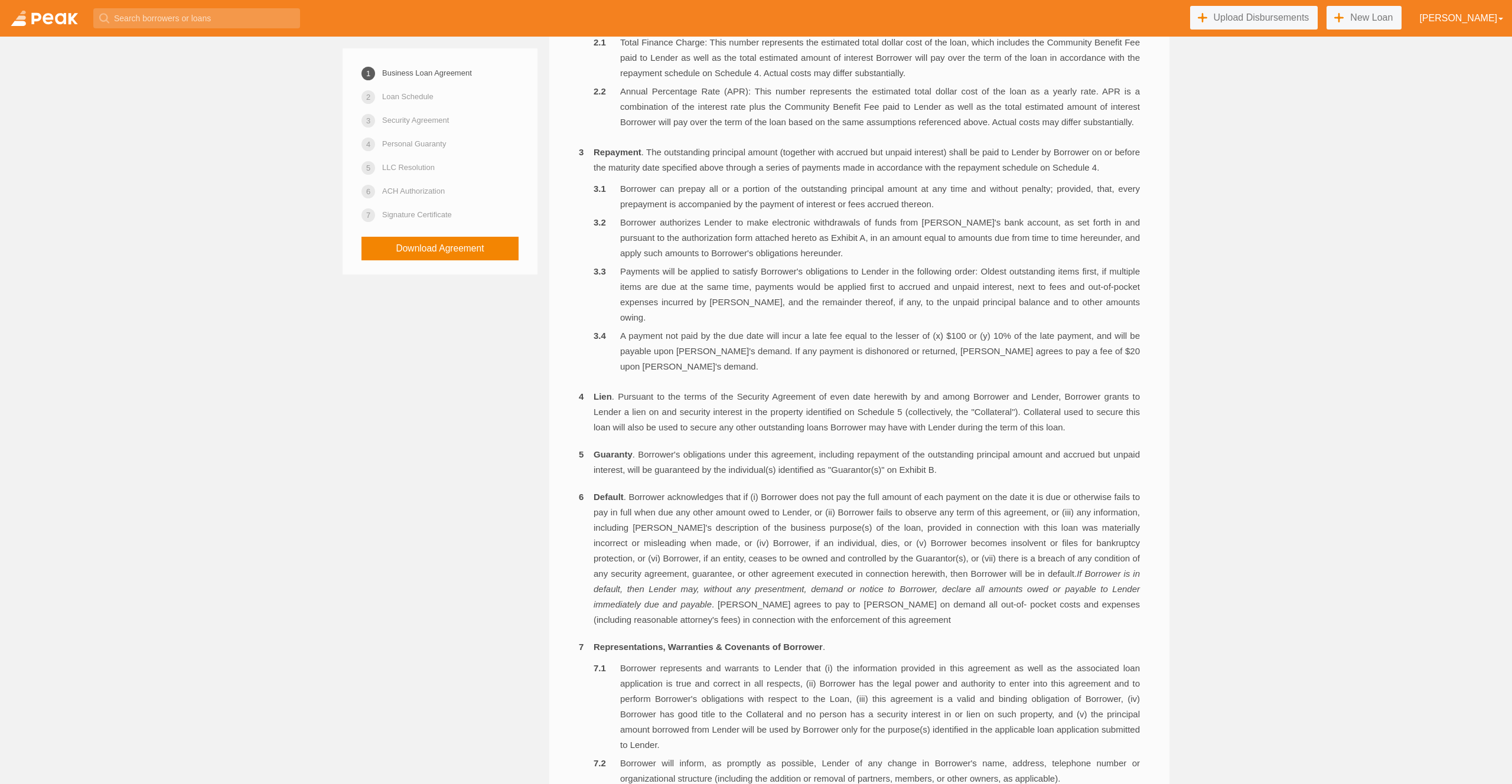
click at [897, 366] on li "A payment not paid by the due date will incur a late fee equal to the lesser of…" at bounding box center [867, 351] width 546 height 46
click at [898, 366] on li "A payment not paid by the due date will incur a late fee equal to the lesser of…" at bounding box center [867, 351] width 546 height 46
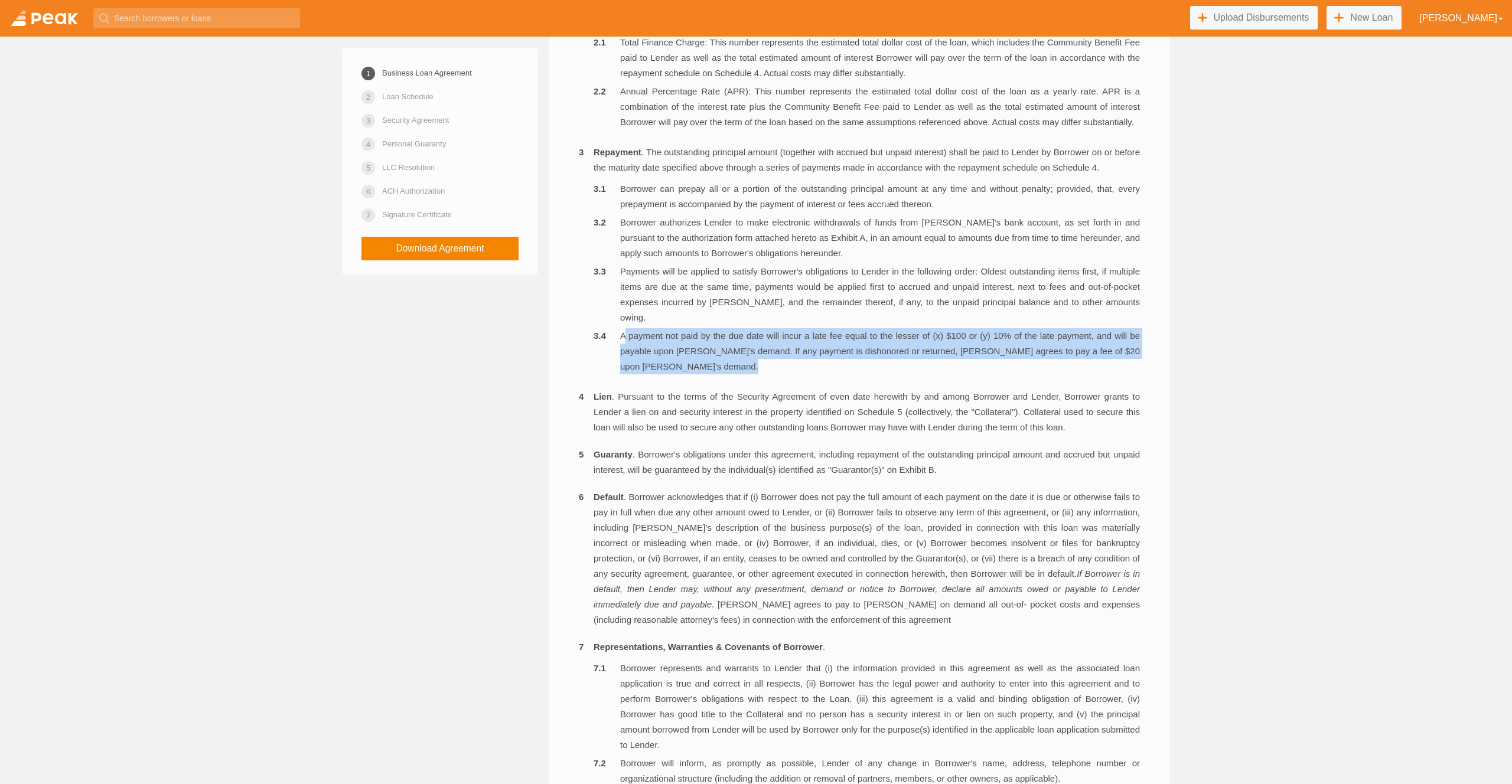
drag, startPoint x: 898, startPoint y: 366, endPoint x: 926, endPoint y: 366, distance: 28.0
click at [898, 366] on li "A payment not paid by the due date will incur a late fee equal to the lesser of…" at bounding box center [867, 351] width 546 height 46
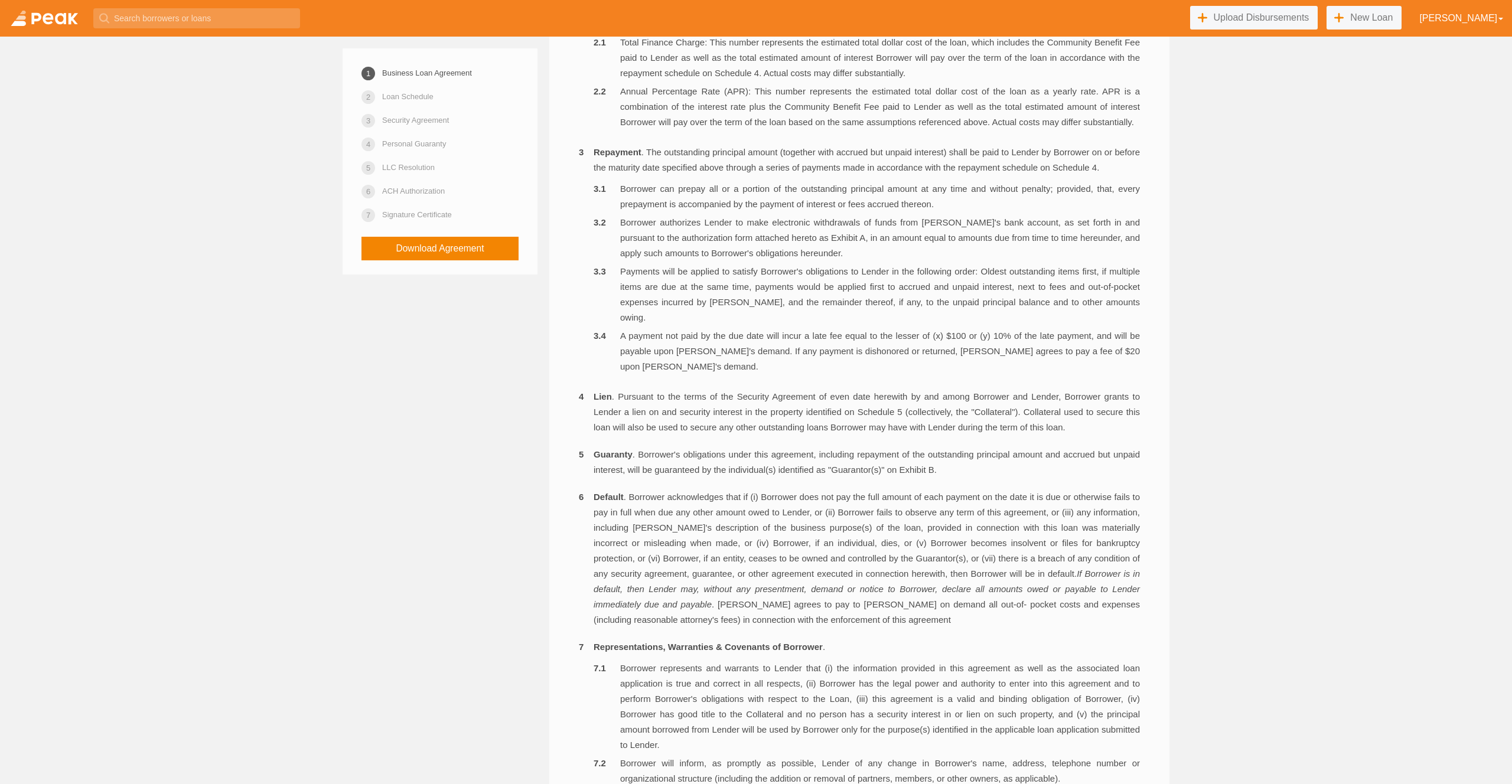
click at [965, 374] on li "A payment not paid by the due date will incur a late fee equal to the lesser of…" at bounding box center [867, 351] width 546 height 46
click at [955, 374] on li "A payment not paid by the due date will incur a late fee equal to the lesser of…" at bounding box center [867, 351] width 546 height 46
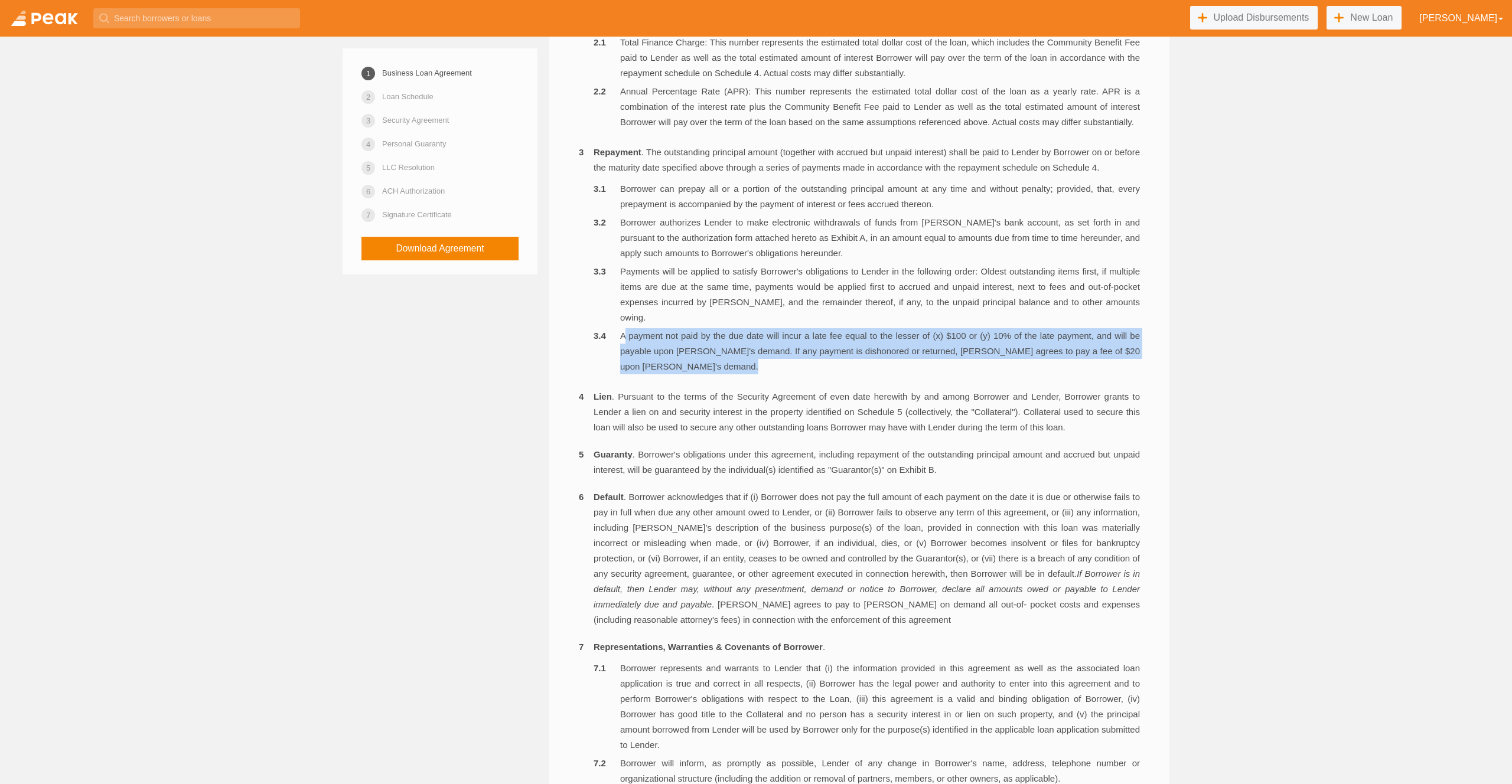
click at [955, 374] on li "A payment not paid by the due date will incur a late fee equal to the lesser of…" at bounding box center [867, 351] width 546 height 46
click at [980, 365] on li "A payment not paid by the due date will incur a late fee equal to the lesser of…" at bounding box center [867, 351] width 546 height 46
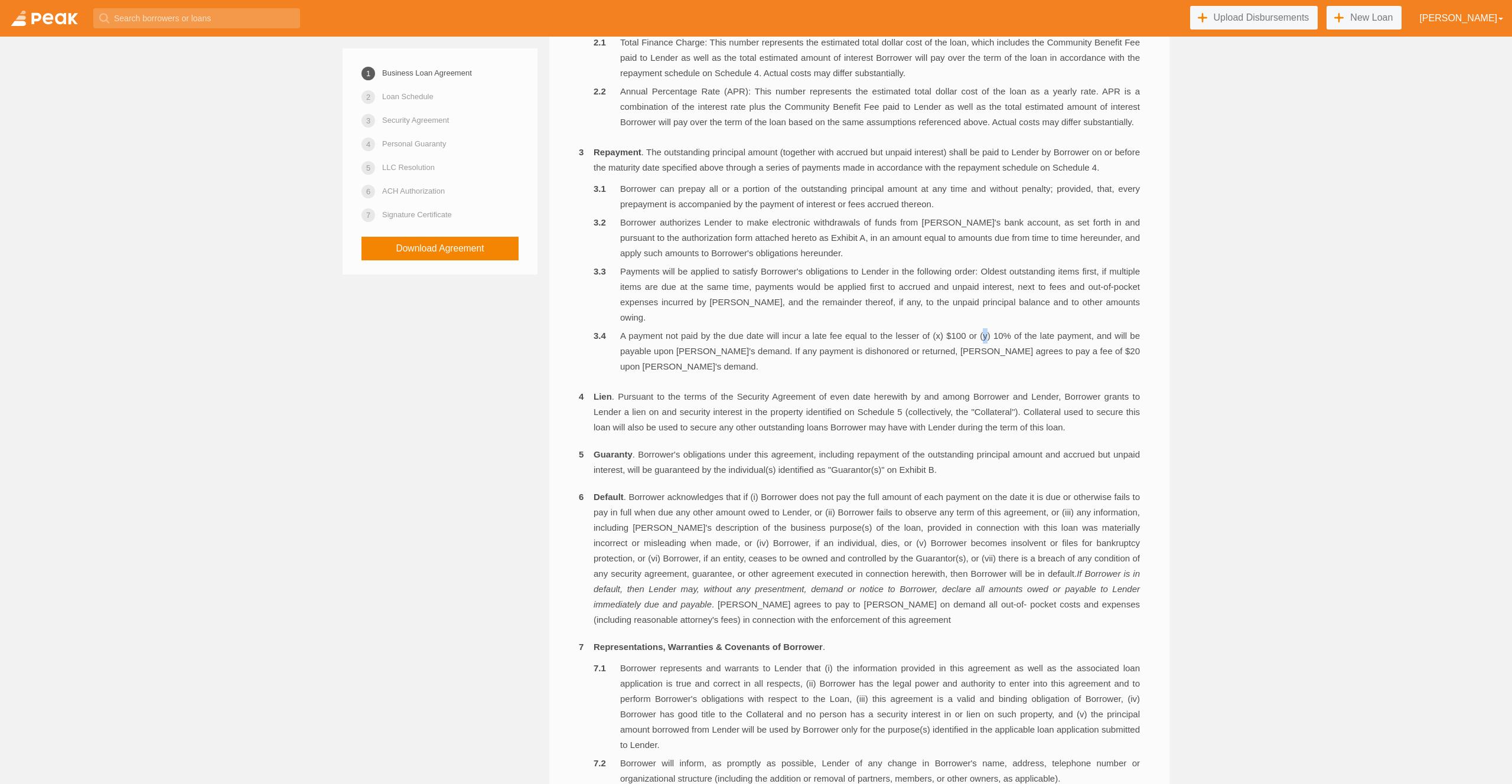
click at [980, 365] on li "A payment not paid by the due date will incur a late fee equal to the lesser of…" at bounding box center [867, 351] width 546 height 46
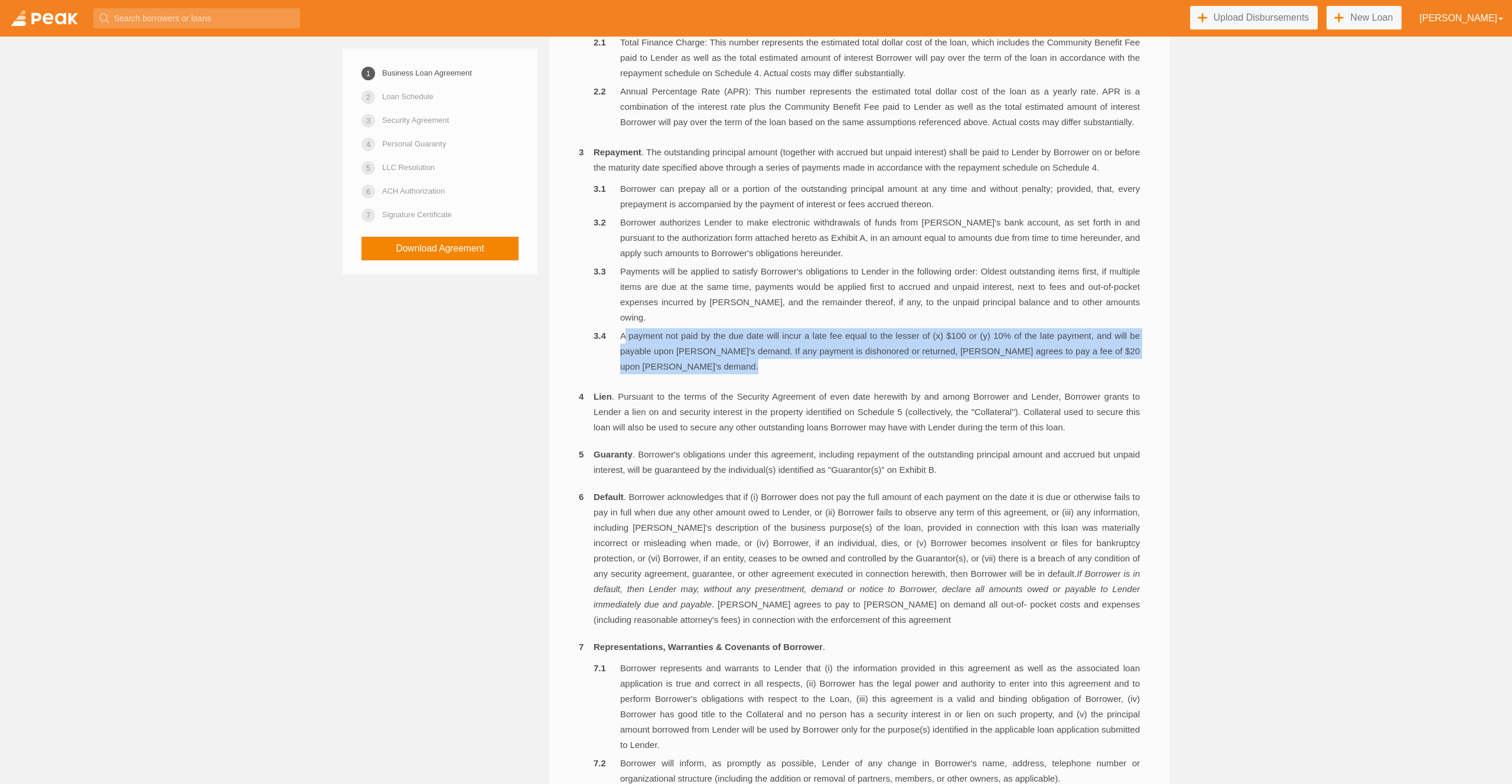
click at [980, 365] on li "A payment not paid by the due date will incur a late fee equal to the lesser of…" at bounding box center [867, 351] width 546 height 46
click at [823, 374] on li "A payment not paid by the due date will incur a late fee equal to the lesser of…" at bounding box center [867, 351] width 546 height 46
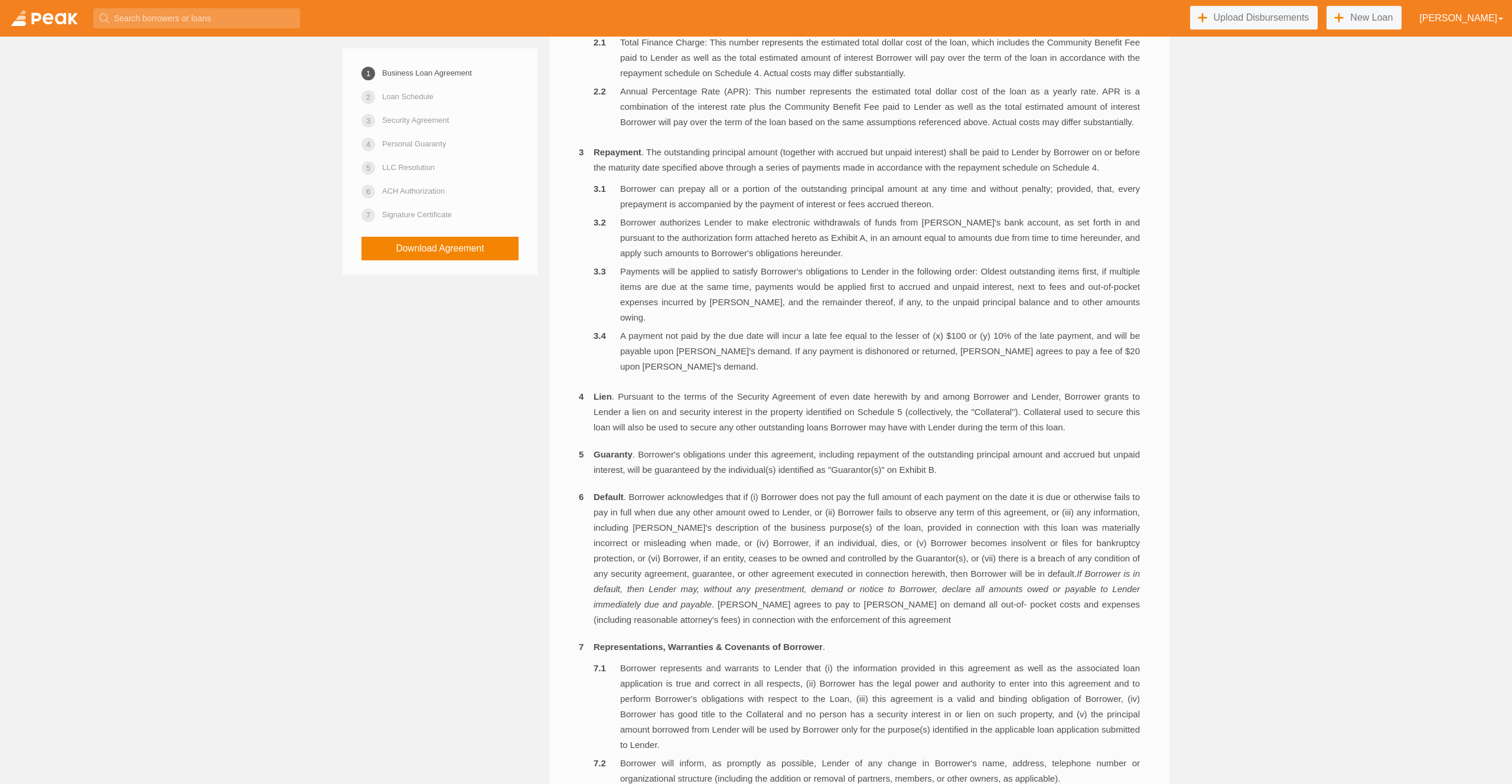
click at [827, 374] on li "A payment not paid by the due date will incur a late fee equal to the lesser of…" at bounding box center [867, 351] width 546 height 46
click at [880, 370] on li "A payment not paid by the due date will incur a late fee equal to the lesser of…" at bounding box center [867, 351] width 546 height 46
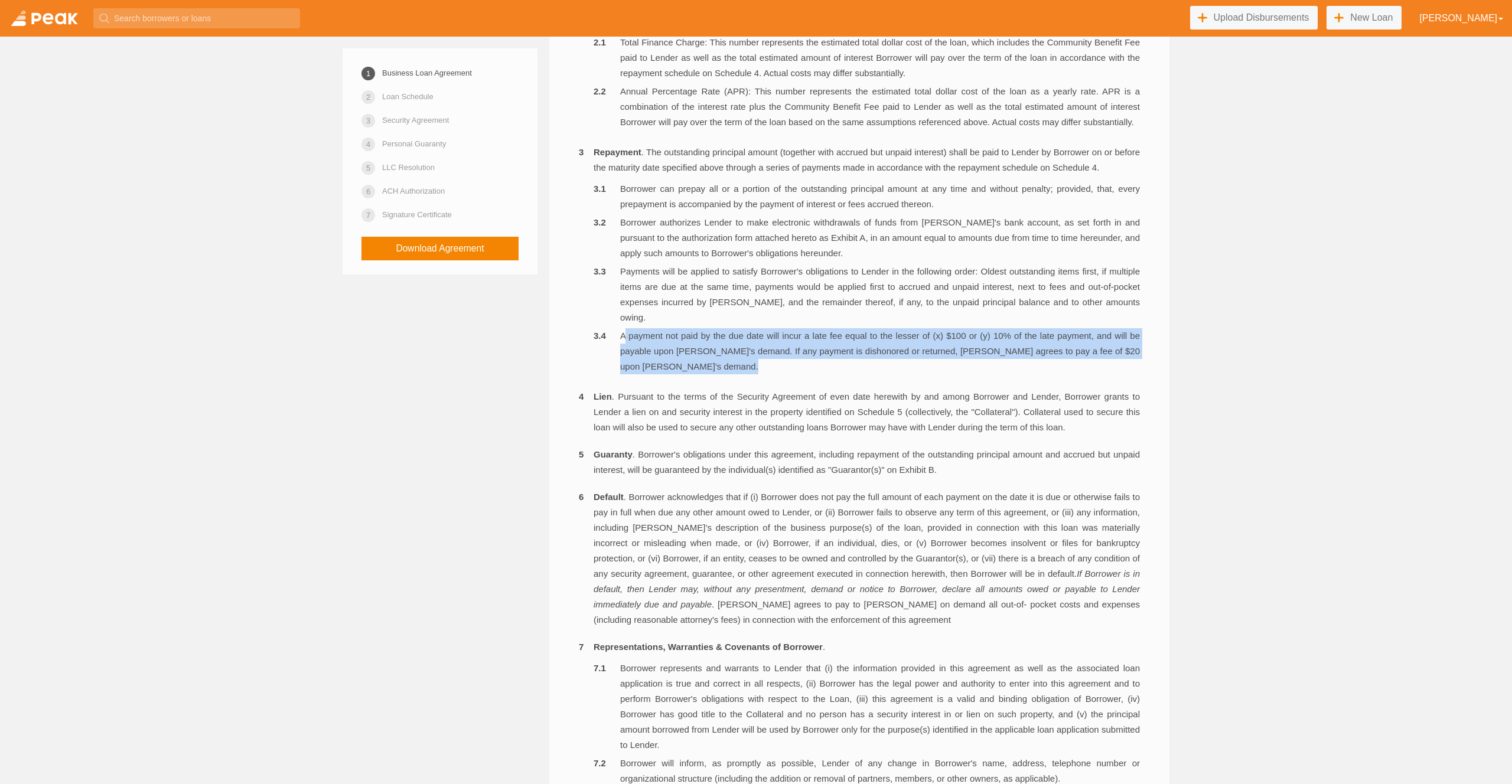
drag, startPoint x: 880, startPoint y: 370, endPoint x: 942, endPoint y: 382, distance: 63.2
click at [880, 370] on li "A payment not paid by the due date will incur a late fee equal to the lesser of…" at bounding box center [867, 351] width 546 height 46
click at [976, 374] on li "A payment not paid by the due date will incur a late fee equal to the lesser of…" at bounding box center [867, 351] width 546 height 46
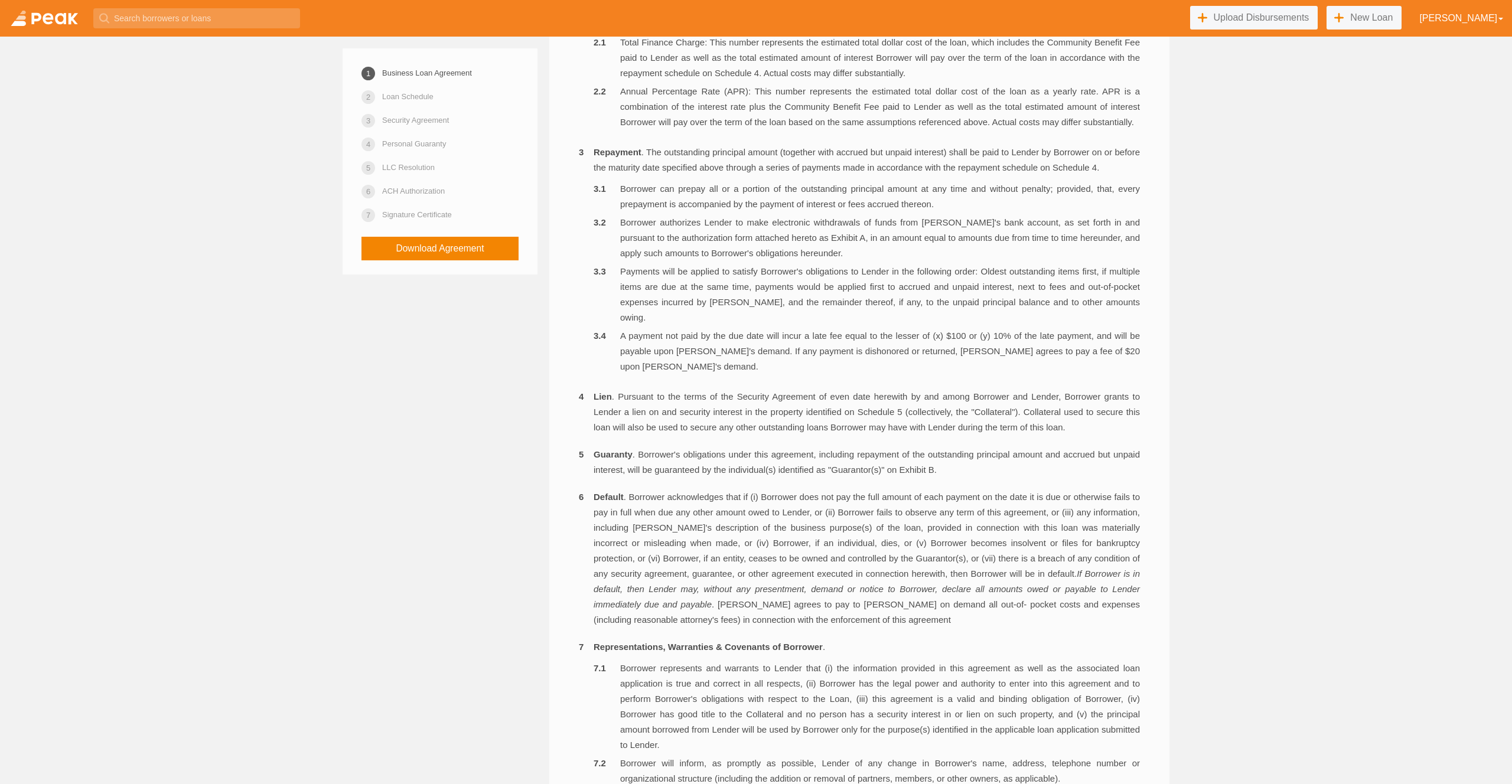
click at [1096, 325] on li "Payments will be applied to satisfy Borrower's obligations to Lender in the fol…" at bounding box center [867, 294] width 546 height 62
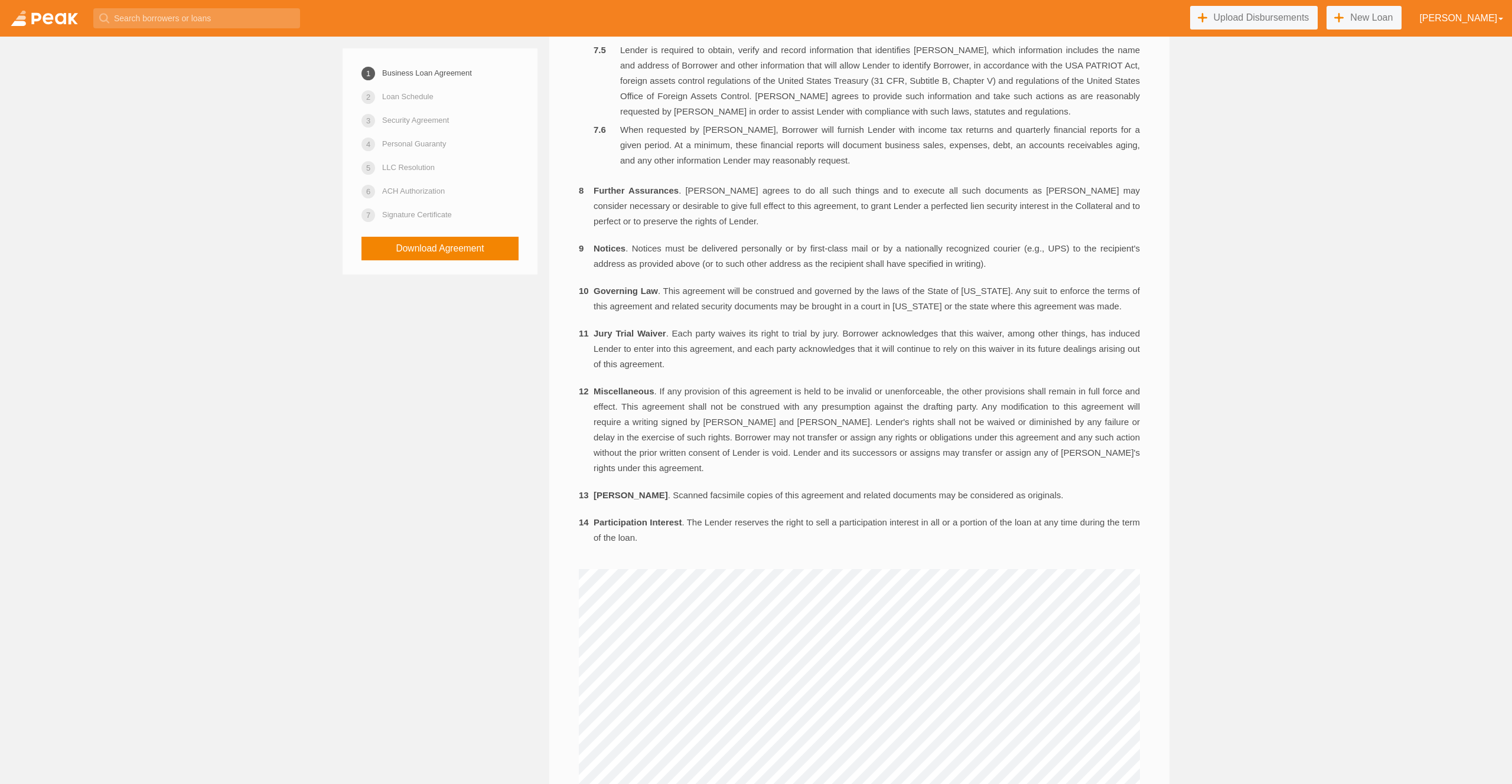
scroll to position [1496, 0]
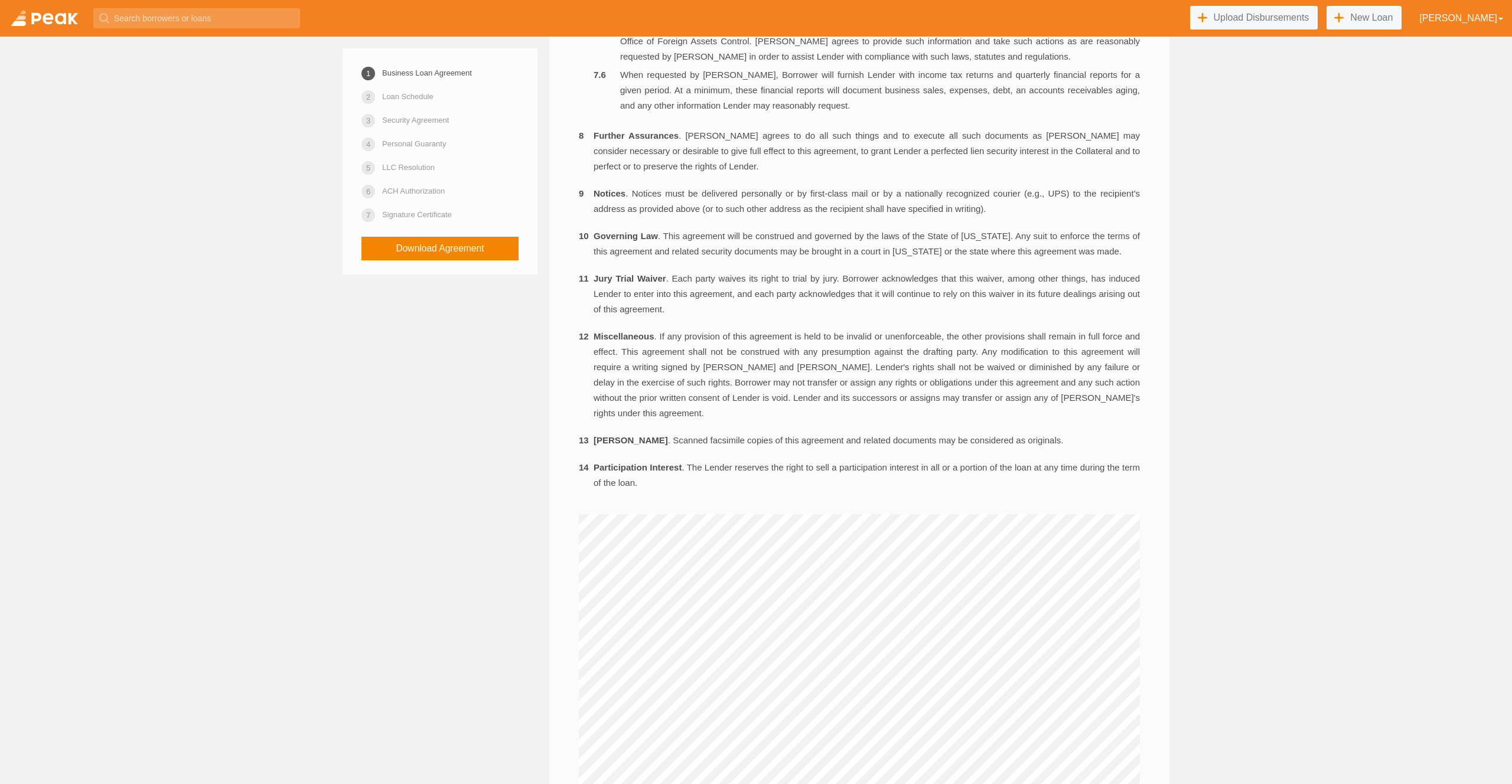
click at [676, 317] on li "Jury Trial Waiver . Each party waives its right to trial by jury. Borrower ackn…" at bounding box center [859, 294] width 561 height 46
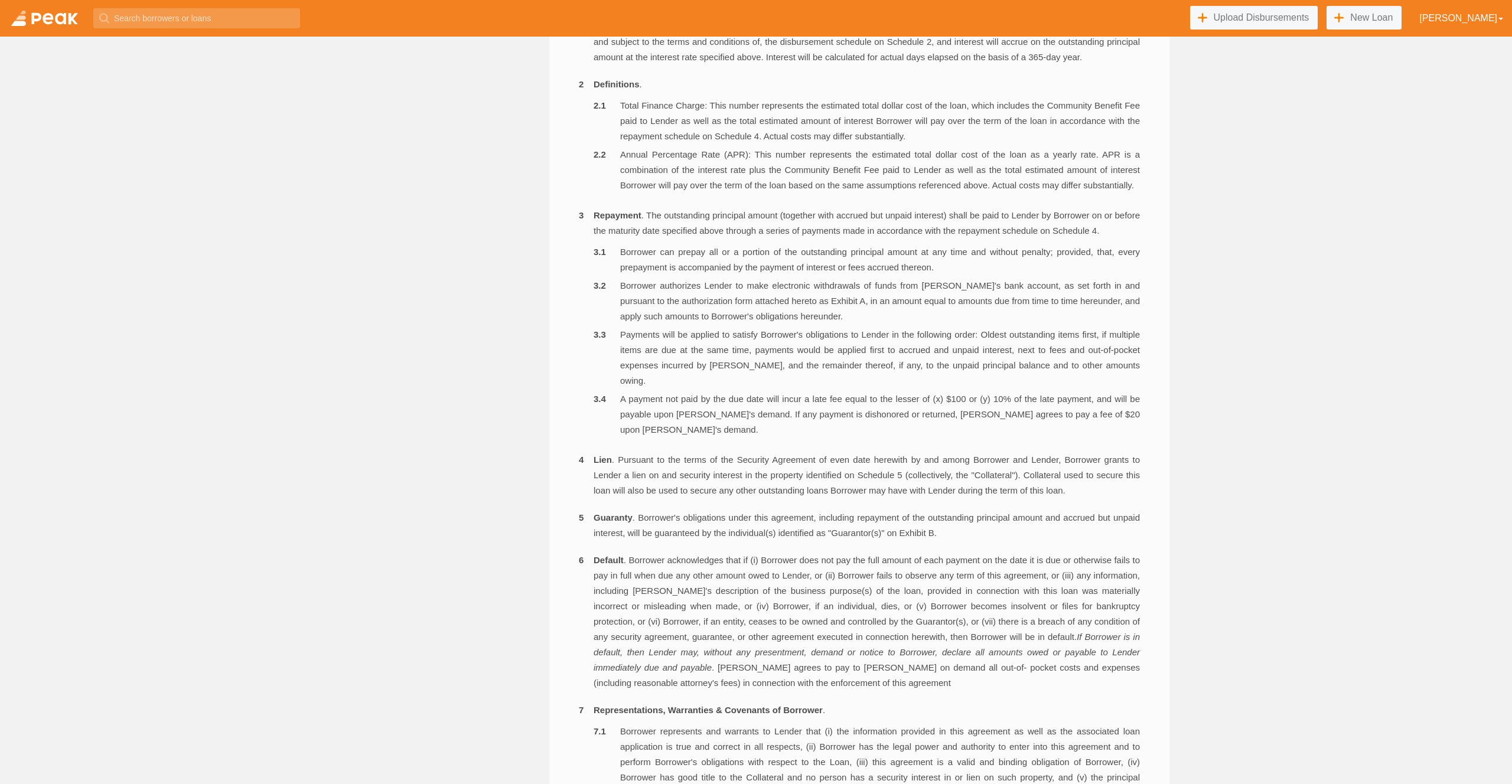
scroll to position [0, 0]
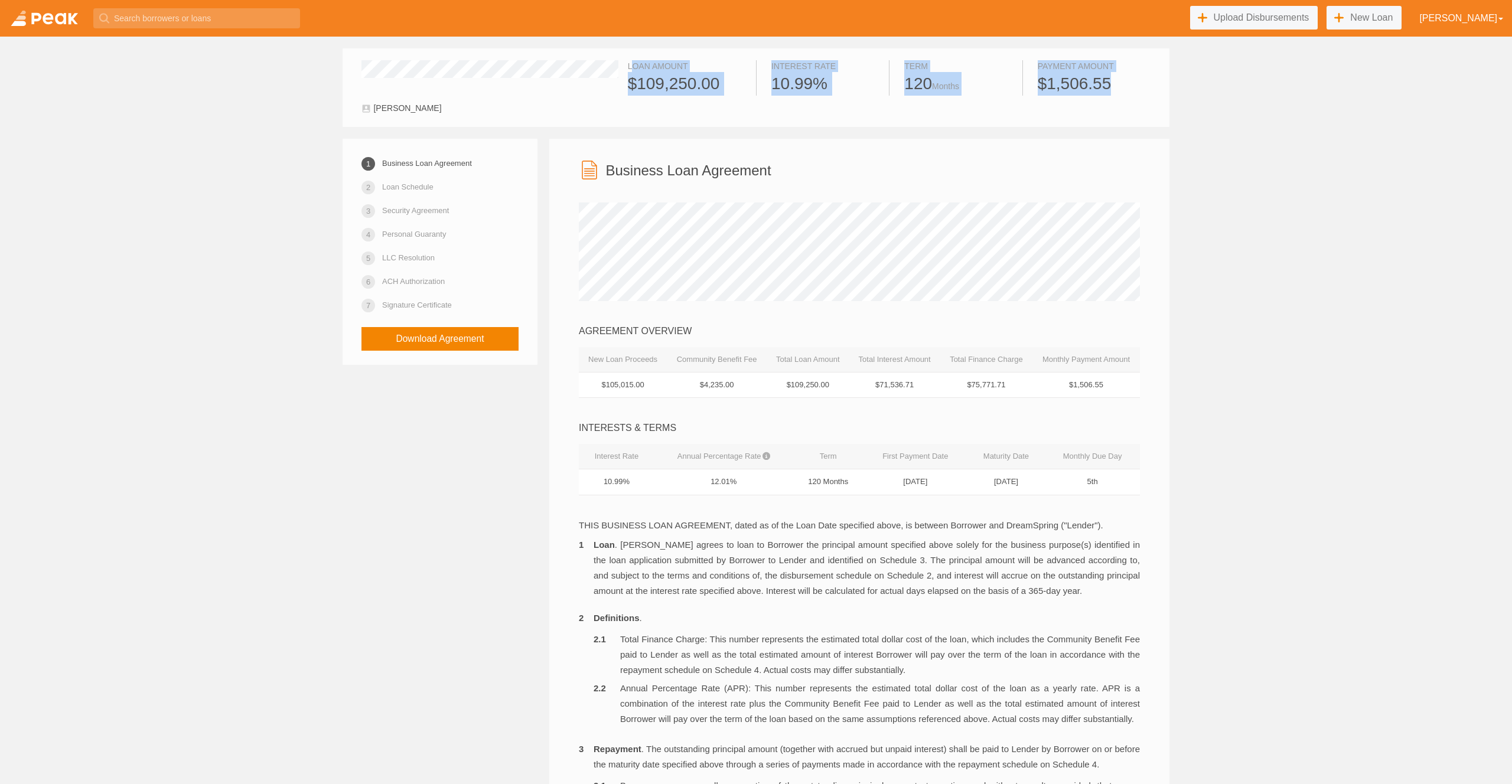
drag, startPoint x: 627, startPoint y: 70, endPoint x: 1181, endPoint y: 98, distance: 554.7
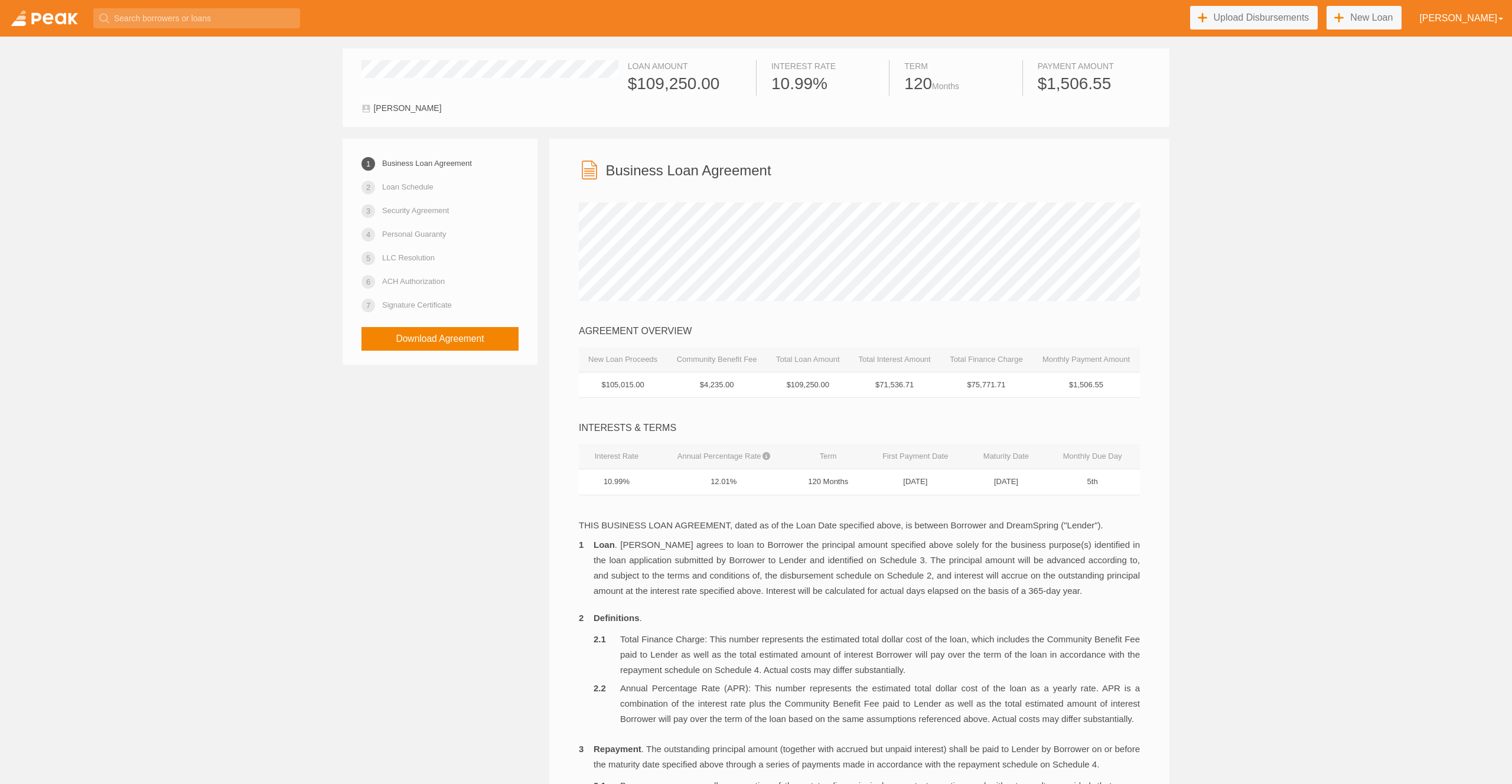
drag, startPoint x: 674, startPoint y: 359, endPoint x: 750, endPoint y: 389, distance: 81.7
click at [750, 391] on table "New Loan Proceeds Community Benefit Fee Total Loan Amount Total Interest Amount…" at bounding box center [859, 373] width 561 height 52
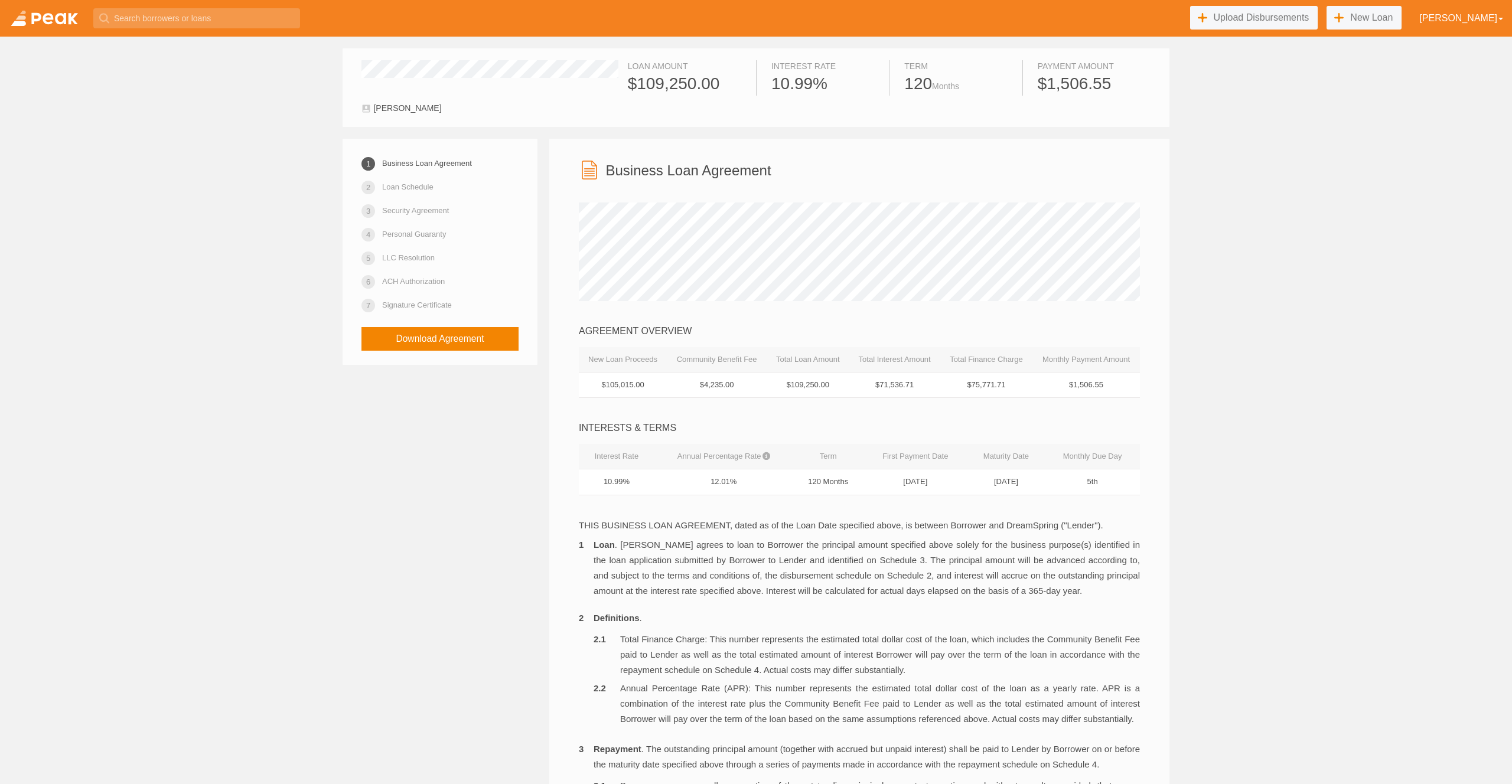
click at [750, 388] on td "$4,235.00" at bounding box center [716, 385] width 100 height 26
